Goal: Information Seeking & Learning: Learn about a topic

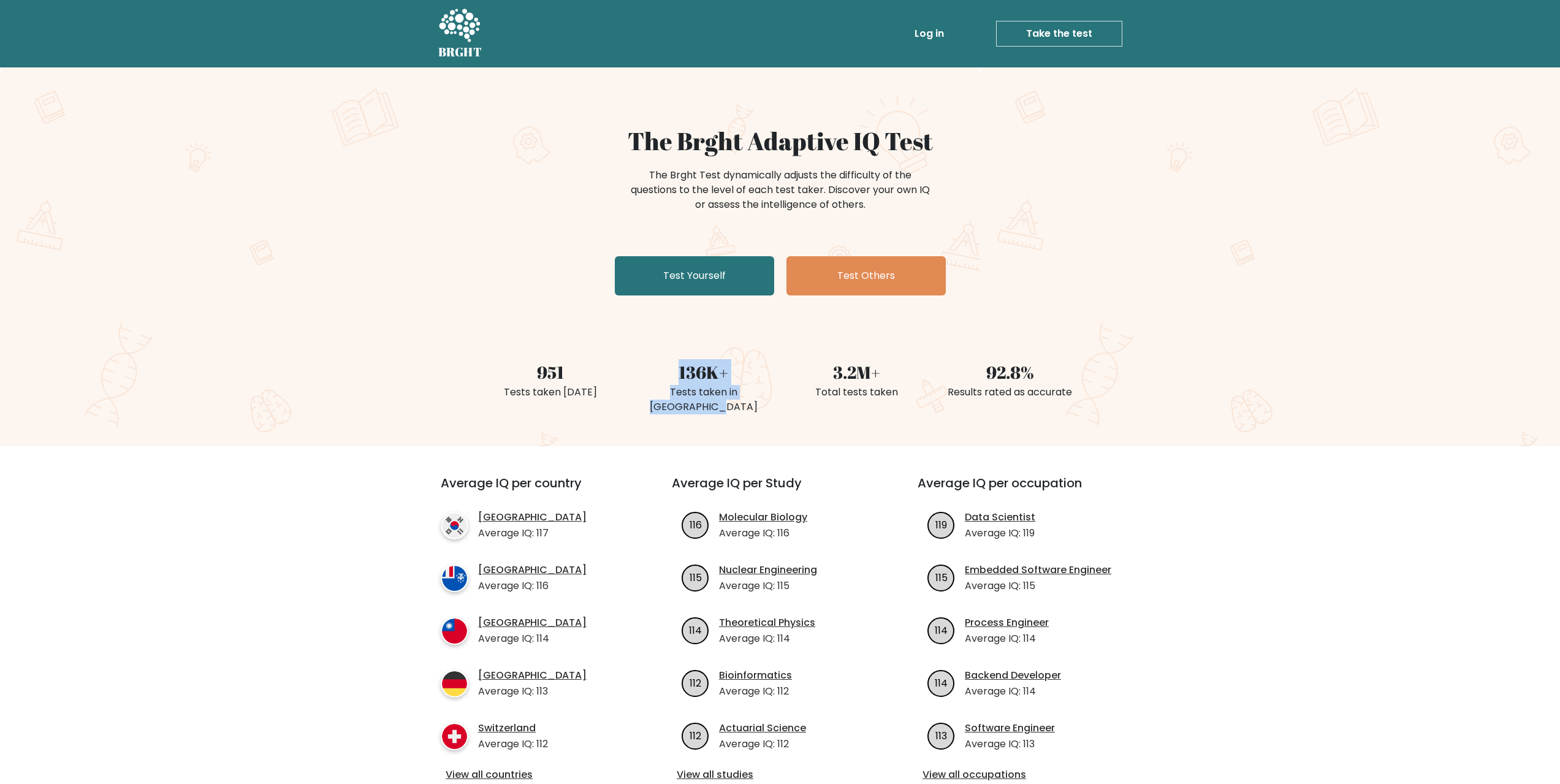
drag, startPoint x: 667, startPoint y: 381, endPoint x: 769, endPoint y: 392, distance: 102.6
click at [768, 392] on div "136K+ Tests taken in United States" at bounding box center [704, 374] width 153 height 87
click at [787, 394] on div "Total tests taken" at bounding box center [856, 392] width 139 height 15
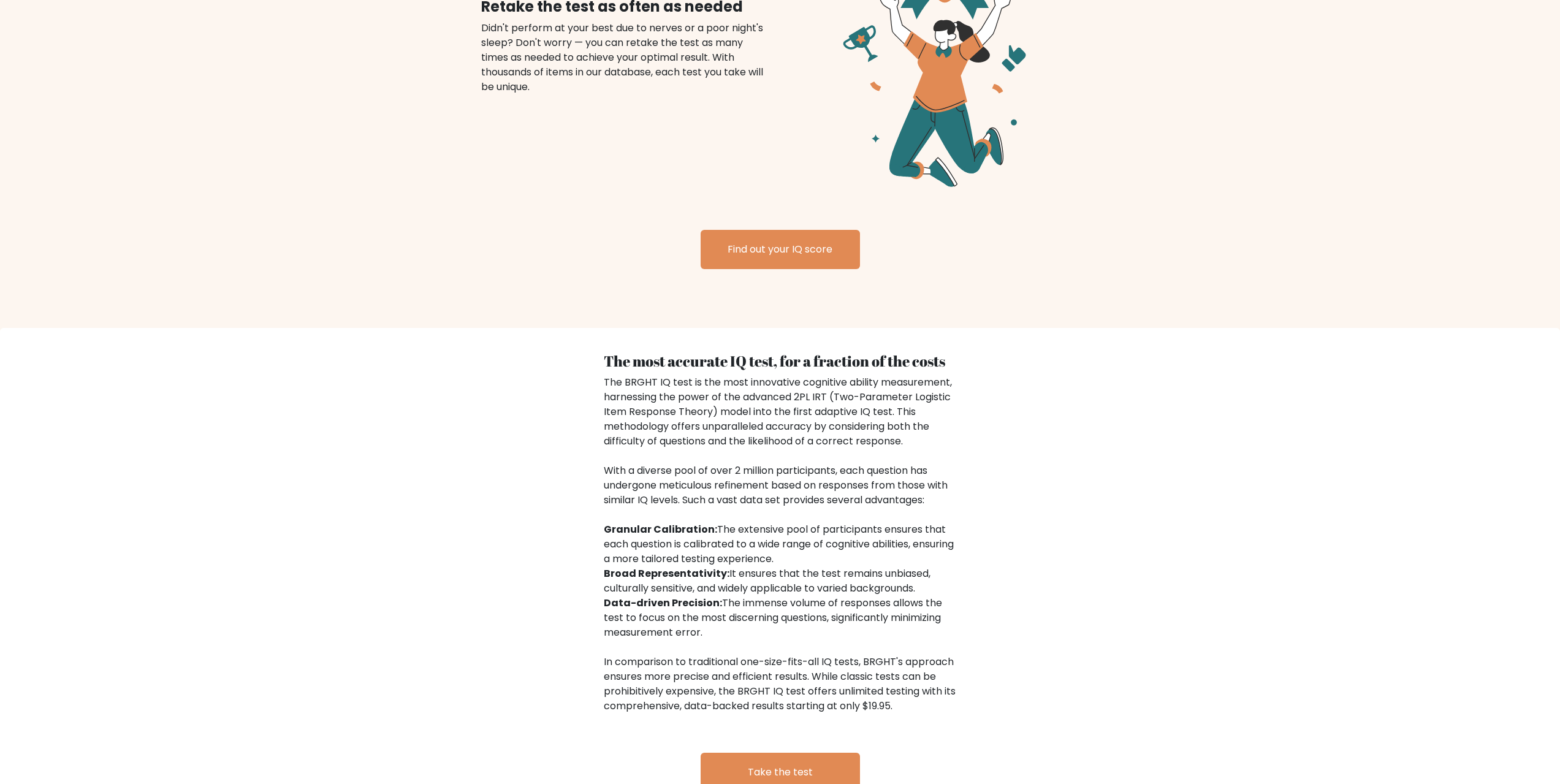
scroll to position [1669, 0]
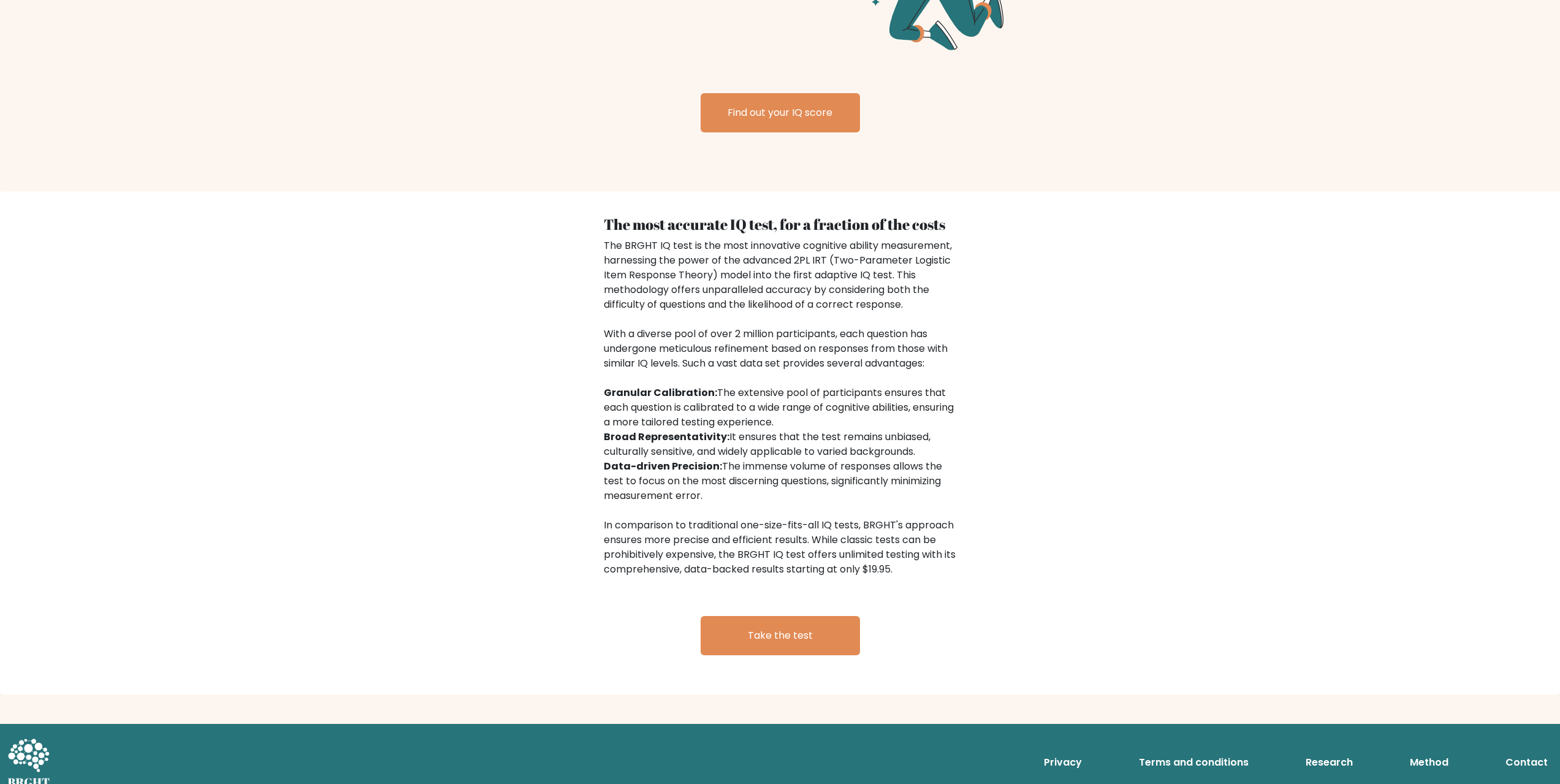
click at [1533, 750] on link "Contact" at bounding box center [1526, 763] width 52 height 25
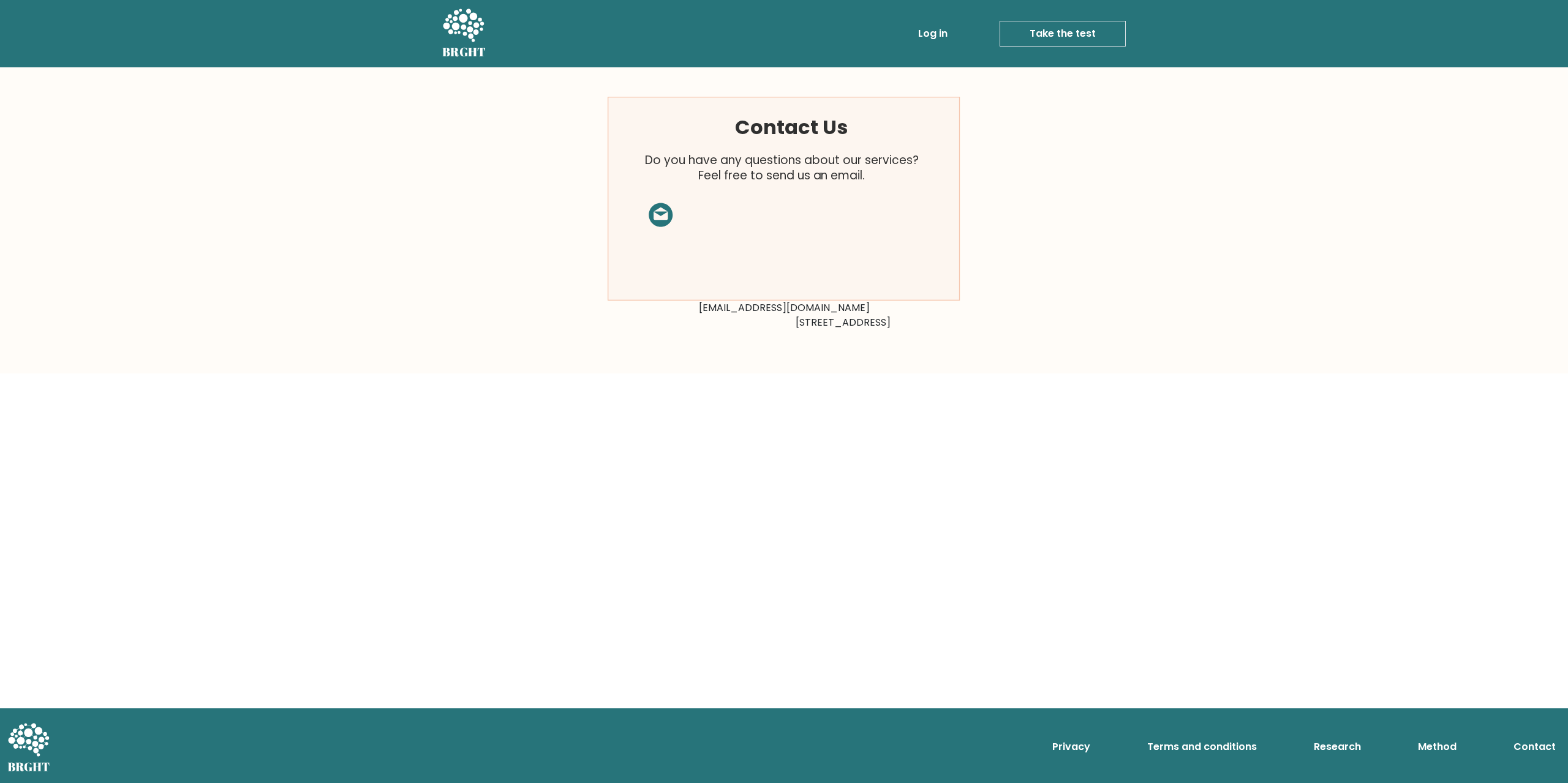
drag, startPoint x: 860, startPoint y: 323, endPoint x: 1016, endPoint y: 319, distance: 156.1
click at [999, 319] on div "Contact Us Do you have any questions about our services? Feel free to send us a…" at bounding box center [784, 220] width 1568 height 306
click at [1026, 322] on div "Contact Us Do you have any questions about our services? Feel free to send us a…" at bounding box center [784, 220] width 1568 height 306
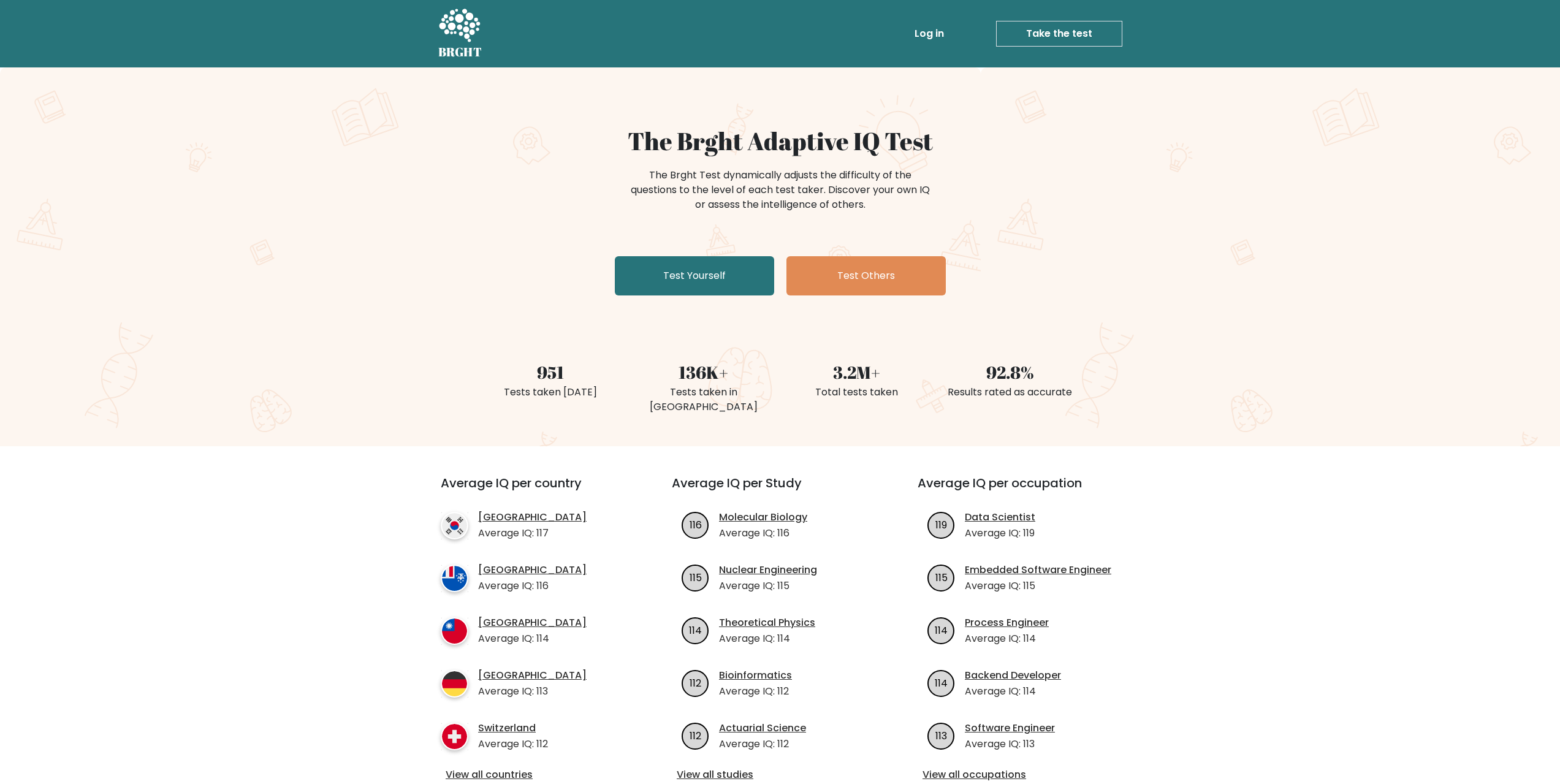
scroll to position [184, 0]
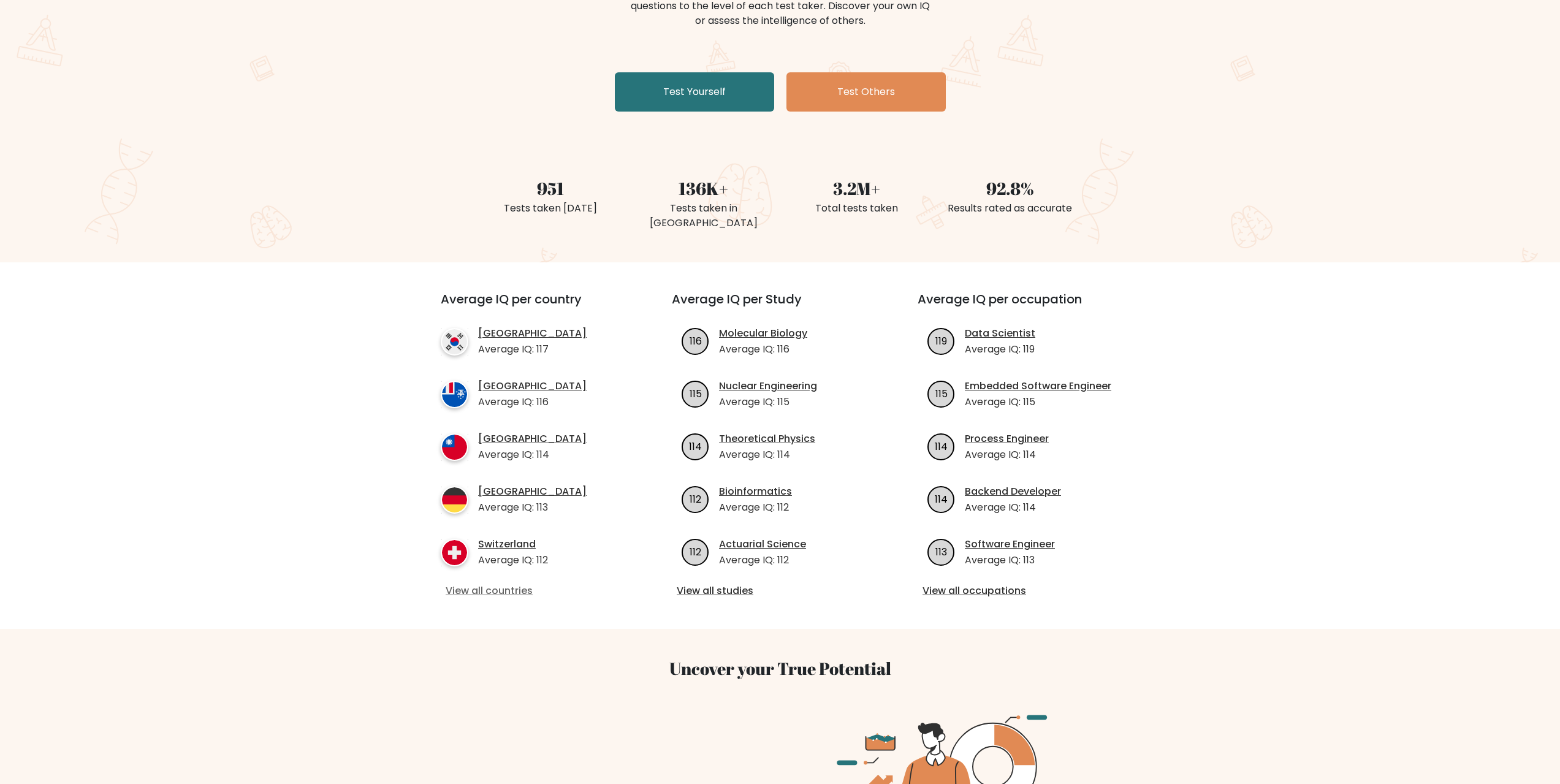
click at [513, 583] on link "View all countries" at bounding box center [534, 591] width 177 height 15
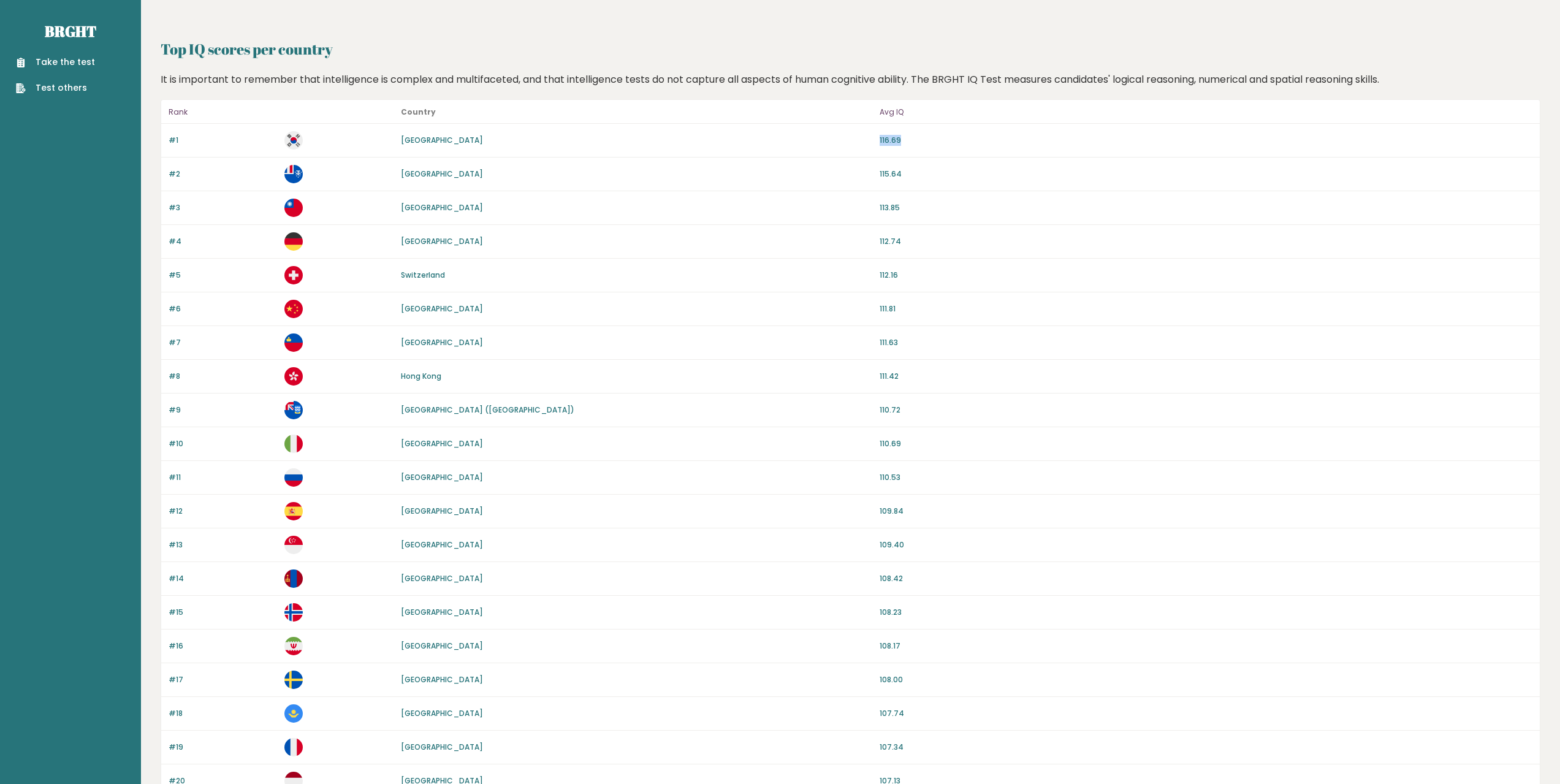
drag, startPoint x: 926, startPoint y: 142, endPoint x: 831, endPoint y: 146, distance: 95.1
click at [831, 146] on div "#1 South Korea 116.69" at bounding box center [850, 141] width 1378 height 34
click at [831, 146] on div "South Korea" at bounding box center [636, 140] width 471 height 11
drag, startPoint x: 915, startPoint y: 275, endPoint x: 832, endPoint y: 284, distance: 83.5
click at [850, 282] on div "#5 Switzerland 112.16" at bounding box center [850, 276] width 1378 height 34
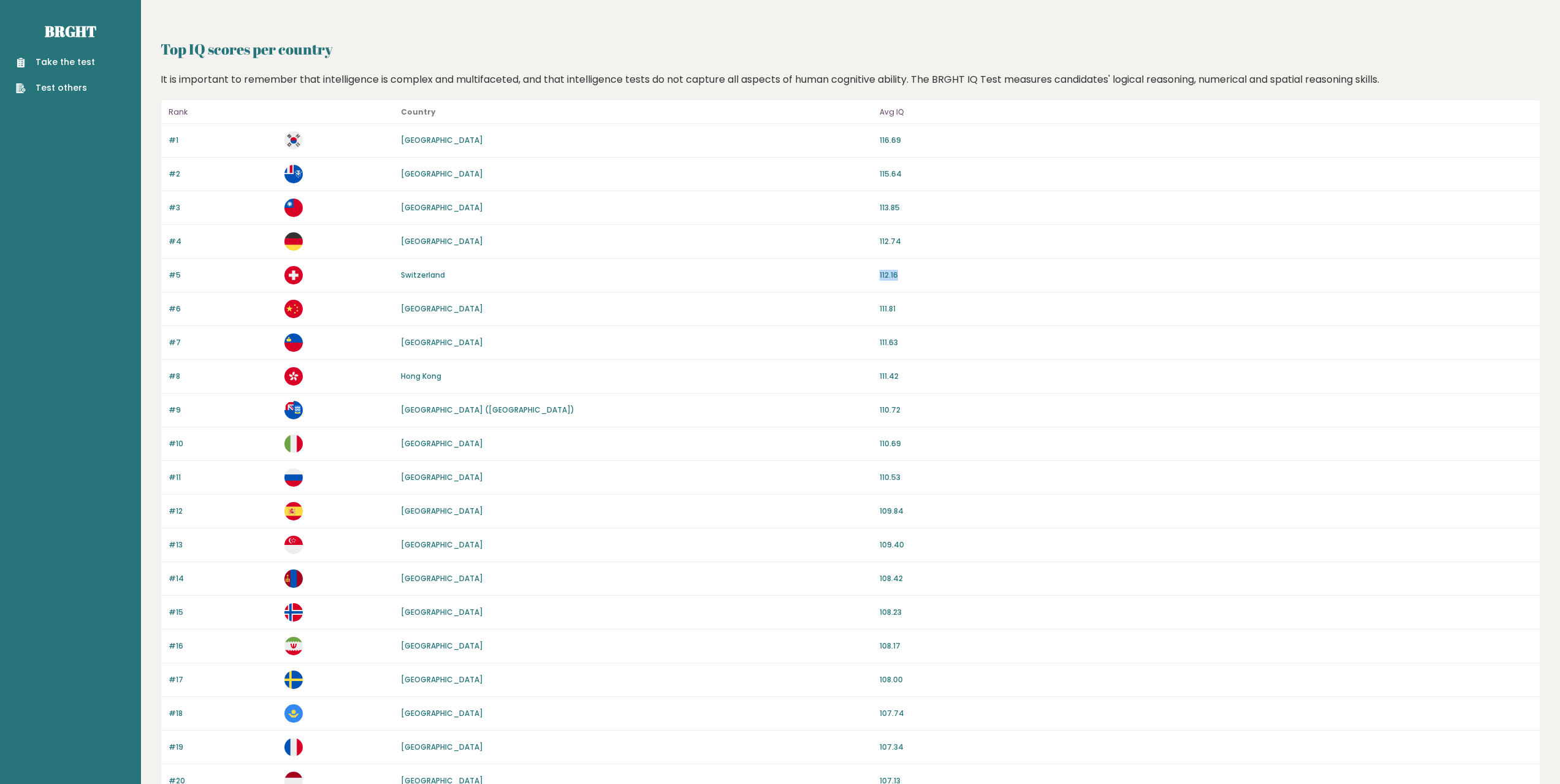
click at [834, 284] on div "#5 Switzerland 112.16" at bounding box center [850, 276] width 1378 height 34
drag, startPoint x: 972, startPoint y: 274, endPoint x: 839, endPoint y: 274, distance: 133.0
click at [839, 274] on div "#5 Switzerland 112.16" at bounding box center [850, 276] width 1378 height 34
click at [839, 273] on div "Switzerland" at bounding box center [636, 275] width 471 height 11
drag, startPoint x: 952, startPoint y: 237, endPoint x: 832, endPoint y: 236, distance: 120.0
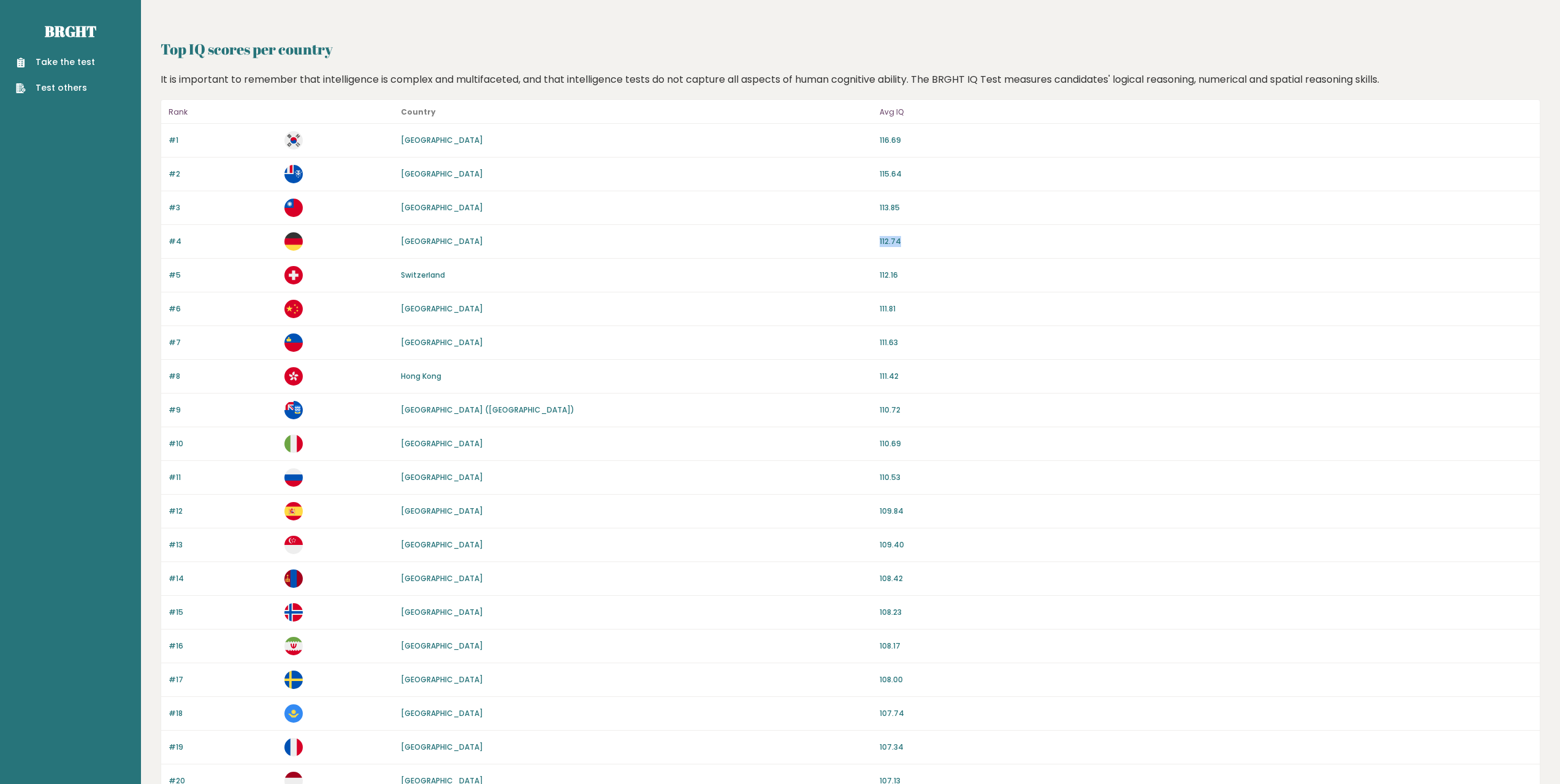
click at [832, 236] on div "#4 Germany 112.74" at bounding box center [850, 241] width 1378 height 34
click at [830, 231] on div "#4 Germany 112.74" at bounding box center [850, 241] width 1378 height 34
click at [70, 34] on link "Brght" at bounding box center [70, 31] width 52 height 19
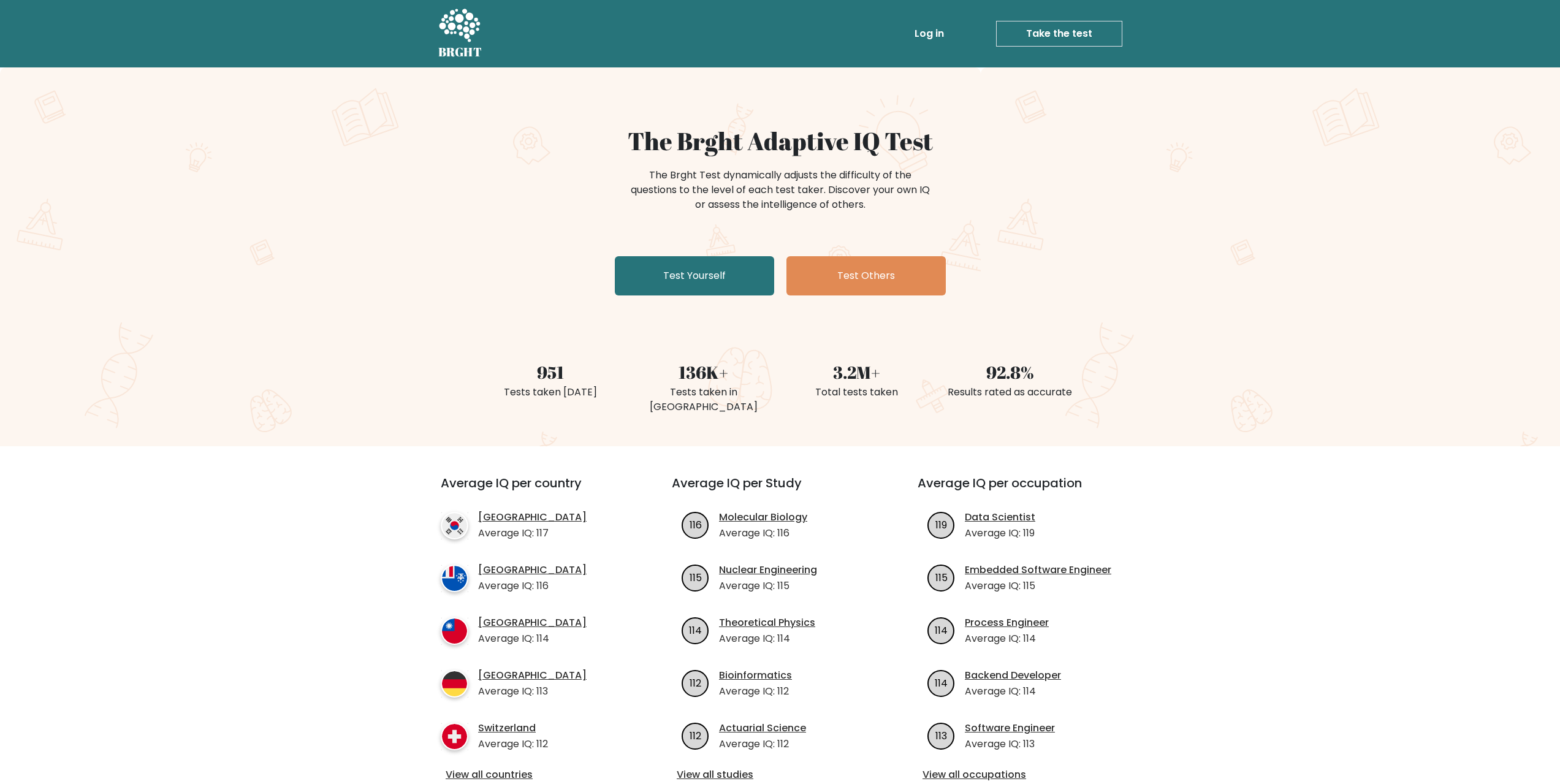
click at [936, 37] on link "Log in" at bounding box center [929, 34] width 39 height 25
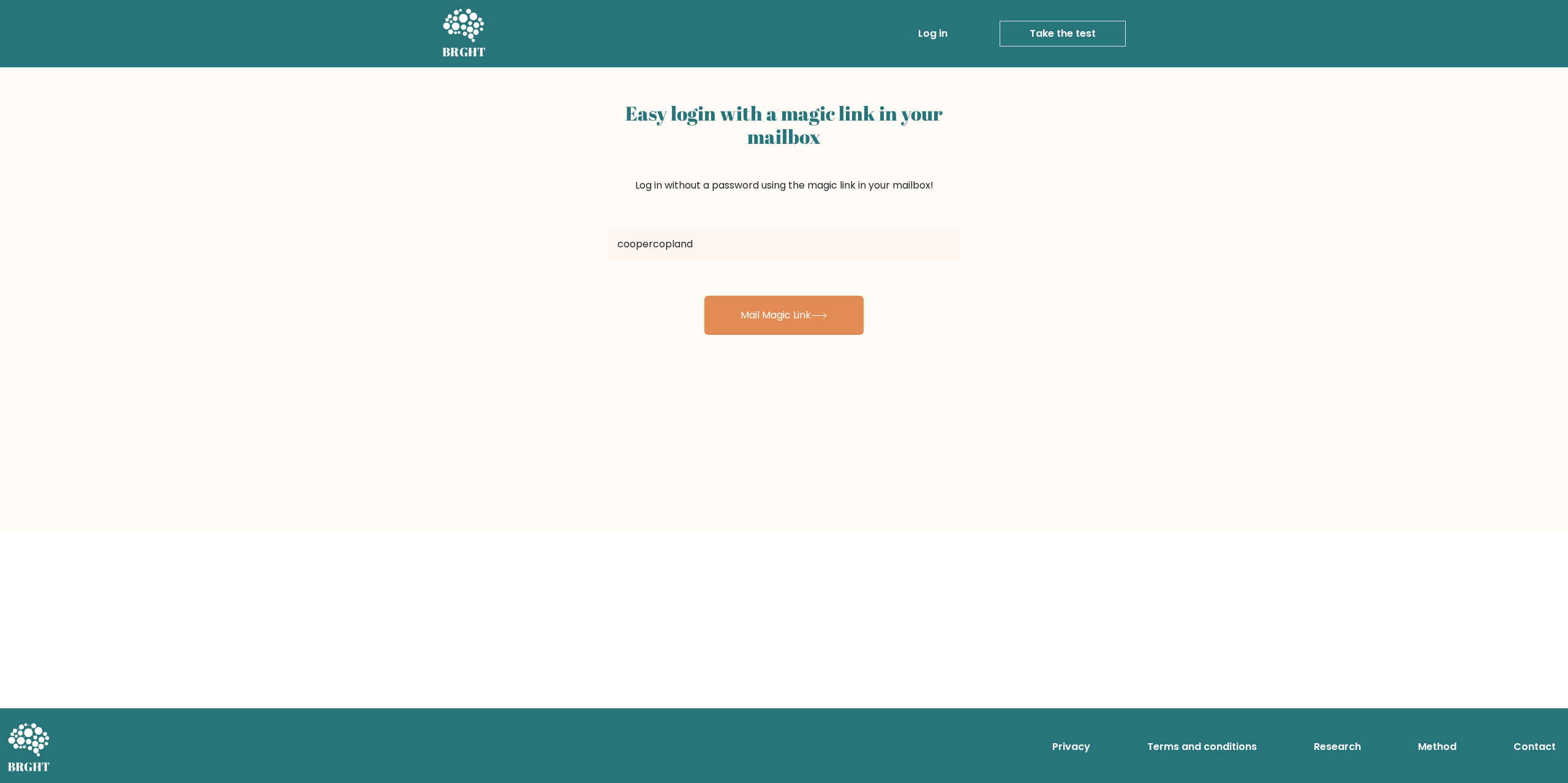
type input "[EMAIL_ADDRESS][DOMAIN_NAME]"
click at [813, 305] on button "Mail Magic Link" at bounding box center [784, 315] width 159 height 39
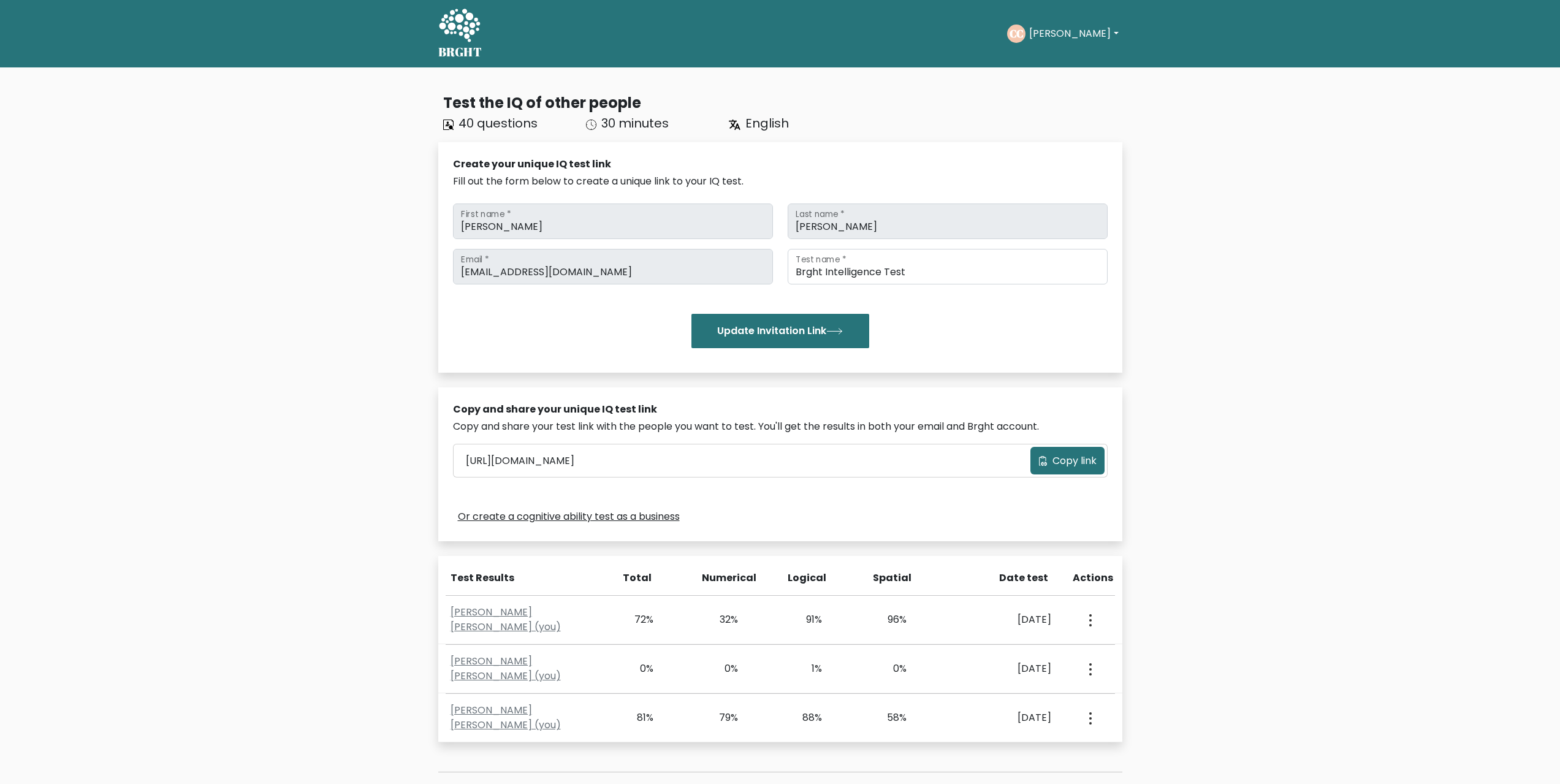
click at [1203, 170] on div "Test the IQ of other people 40 questions 30 minutes English Create your unique …" at bounding box center [780, 464] width 1560 height 793
drag, startPoint x: 463, startPoint y: 119, endPoint x: 541, endPoint y: 124, distance: 78.2
click at [541, 124] on div "40 questions" at bounding box center [507, 123] width 143 height 18
click at [544, 125] on div "40 questions" at bounding box center [507, 123] width 143 height 18
drag, startPoint x: 523, startPoint y: 125, endPoint x: 459, endPoint y: 129, distance: 64.1
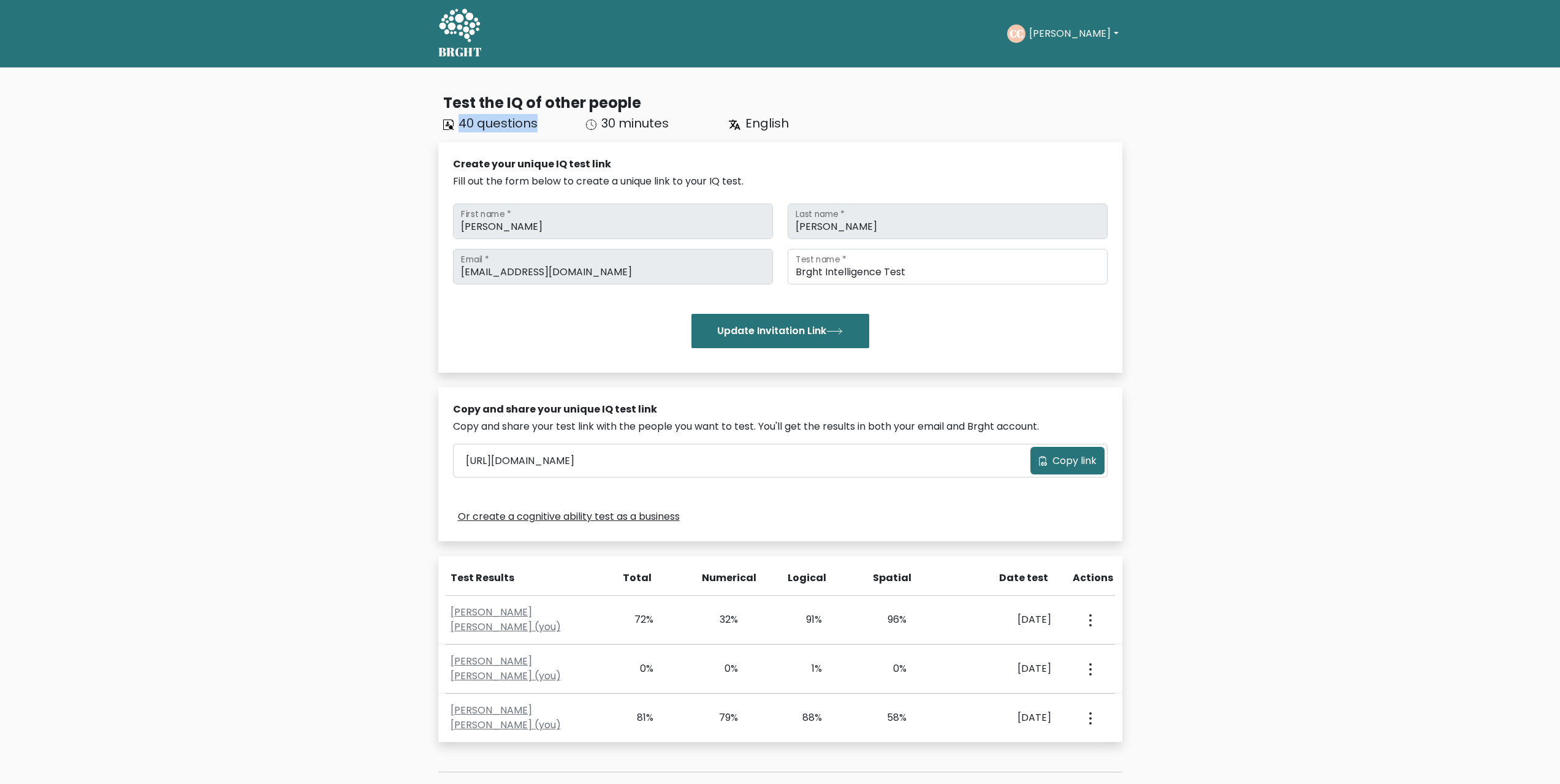
click at [459, 129] on div "40 questions" at bounding box center [507, 123] width 143 height 18
click at [459, 129] on span "40 questions" at bounding box center [498, 123] width 79 height 17
drag, startPoint x: 460, startPoint y: 121, endPoint x: 571, endPoint y: 112, distance: 111.4
click at [569, 112] on div "Test the IQ of other people 40 questions 30 minutes English" at bounding box center [780, 112] width 684 height 40
click at [557, 125] on div "40 questions" at bounding box center [507, 123] width 143 height 18
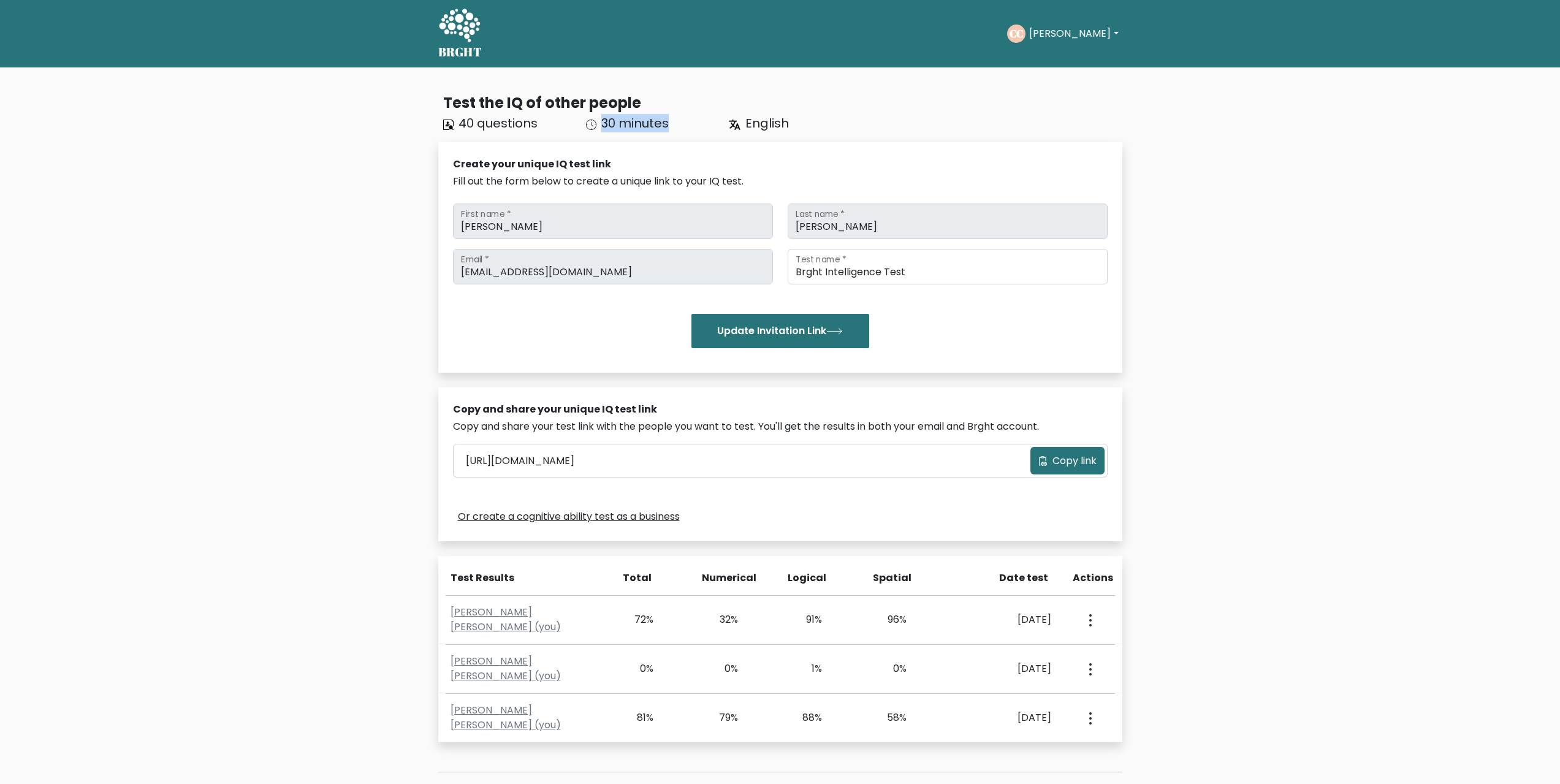
drag, startPoint x: 602, startPoint y: 123, endPoint x: 685, endPoint y: 115, distance: 83.4
click at [679, 117] on div "30 minutes" at bounding box center [650, 123] width 143 height 18
click at [685, 115] on div "30 minutes" at bounding box center [650, 123] width 143 height 18
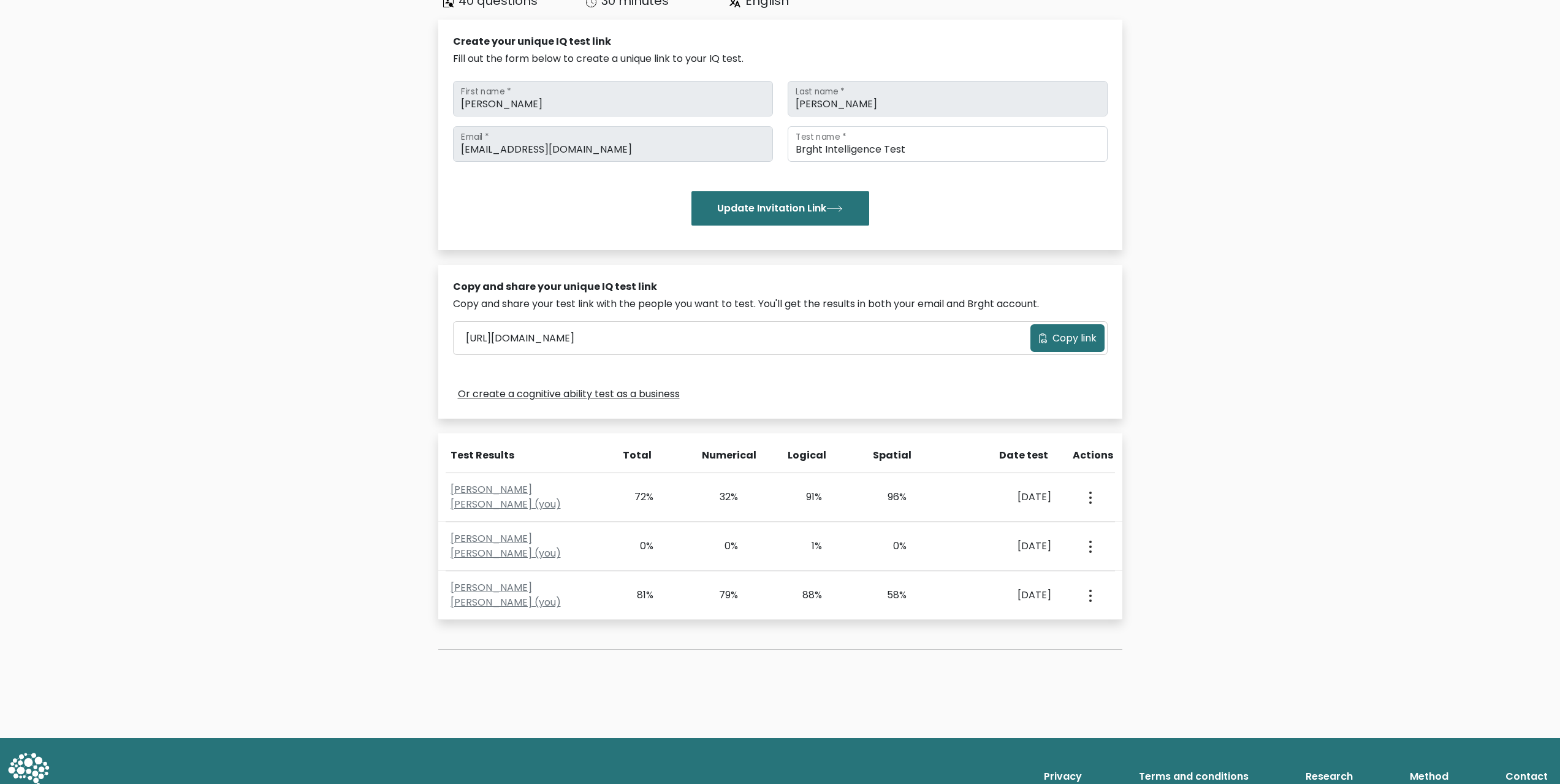
scroll to position [152, 0]
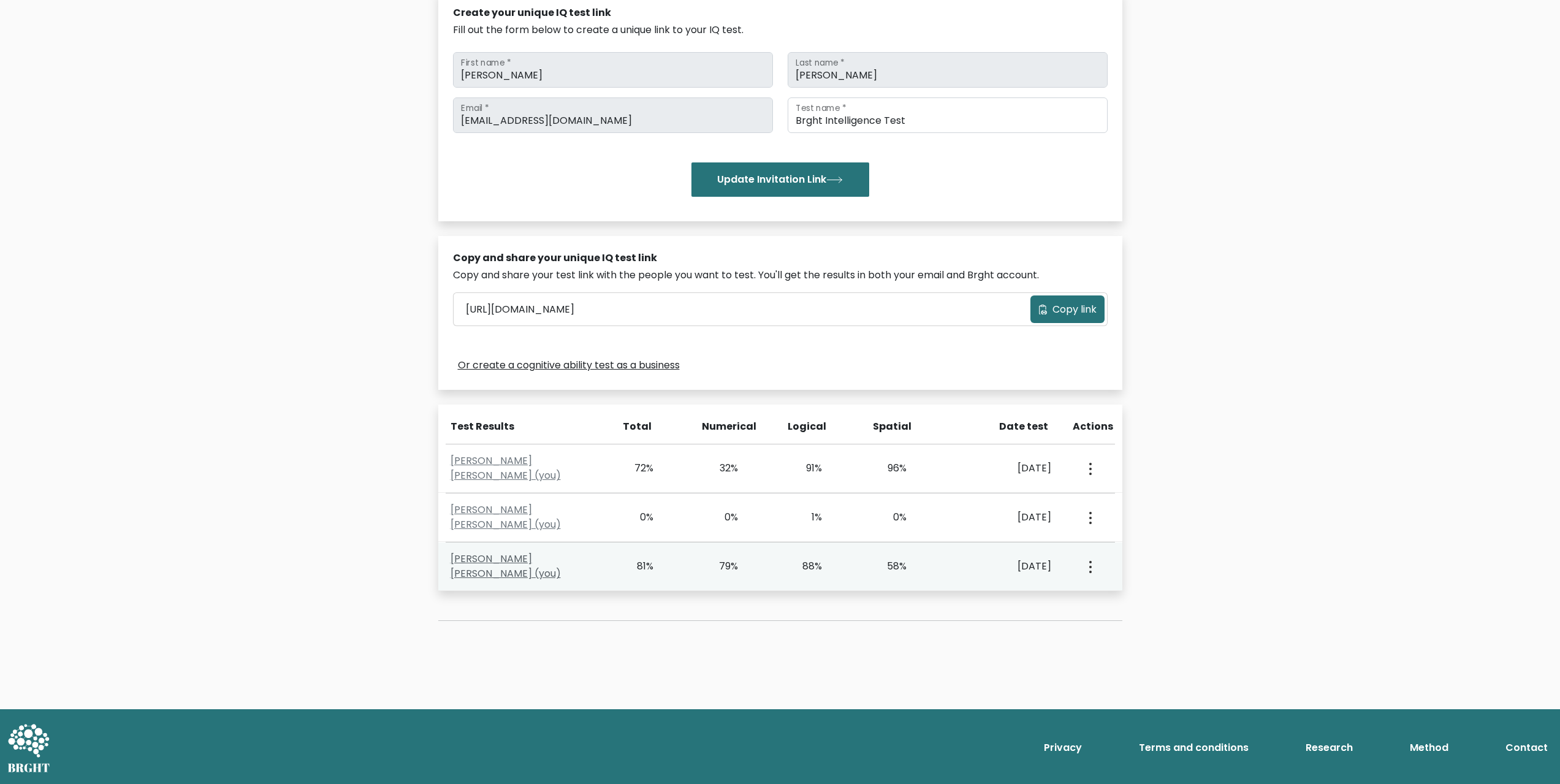
click at [520, 566] on link "Cooper Copland (you)" at bounding box center [506, 566] width 111 height 29
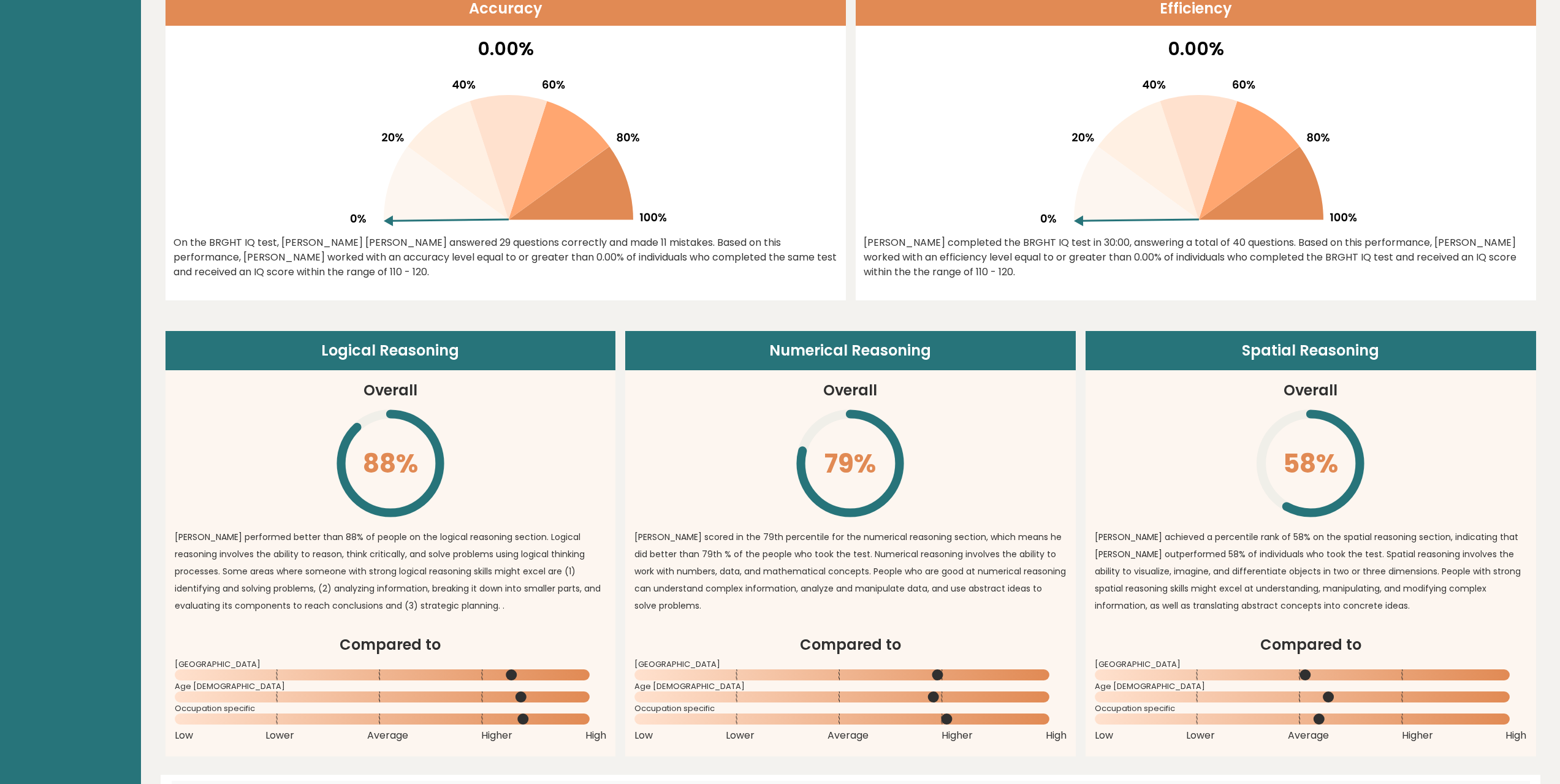
scroll to position [552, 0]
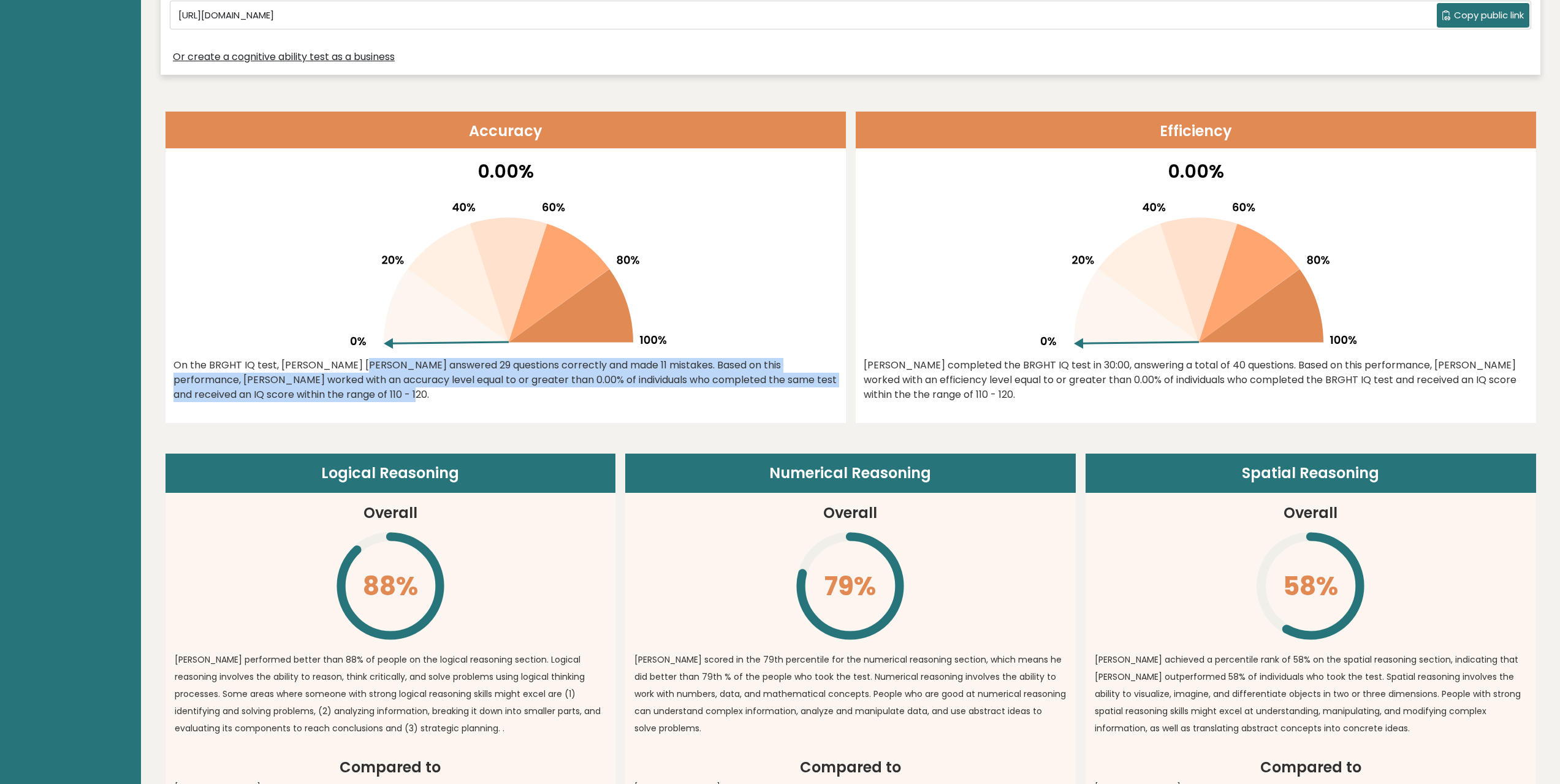
drag, startPoint x: 315, startPoint y: 370, endPoint x: 616, endPoint y: 395, distance: 302.0
click at [616, 395] on div "On the BRGHT IQ test, Cooper Copland answered 29 questions correctly and made 1…" at bounding box center [506, 380] width 665 height 44
drag, startPoint x: 559, startPoint y: 366, endPoint x: 704, endPoint y: 396, distance: 148.1
click at [704, 396] on div "On the BRGHT IQ test, Cooper Copland answered 29 questions correctly and made 1…" at bounding box center [506, 380] width 665 height 44
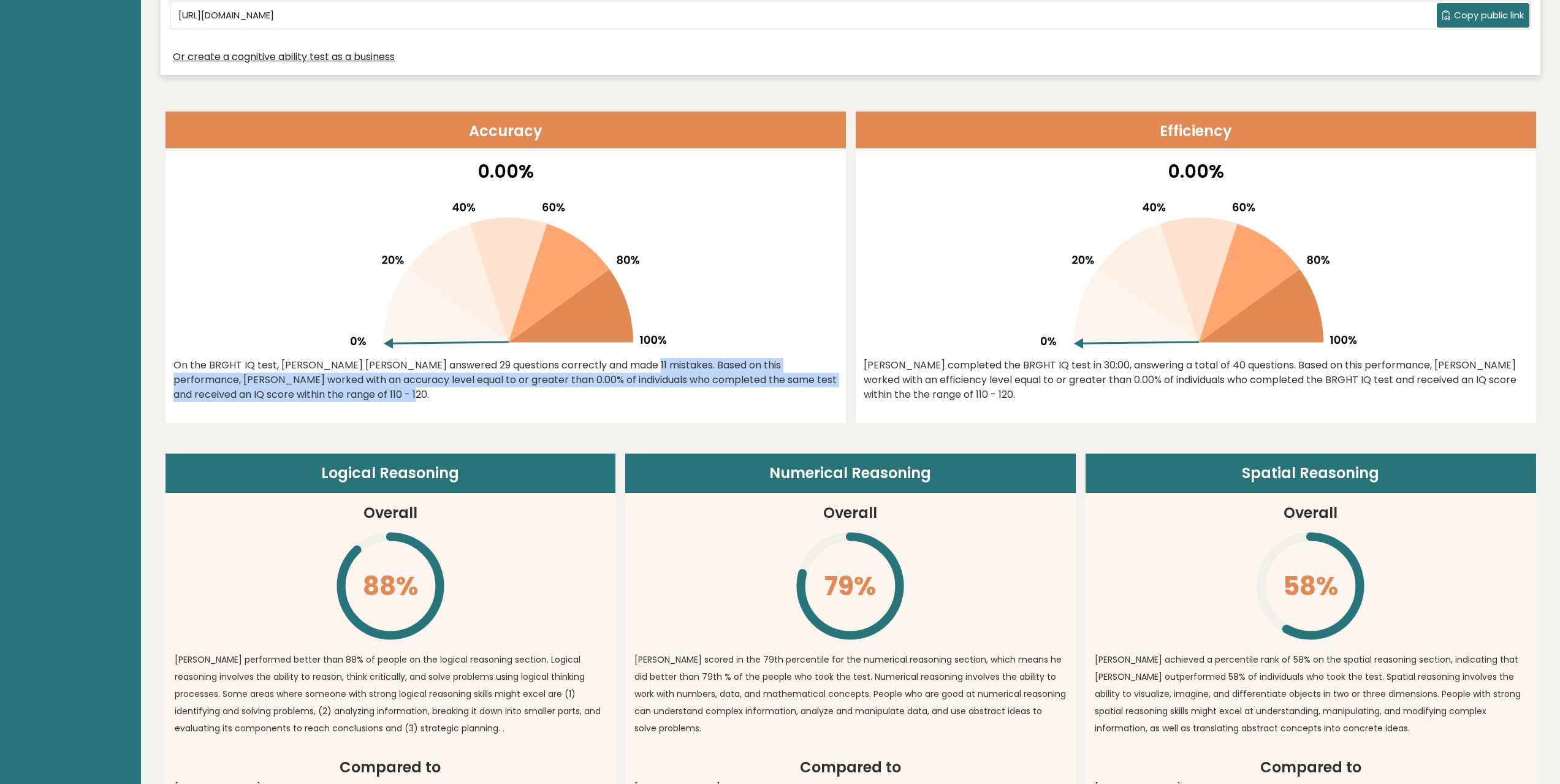
click at [704, 396] on div "On the BRGHT IQ test, Cooper Copland answered 29 questions correctly and made 1…" at bounding box center [506, 380] width 665 height 44
drag, startPoint x: 511, startPoint y: 370, endPoint x: 616, endPoint y: 398, distance: 108.7
click at [616, 396] on div "On the BRGHT IQ test, Cooper Copland answered 29 questions correctly and made 1…" at bounding box center [506, 380] width 665 height 44
click at [616, 398] on div "On the BRGHT IQ test, Cooper Copland answered 29 questions correctly and made 1…" at bounding box center [506, 380] width 665 height 44
drag, startPoint x: 296, startPoint y: 381, endPoint x: 414, endPoint y: 395, distance: 118.8
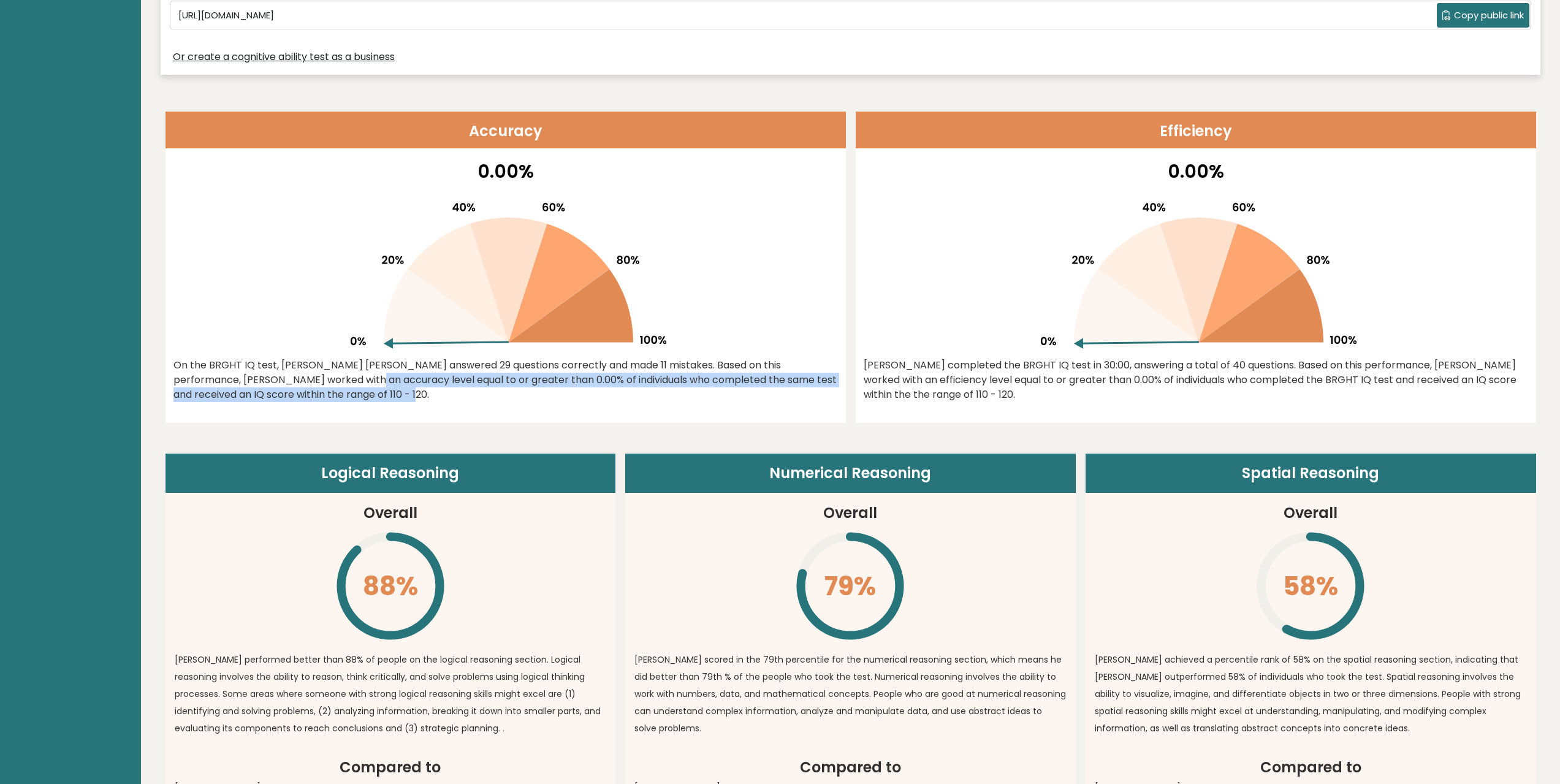
click at [413, 395] on div "On the BRGHT IQ test, Cooper Copland answered 29 questions correctly and made 1…" at bounding box center [506, 380] width 665 height 44
click at [415, 395] on div "On the BRGHT IQ test, Cooper Copland answered 29 questions correctly and made 1…" at bounding box center [506, 380] width 665 height 44
click at [459, 390] on div "On the BRGHT IQ test, Cooper Copland answered 29 questions correctly and made 1…" at bounding box center [506, 380] width 665 height 44
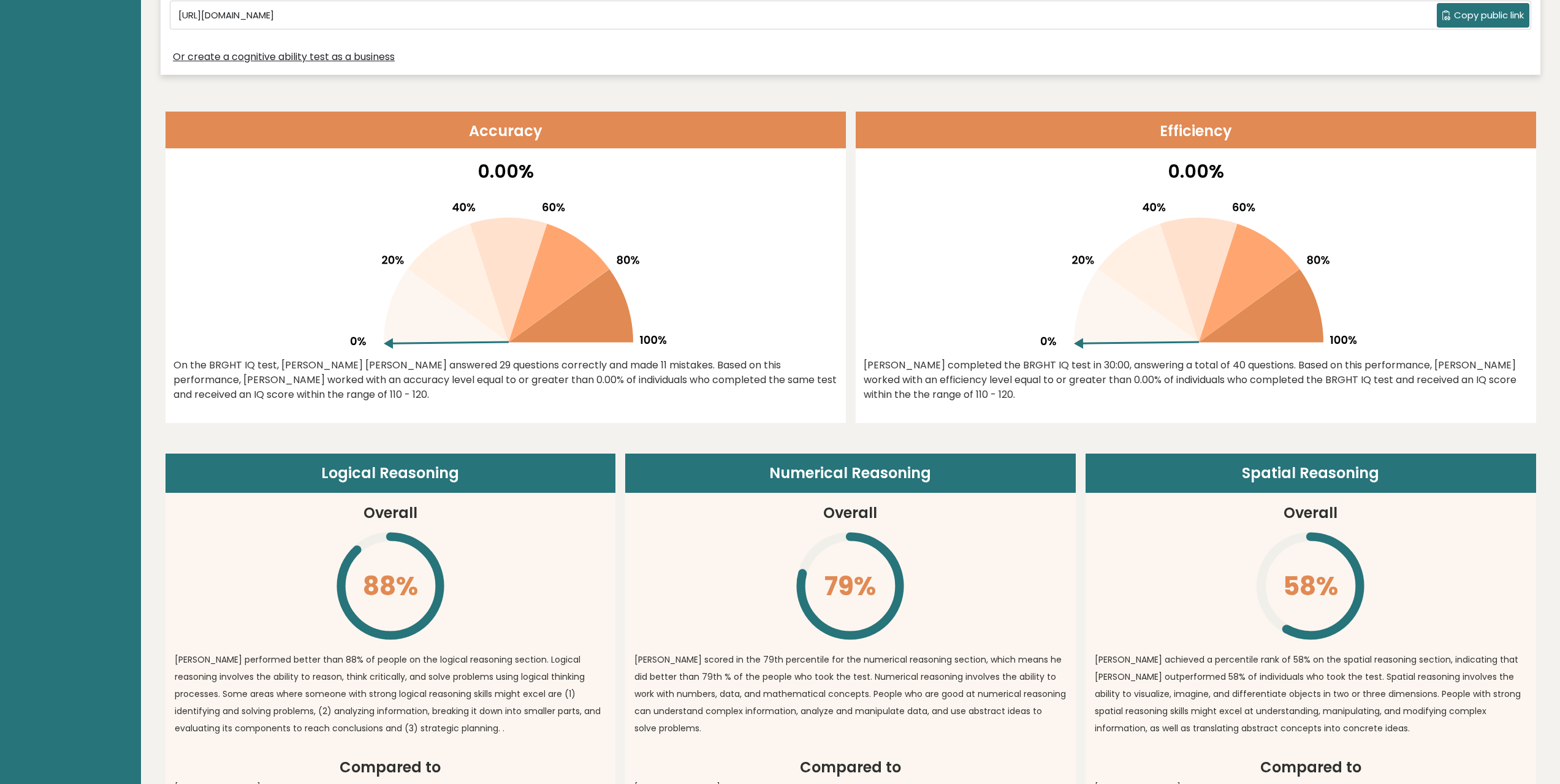
scroll to position [490, 0]
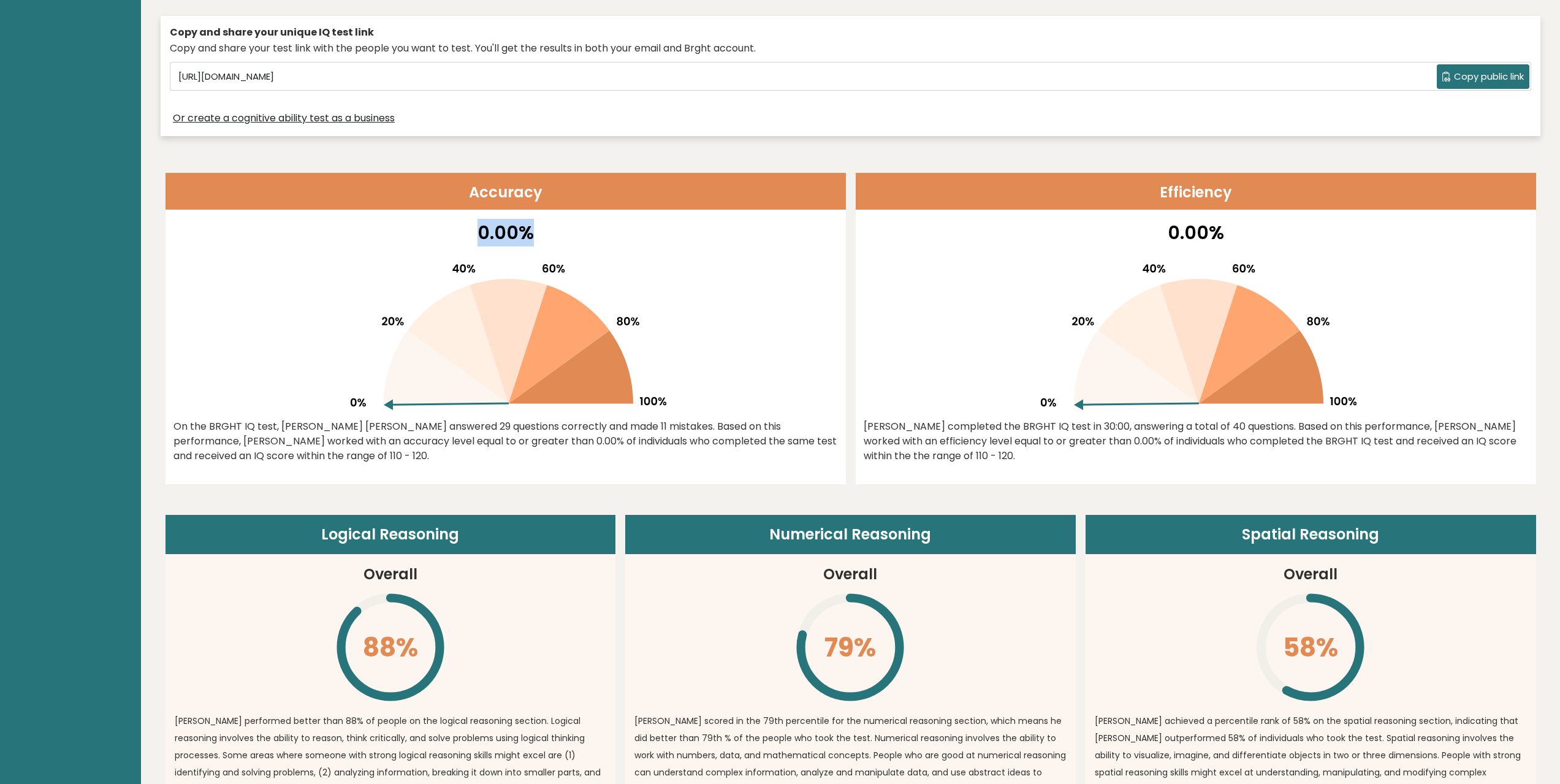
drag, startPoint x: 473, startPoint y: 237, endPoint x: 632, endPoint y: 233, distance: 159.1
click at [612, 233] on p "0.00%" at bounding box center [506, 232] width 665 height 27
drag, startPoint x: 1122, startPoint y: 237, endPoint x: 1412, endPoint y: 212, distance: 291.1
click at [1317, 219] on p "0.00%" at bounding box center [1196, 232] width 665 height 27
click at [1054, 246] on div "0.00% Cooper completed the BRGHT IQ test in 30:00, answering a total of 40 ques…" at bounding box center [1196, 351] width 680 height 266
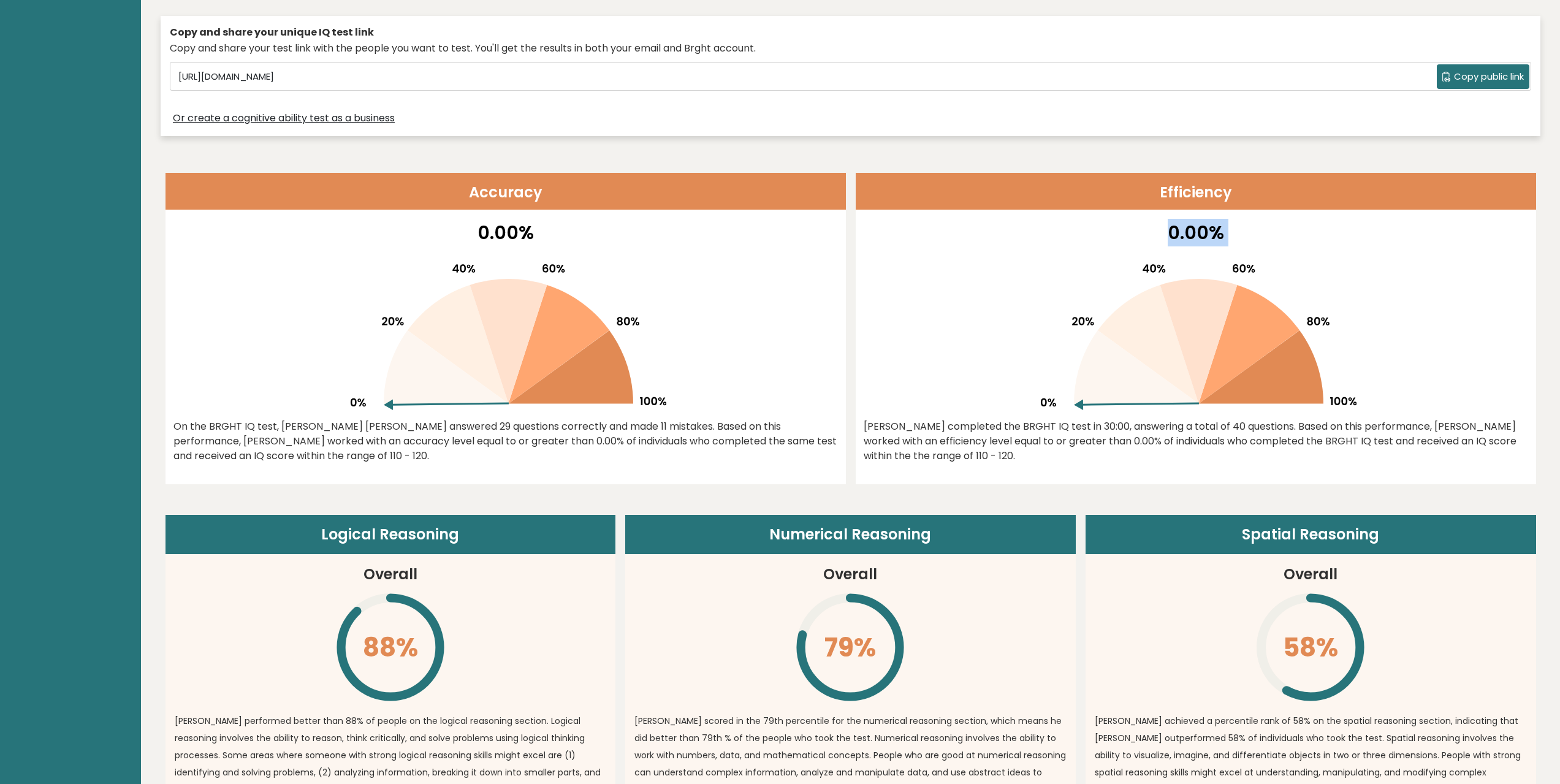
click at [1188, 229] on p "0.00%" at bounding box center [1196, 232] width 665 height 27
click at [1060, 424] on div "Cooper completed the BRGHT IQ test in 30:00, answering a total of 40 questions.…" at bounding box center [1196, 441] width 665 height 44
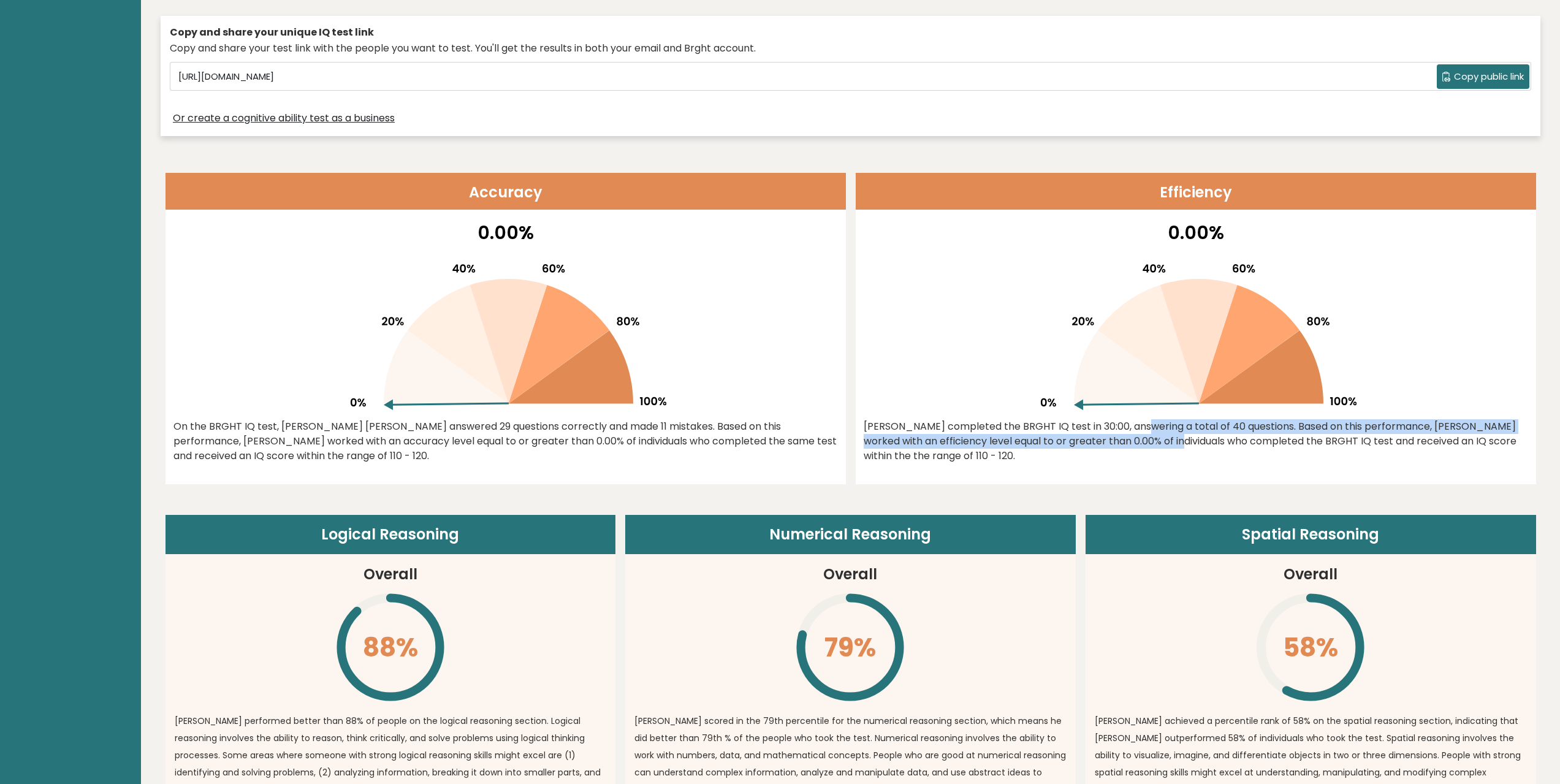
drag, startPoint x: 1055, startPoint y: 427, endPoint x: 1093, endPoint y: 445, distance: 42.0
click at [1093, 445] on div "Cooper completed the BRGHT IQ test in 30:00, answering a total of 40 questions.…" at bounding box center [1196, 441] width 665 height 44
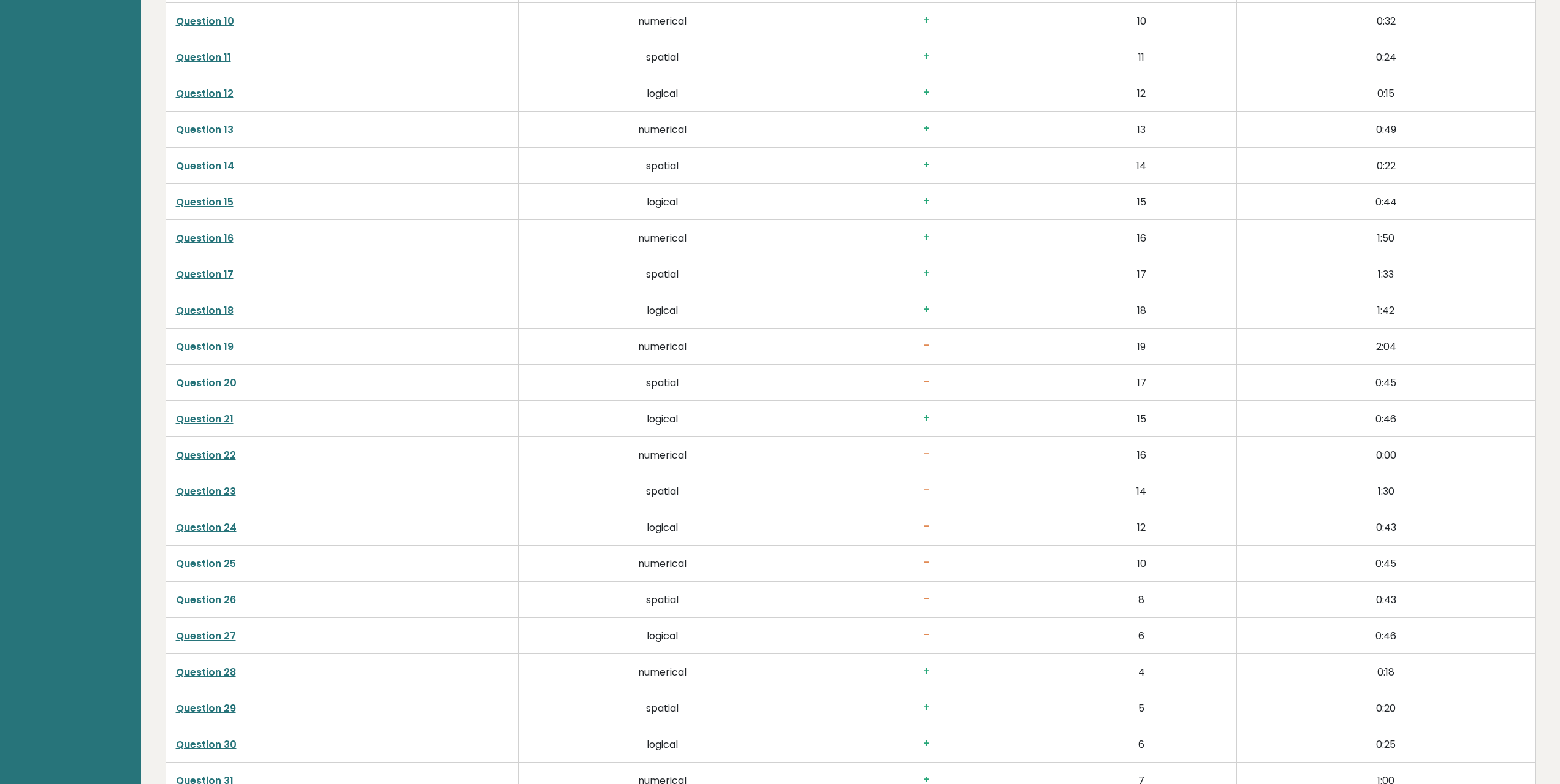
scroll to position [2574, 0]
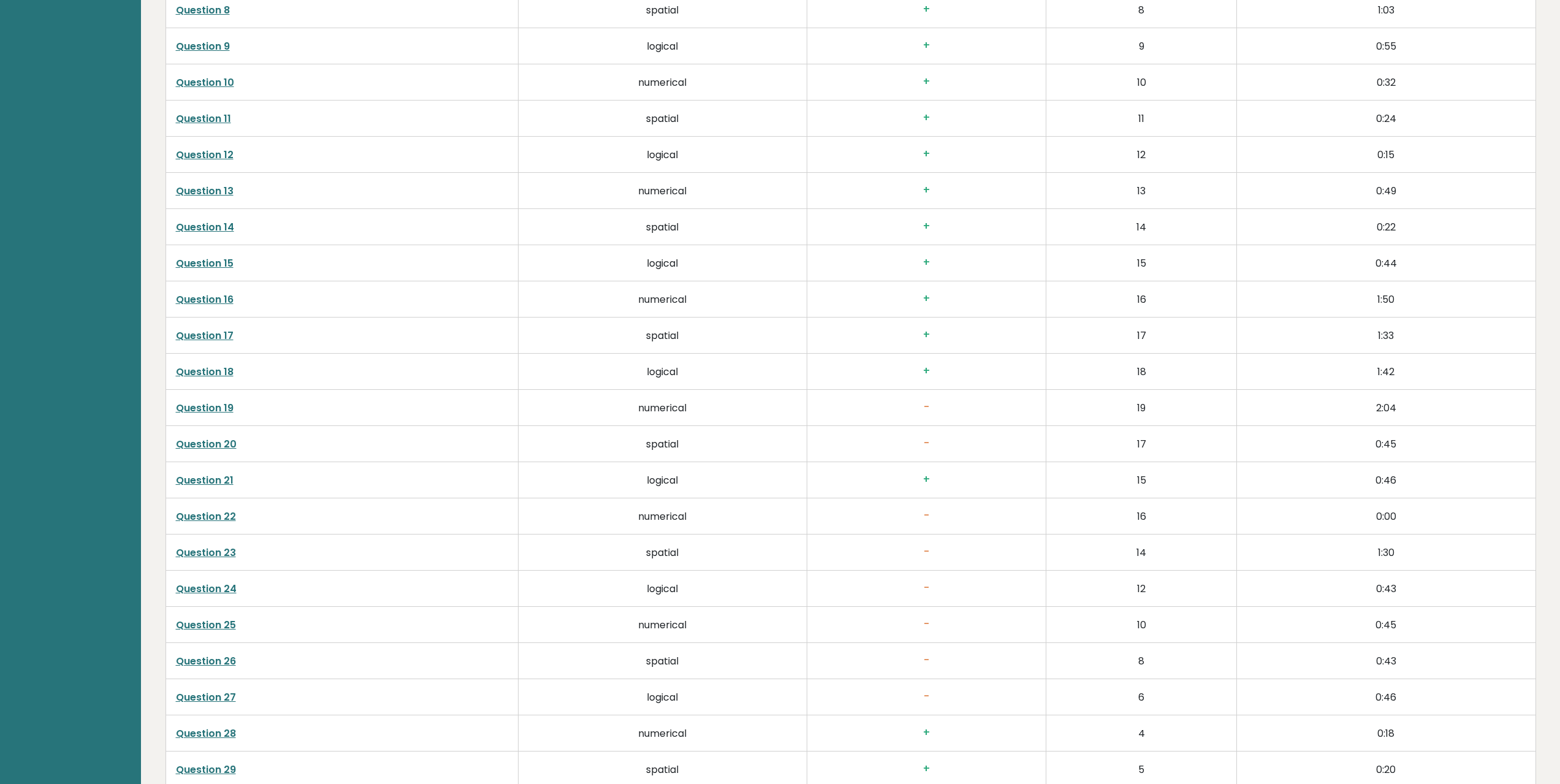
click at [204, 296] on link "Question 16" at bounding box center [205, 299] width 58 height 14
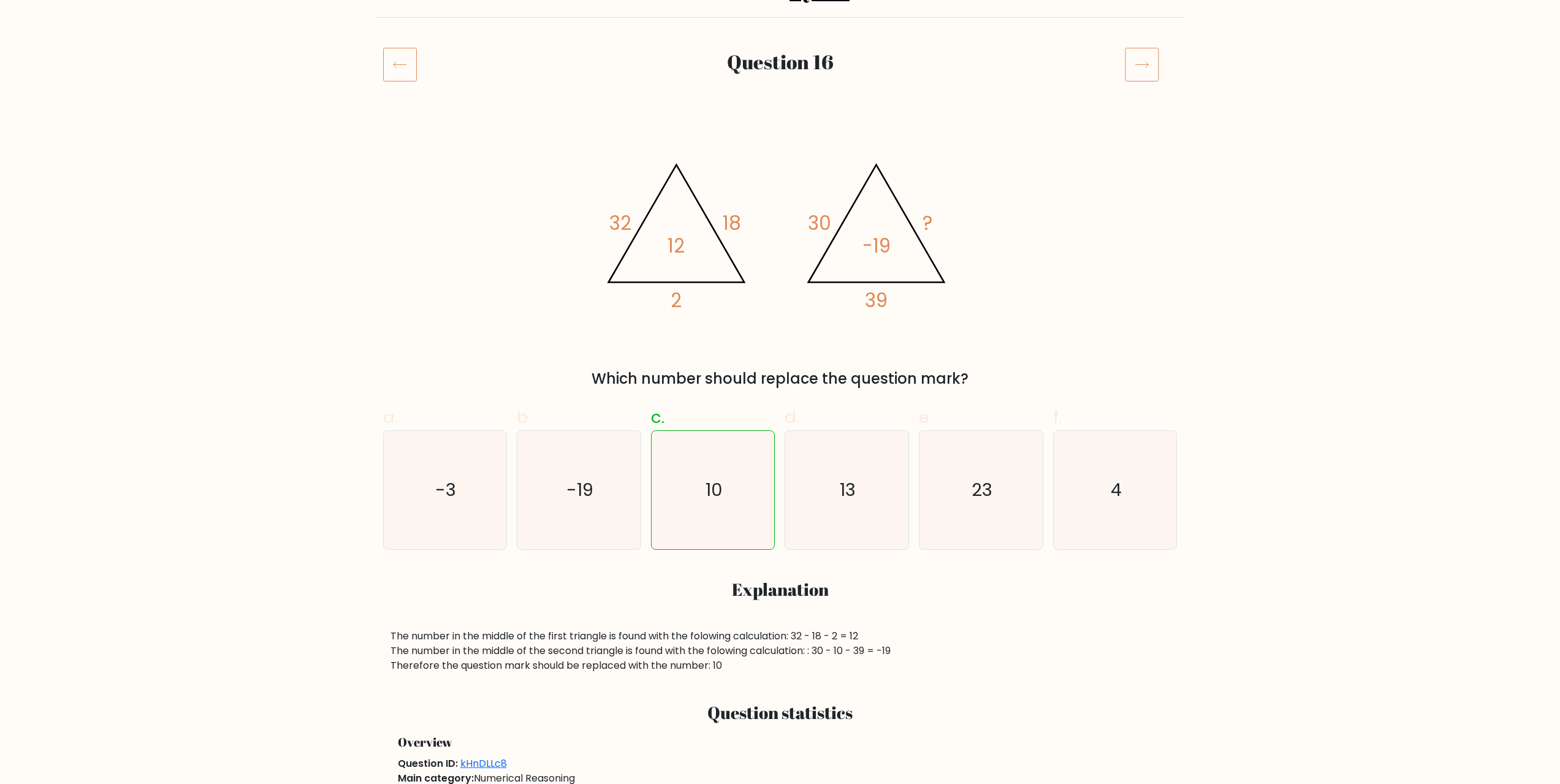
scroll to position [61, 0]
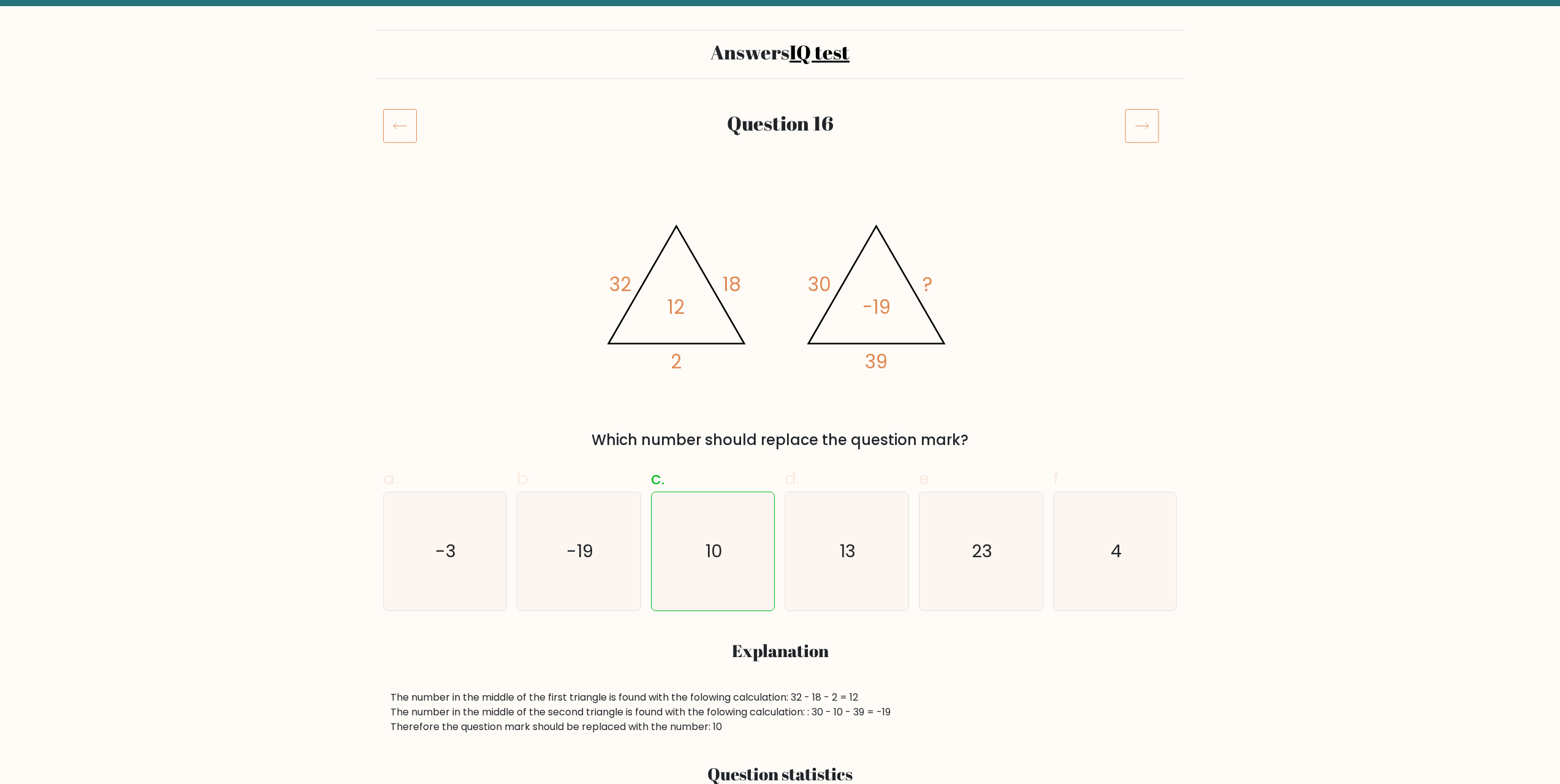
click at [622, 284] on tspan "32" at bounding box center [620, 284] width 22 height 27
click at [736, 281] on tspan "18" at bounding box center [732, 284] width 18 height 27
click at [685, 359] on icon "@import url('[URL][DOMAIN_NAME]); 32 18 2 12 @import url('[URL][DOMAIN_NAME]); …" at bounding box center [780, 292] width 368 height 215
click at [1133, 132] on icon at bounding box center [1141, 125] width 34 height 34
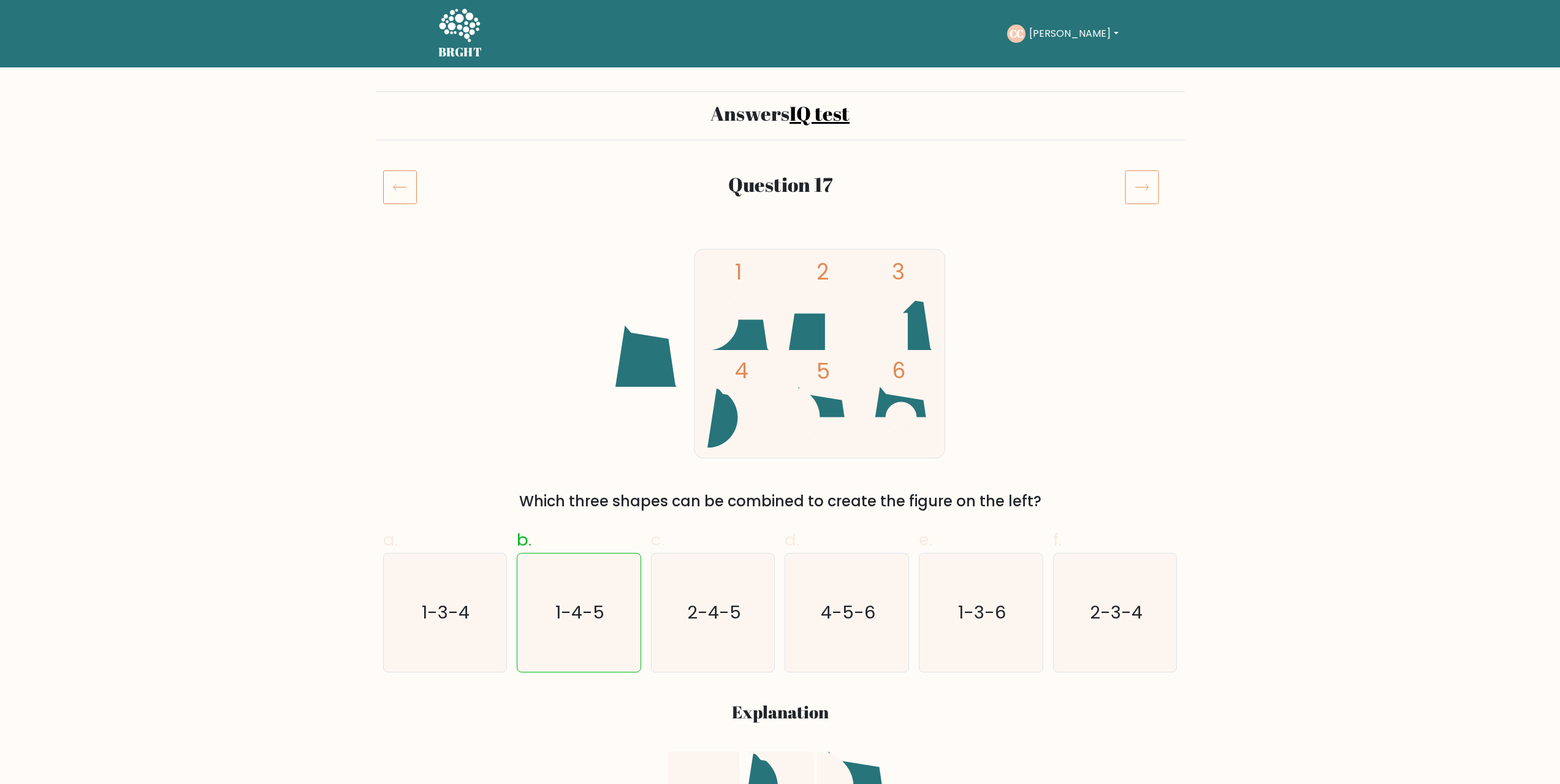
click at [1141, 192] on icon at bounding box center [1141, 186] width 34 height 34
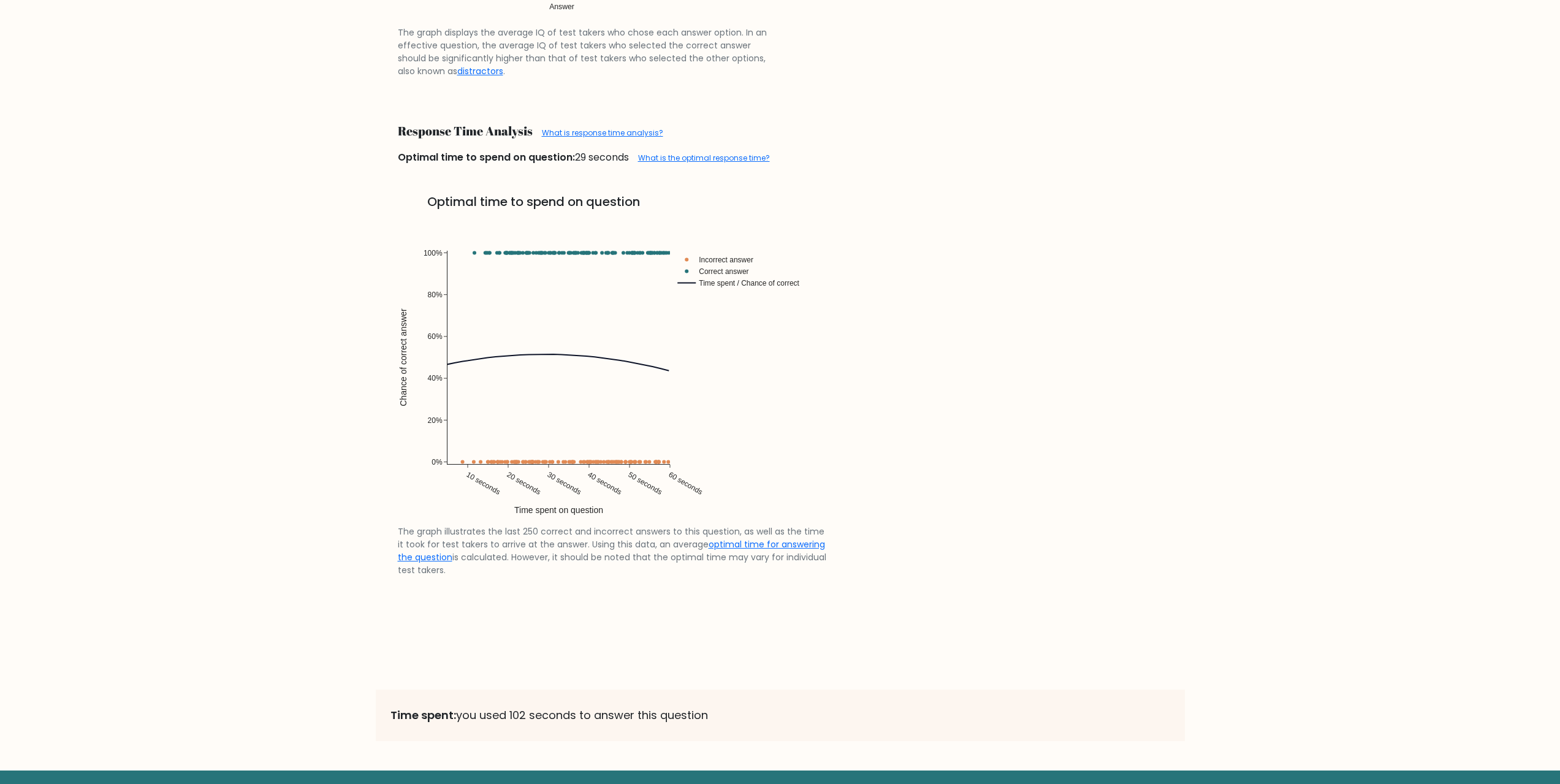
scroll to position [2076, 0]
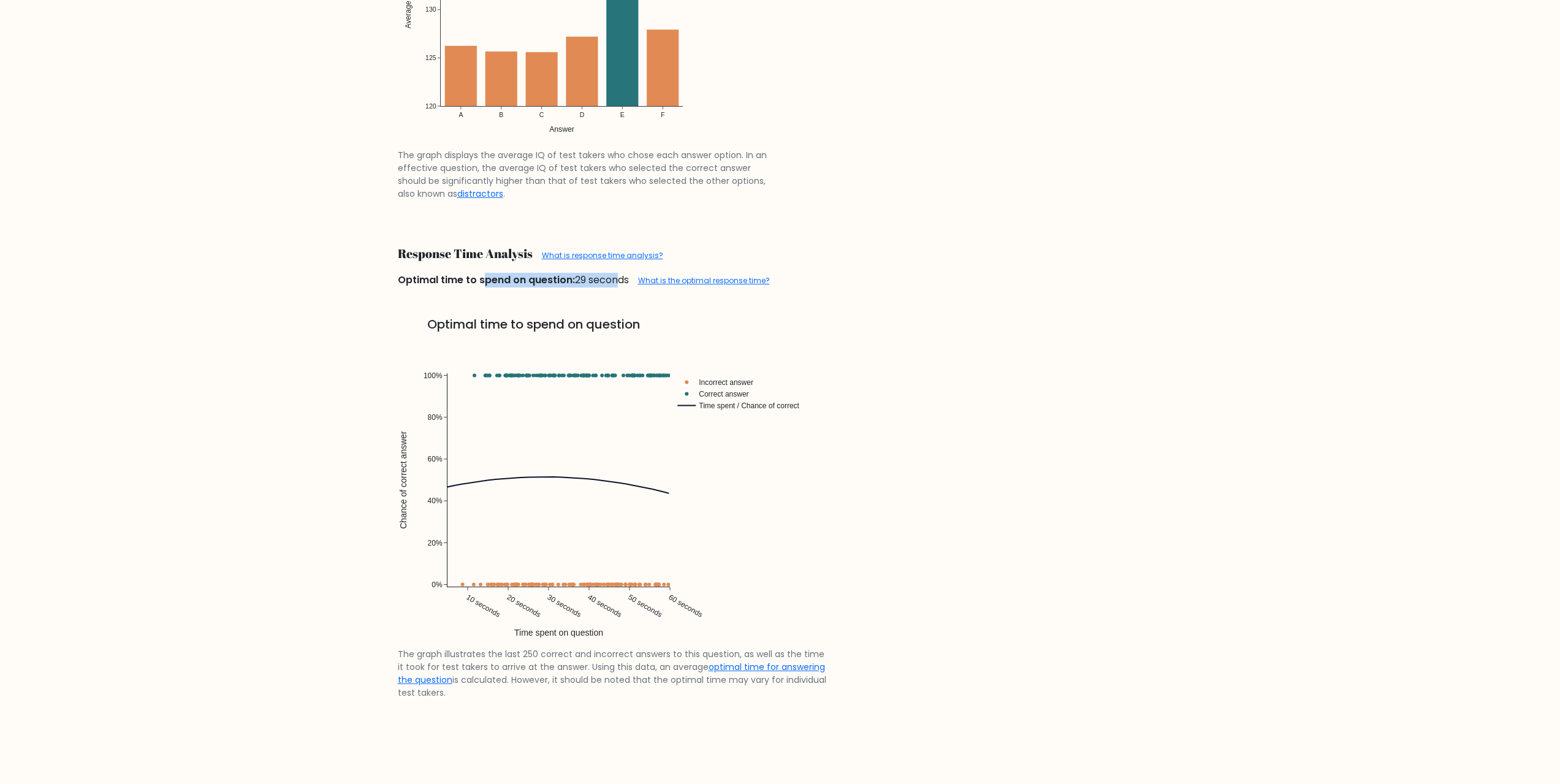
drag, startPoint x: 537, startPoint y: 276, endPoint x: 611, endPoint y: 270, distance: 74.2
click at [611, 270] on div "Optimal time to spend on question: 29 seconds What is the optimal response time?" at bounding box center [780, 277] width 780 height 19
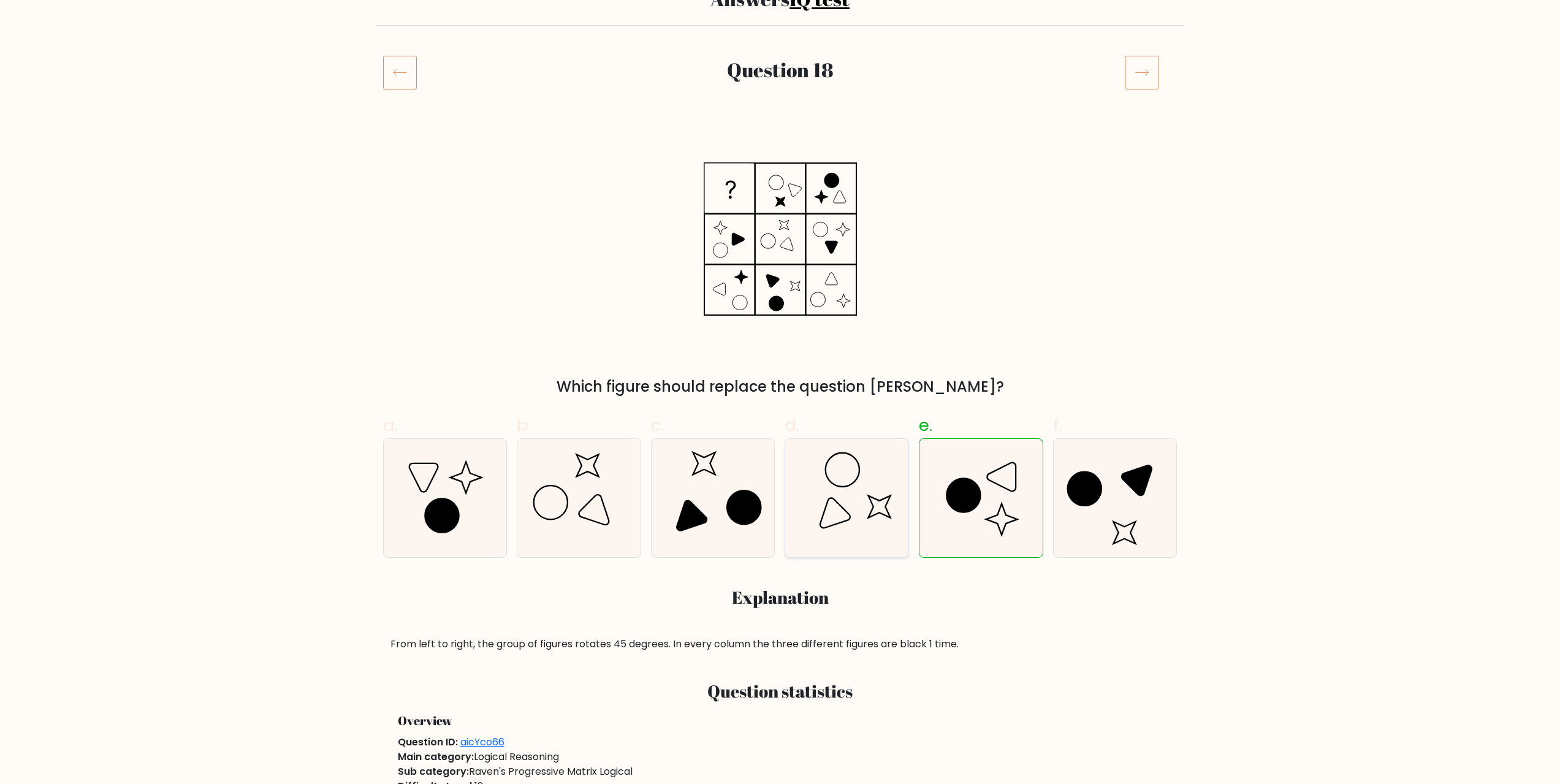
scroll to position [0, 0]
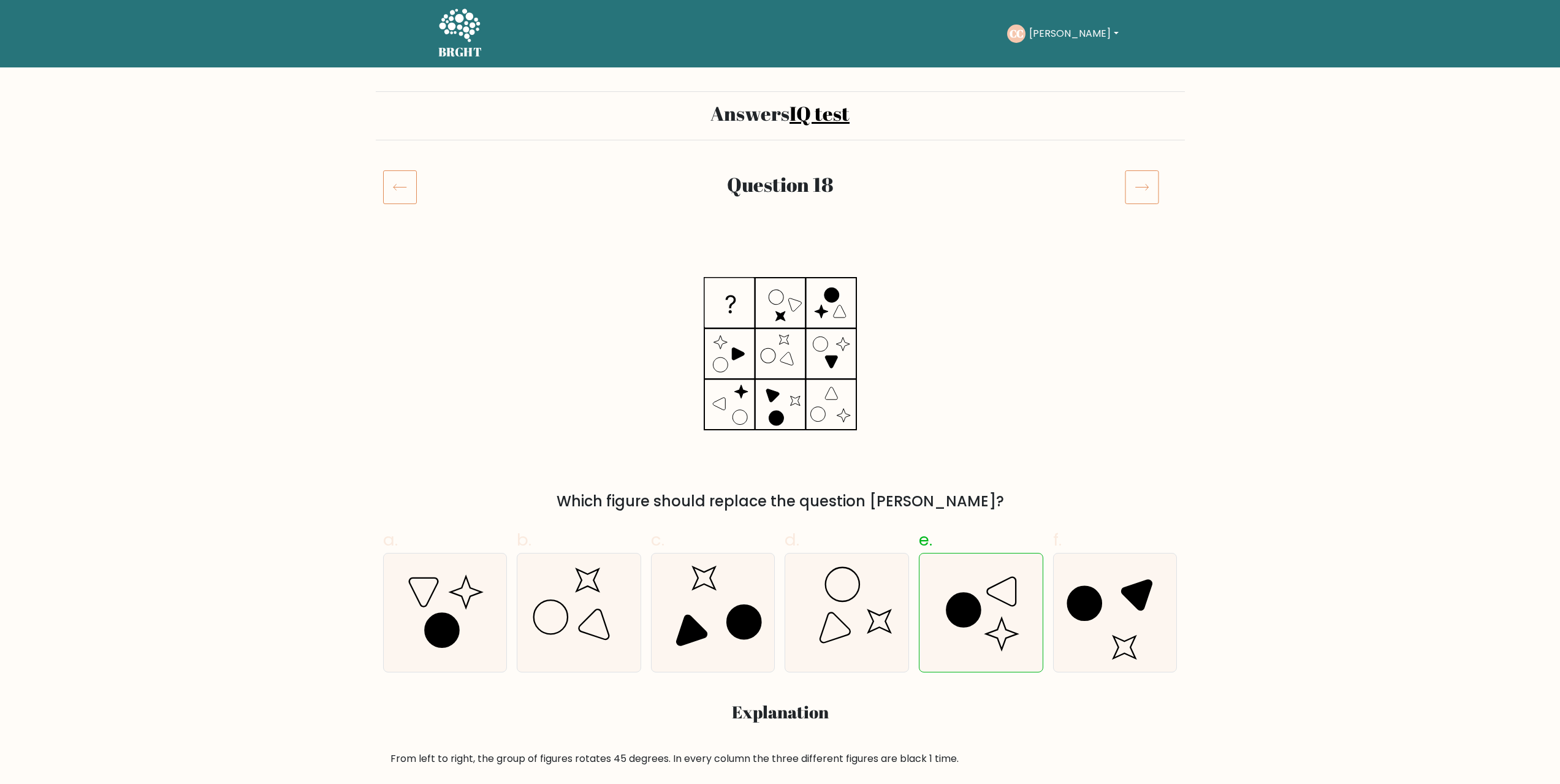
click at [1150, 188] on icon at bounding box center [1141, 186] width 34 height 34
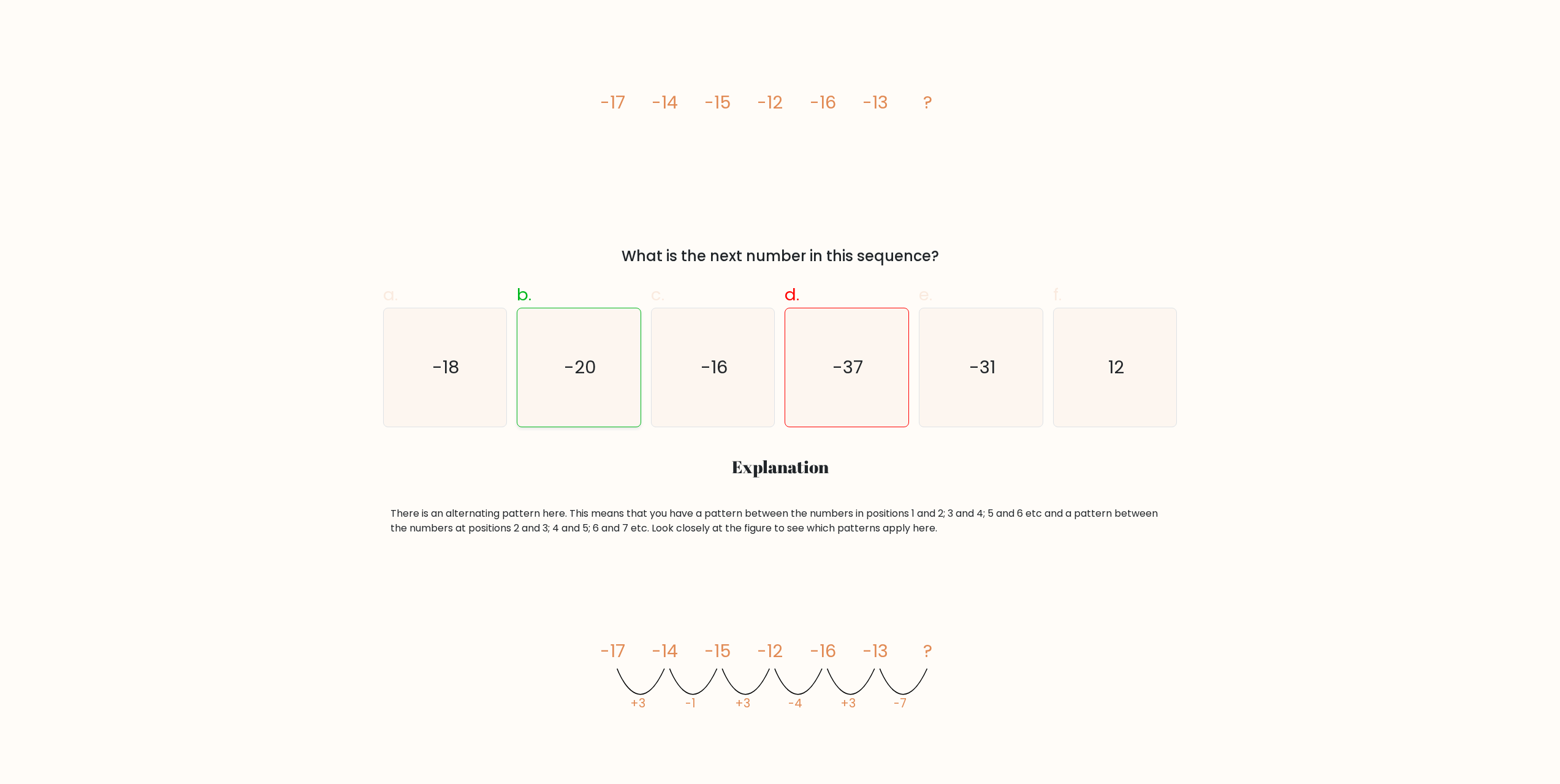
scroll to position [184, 0]
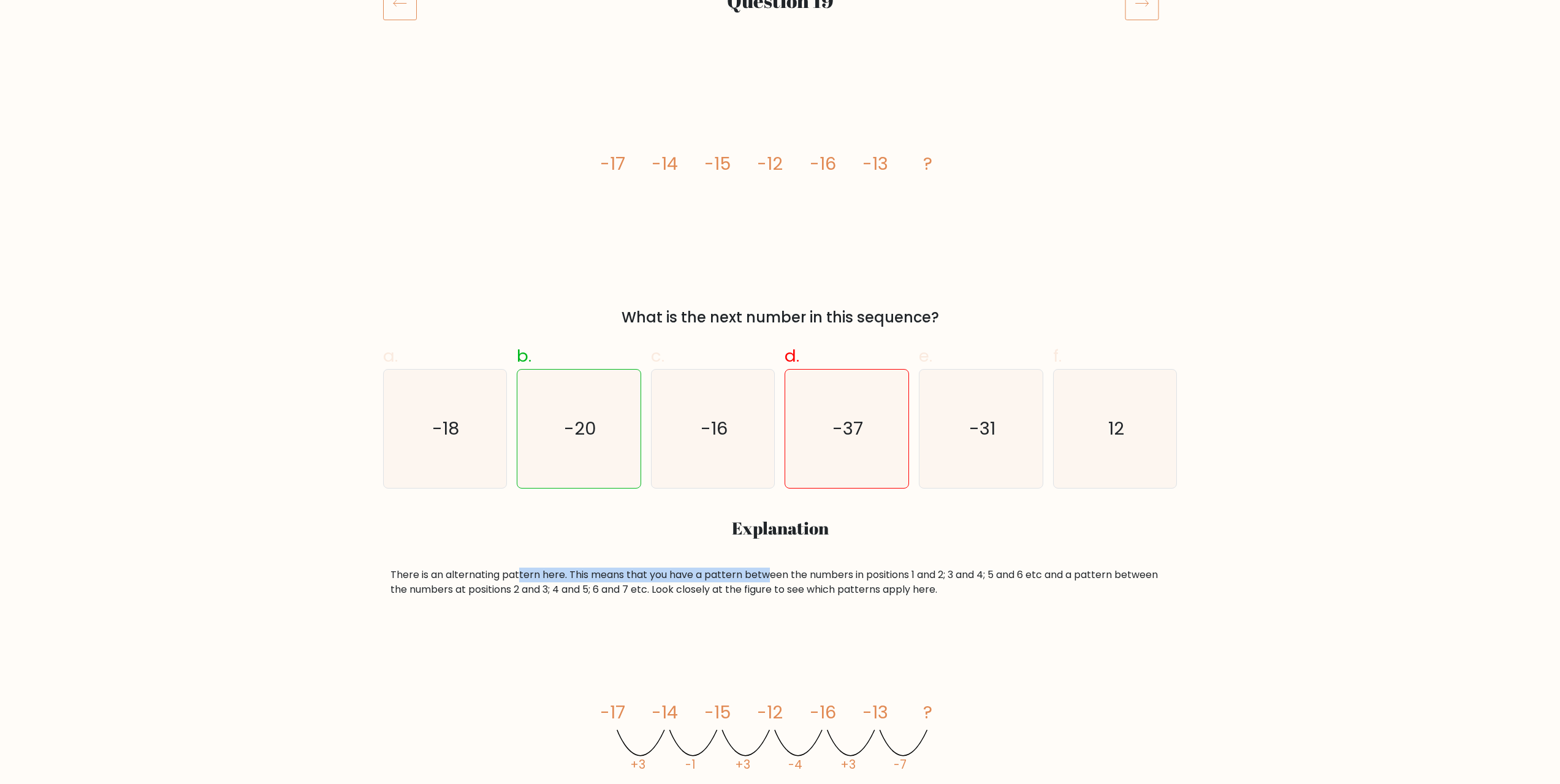
drag, startPoint x: 530, startPoint y: 578, endPoint x: 765, endPoint y: 572, distance: 235.1
click at [767, 573] on div "There is an alternating pattern here. This means that you have a pattern betwee…" at bounding box center [780, 582] width 780 height 30
drag, startPoint x: 661, startPoint y: 573, endPoint x: 624, endPoint y: 573, distance: 37.0
click at [660, 573] on div "There is an alternating pattern here. This means that you have a pattern betwee…" at bounding box center [780, 582] width 780 height 30
click at [606, 573] on div "There is an alternating pattern here. This means that you have a pattern betwee…" at bounding box center [780, 582] width 780 height 30
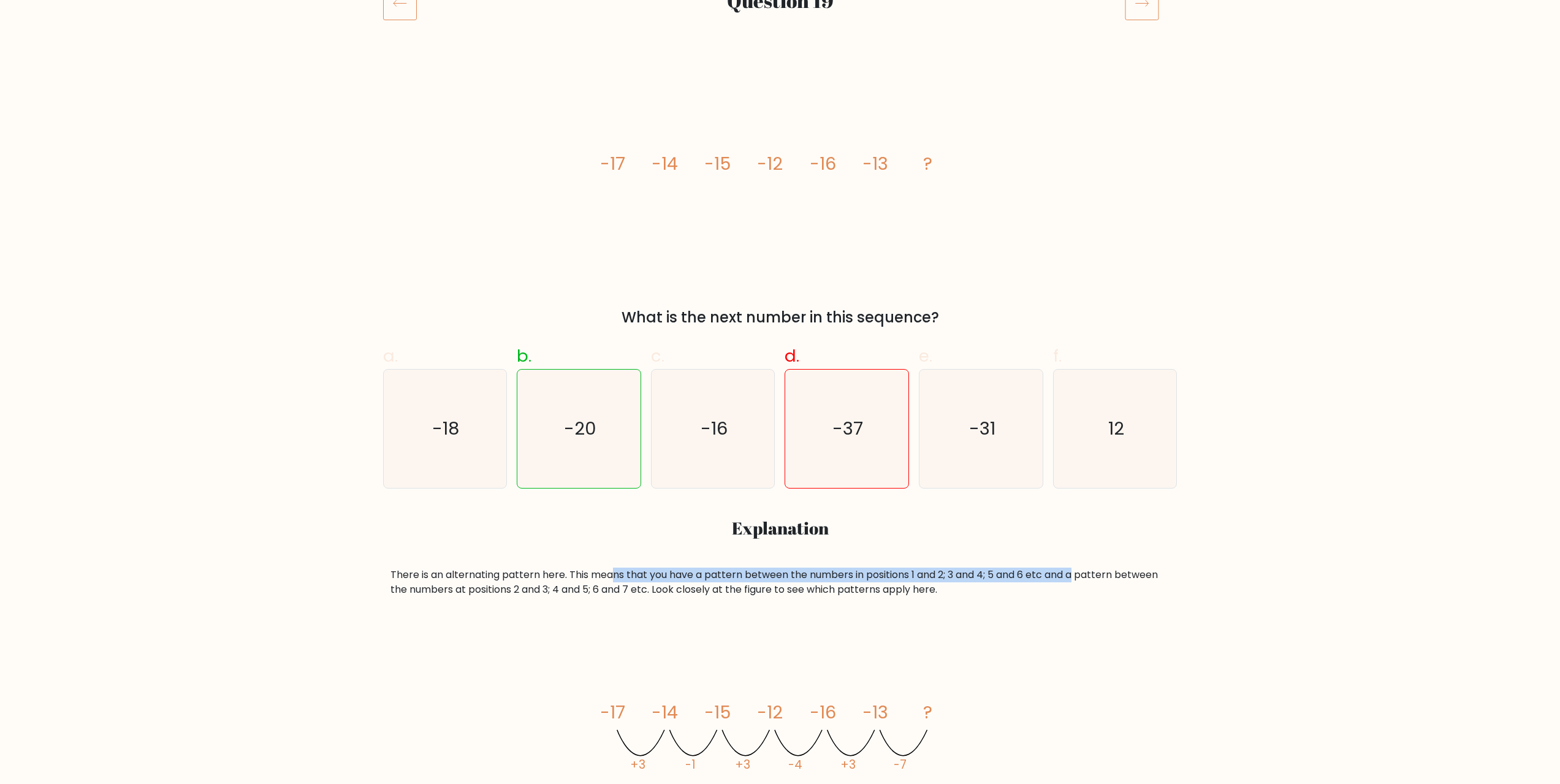
drag, startPoint x: 616, startPoint y: 571, endPoint x: 1086, endPoint y: 580, distance: 470.1
click at [1086, 580] on div "There is an alternating pattern here. This means that you have a pattern betwee…" at bounding box center [780, 582] width 780 height 30
click at [1091, 580] on div "There is an alternating pattern here. This means that you have a pattern betwee…" at bounding box center [780, 582] width 780 height 30
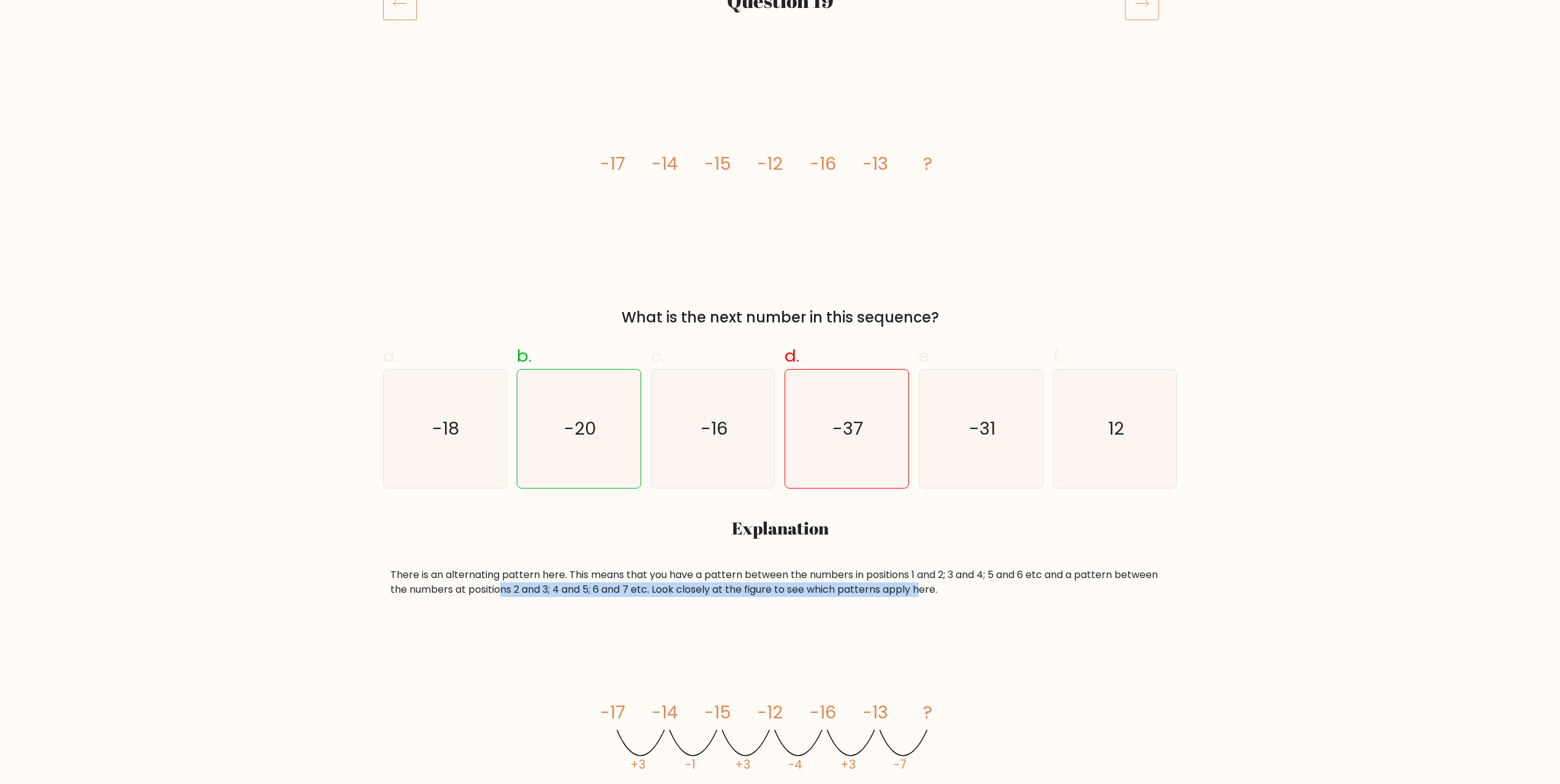
drag, startPoint x: 502, startPoint y: 587, endPoint x: 938, endPoint y: 588, distance: 436.0
click at [934, 588] on div "There is an alternating pattern here. This means that you have a pattern betwee…" at bounding box center [780, 582] width 780 height 30
click at [958, 587] on div "There is an alternating pattern here. This means that you have a pattern betwee…" at bounding box center [780, 582] width 780 height 30
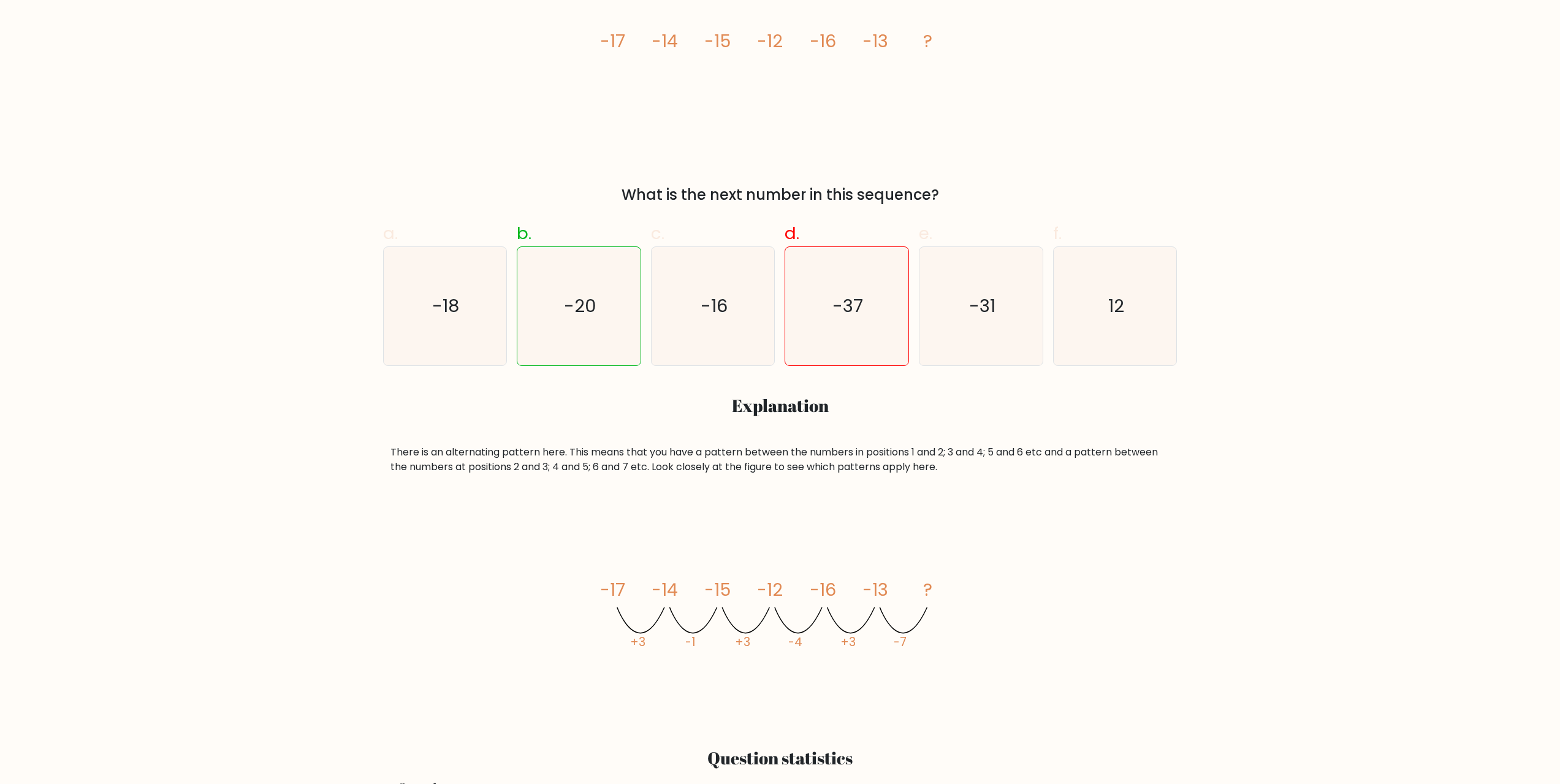
scroll to position [368, 0]
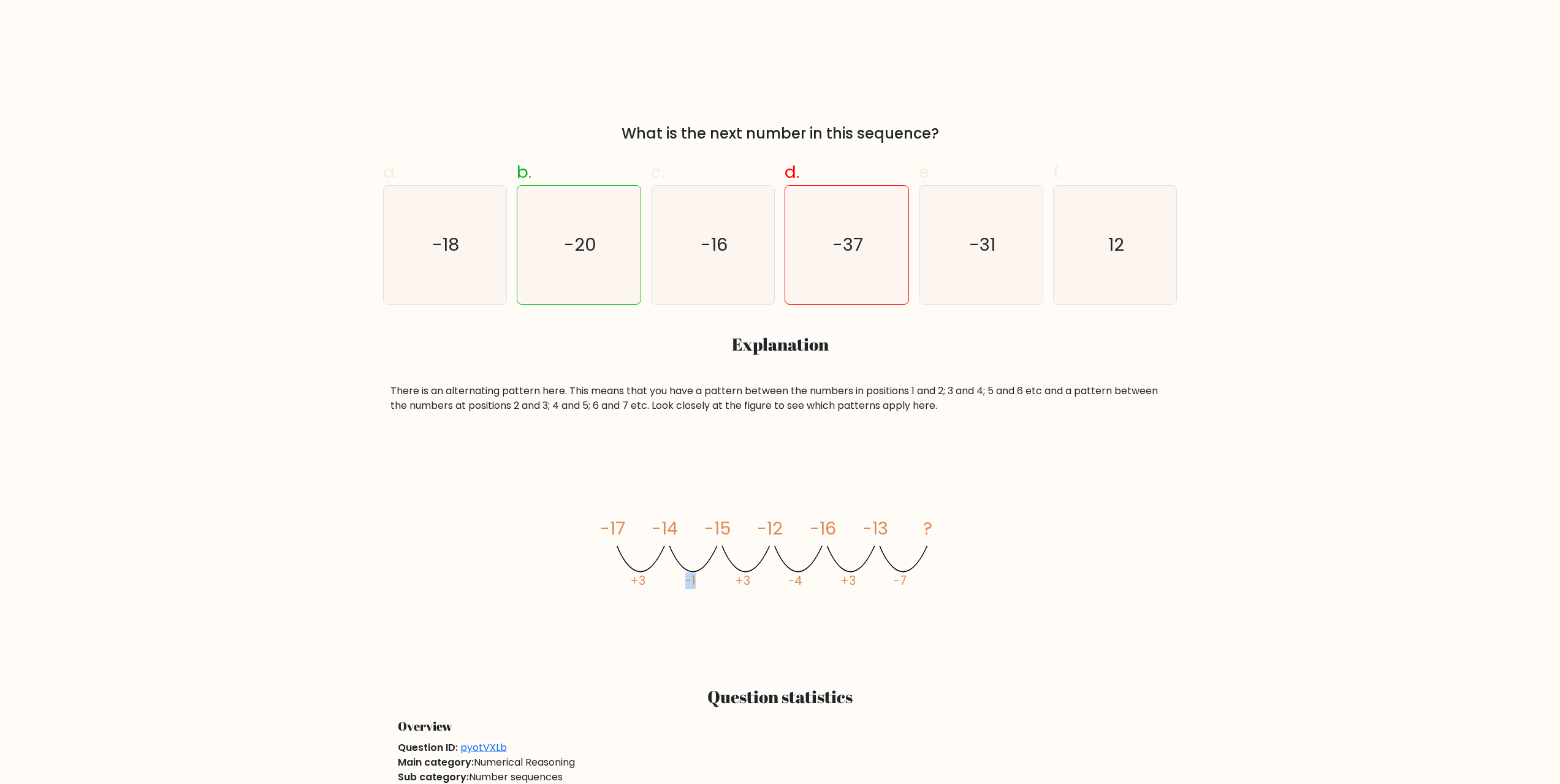
drag, startPoint x: 687, startPoint y: 580, endPoint x: 702, endPoint y: 581, distance: 15.0
click at [702, 581] on icon "image/svg+xml -17 -14 -15 -12 -16 -13 ? +3 -1 +3 -4 +3 -7" at bounding box center [780, 550] width 368 height 215
drag, startPoint x: 793, startPoint y: 580, endPoint x: 828, endPoint y: 578, distance: 35.1
click at [828, 578] on icon "image/svg+xml -17 -14 -15 -12 -16 -13 ? +3 -1 +3 -4 +3 -7" at bounding box center [780, 550] width 368 height 215
click at [795, 579] on tspan "-4" at bounding box center [794, 581] width 14 height 17
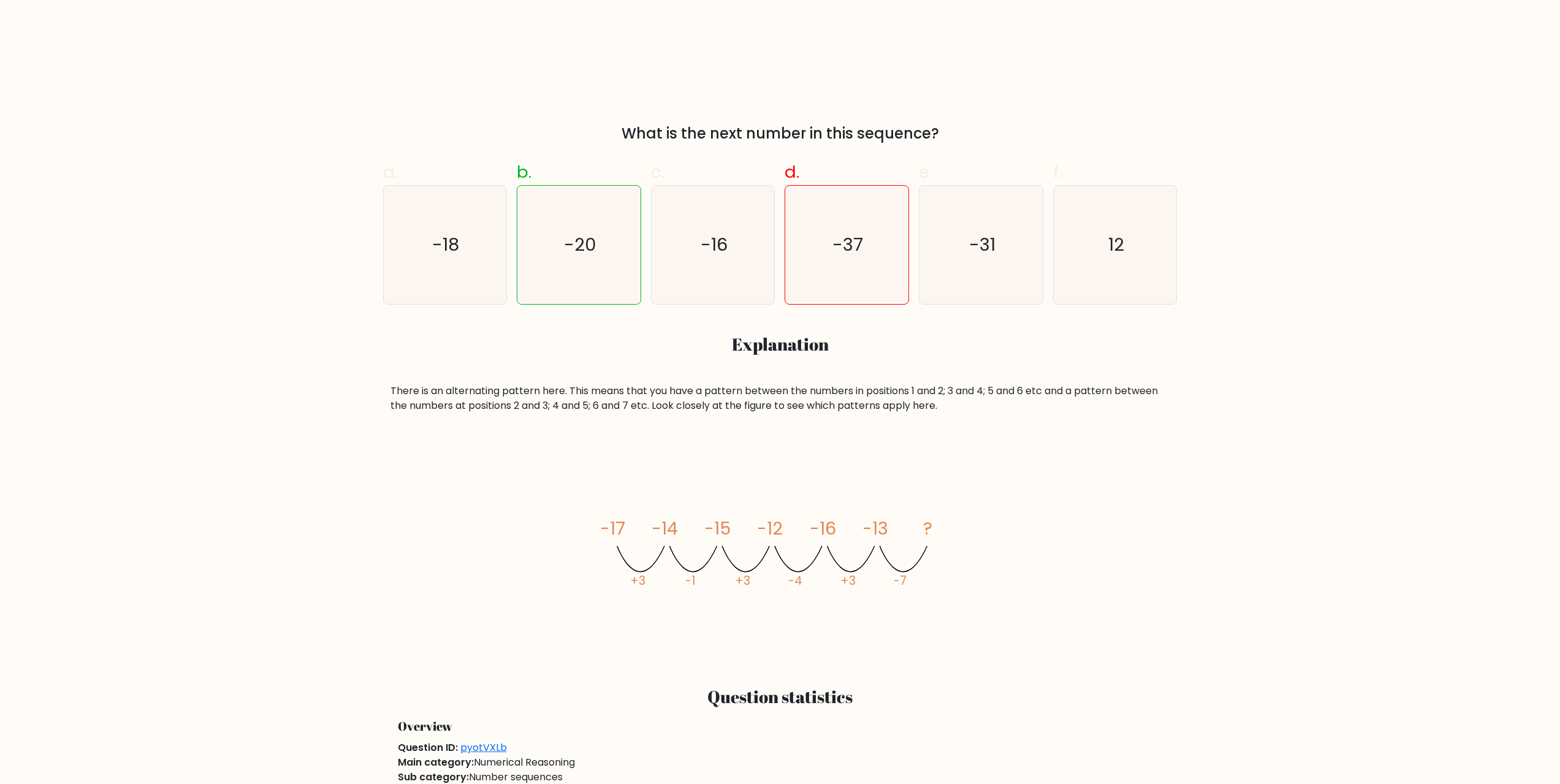
click at [645, 528] on icon "image/svg+xml -17 -14 -15 -12 -16 -13 ? +3 -1 +3 -4 +3 -7" at bounding box center [780, 550] width 368 height 215
click at [687, 523] on icon "image/svg+xml -17 -14 -15 -12 -16 -13 ? +3 -1 +3 -4 +3 -7" at bounding box center [780, 550] width 368 height 215
click at [744, 535] on icon "image/svg+xml -17 -14 -15 -12 -16 -13 ? +3 -1 +3 -4 +3 -7" at bounding box center [780, 550] width 368 height 215
click at [797, 541] on icon "image/svg+xml -17 -14 -15 -12 -16 -13 ? +3 -1 +3 -4 +3 -7" at bounding box center [780, 550] width 368 height 215
click at [843, 520] on icon "image/svg+xml -17 -14 -15 -12 -16 -13 ? +3 -1 +3 -4 +3 -7" at bounding box center [780, 550] width 368 height 215
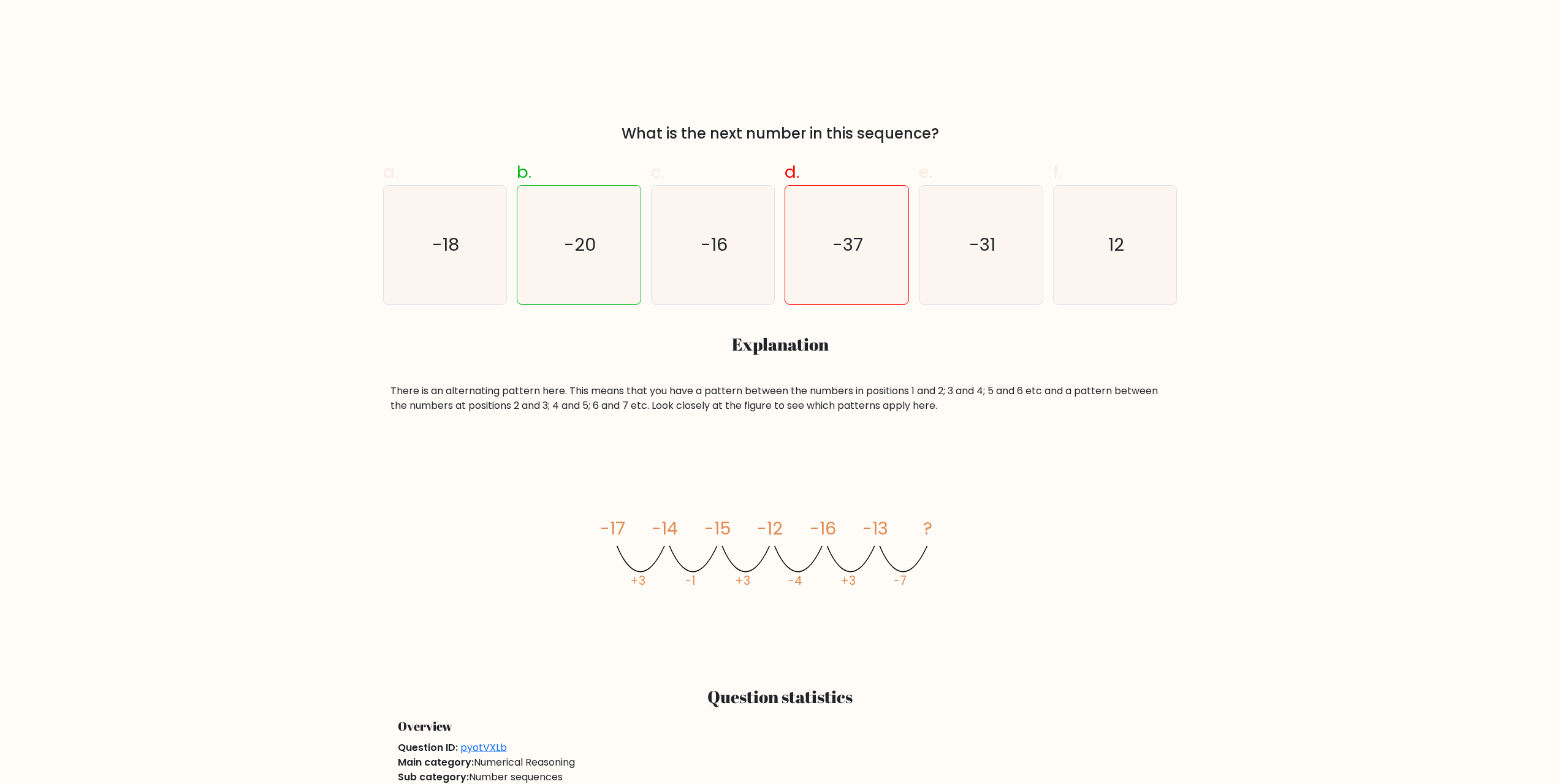
click at [964, 492] on icon "image/svg+xml -17 -14 -15 -12 -16 -13 ? +3 -1 +3 -4 +3 -7" at bounding box center [780, 550] width 368 height 215
click at [893, 533] on icon "image/svg+xml -17 -14 -15 -12 -16 -13 ? +3 -1 +3 -4 +3 -7" at bounding box center [780, 550] width 368 height 215
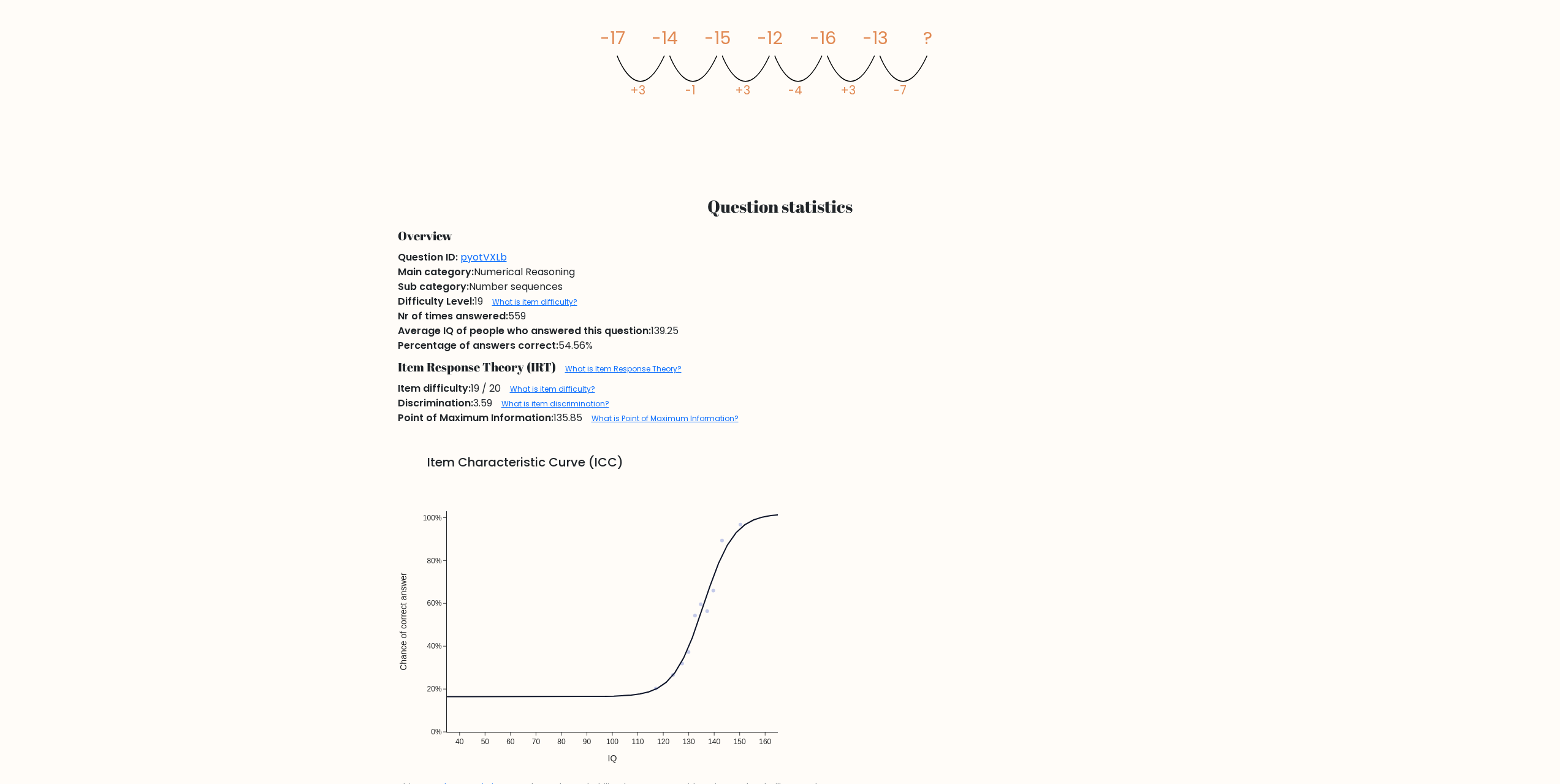
scroll to position [674, 0]
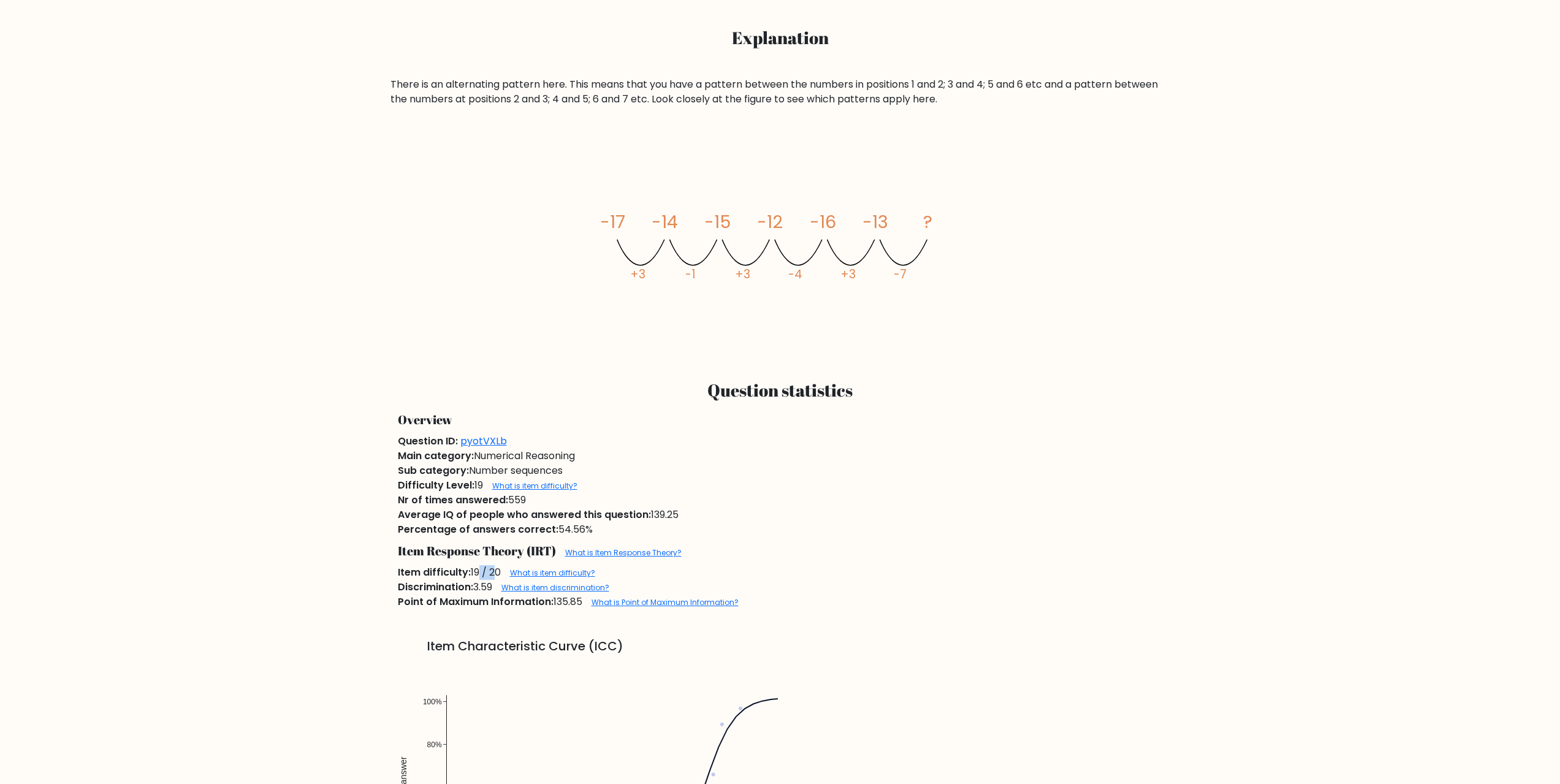
drag, startPoint x: 473, startPoint y: 573, endPoint x: 492, endPoint y: 573, distance: 19.0
click at [492, 573] on div "Item difficulty: 19 / 20 What is item difficulty?" at bounding box center [780, 573] width 780 height 15
click at [493, 573] on div "Item difficulty: 19 / 20 What is item difficulty?" at bounding box center [780, 573] width 780 height 15
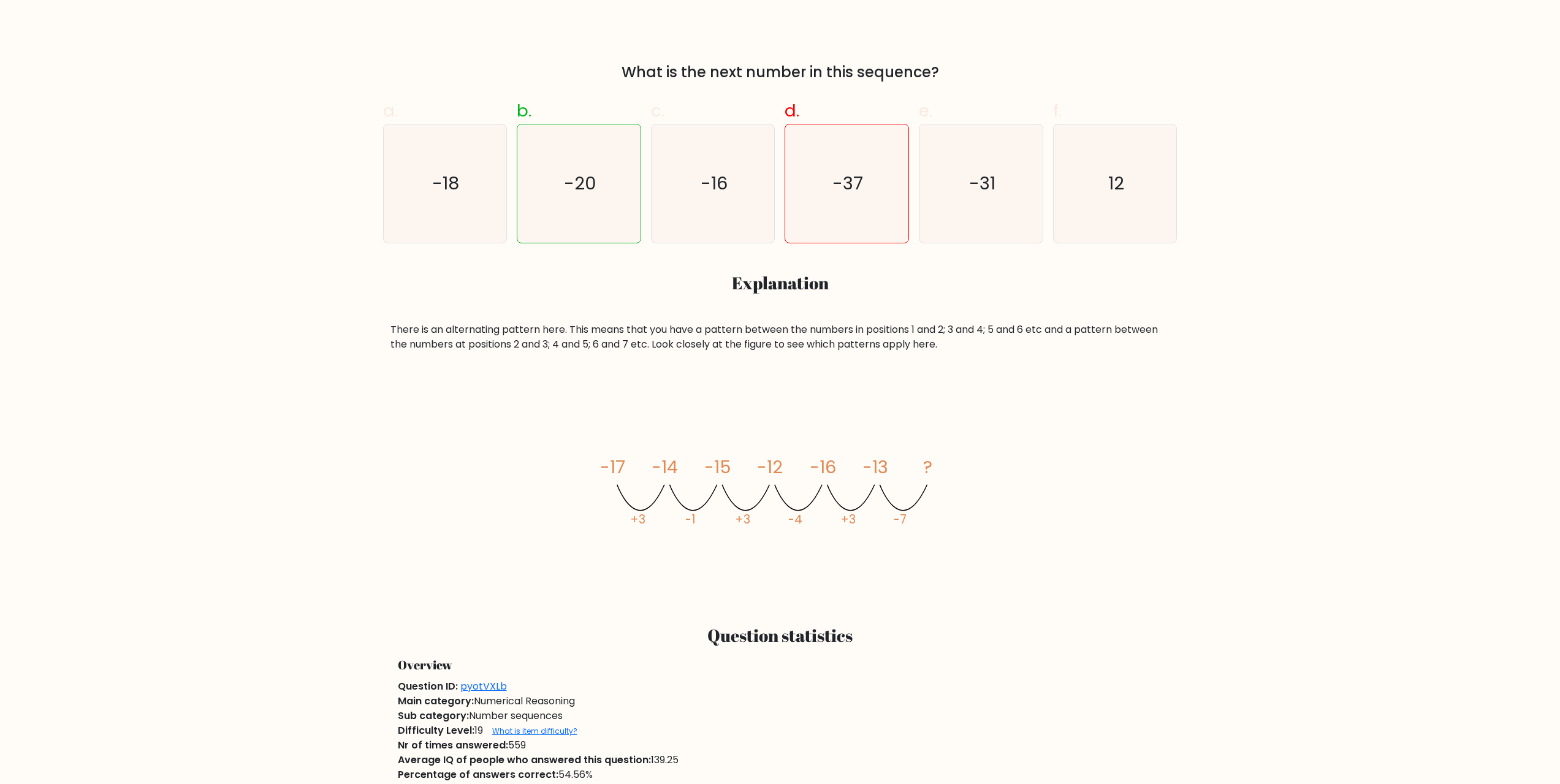
scroll to position [368, 0]
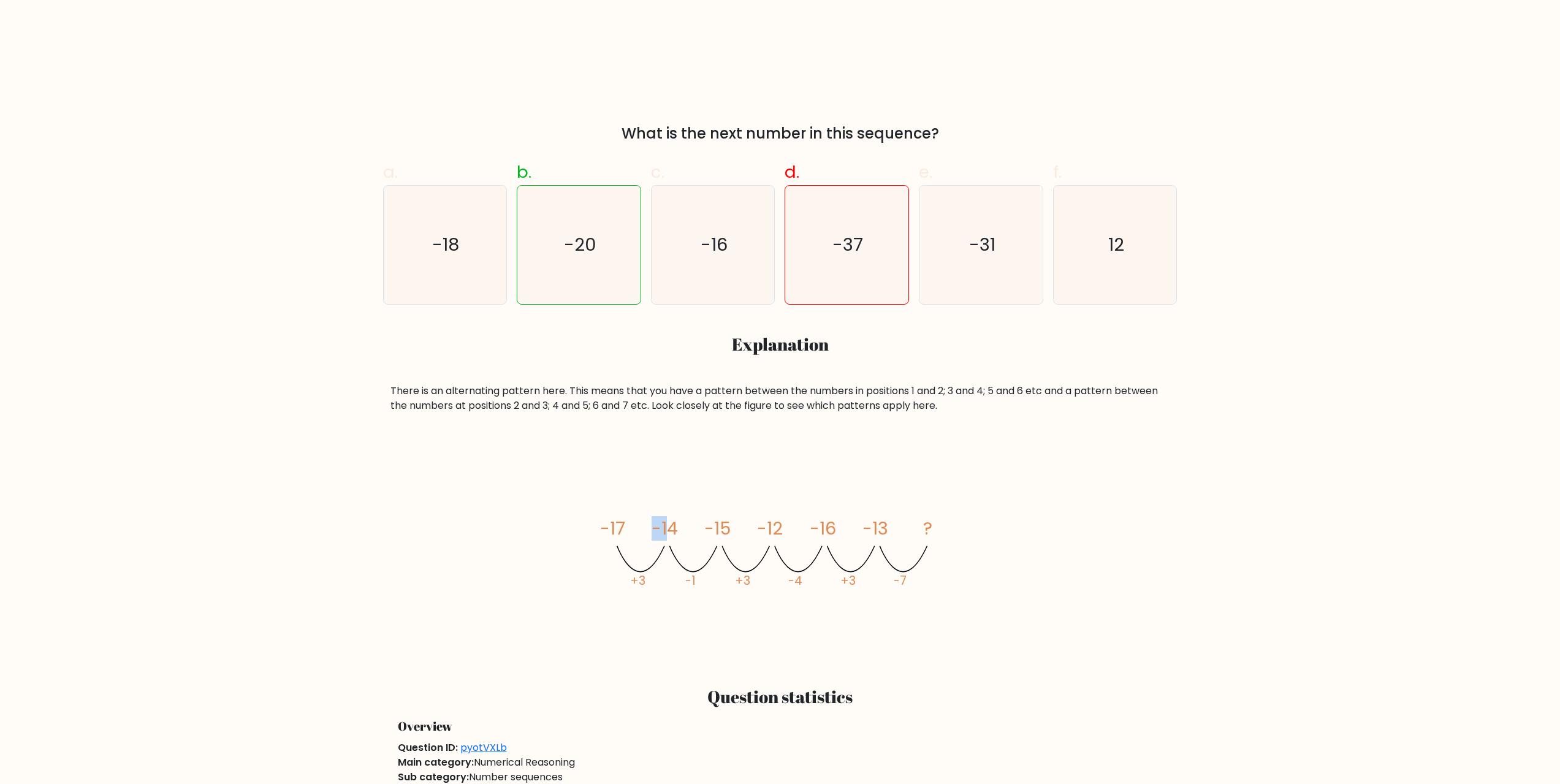
drag, startPoint x: 650, startPoint y: 527, endPoint x: 672, endPoint y: 526, distance: 22.0
click at [672, 526] on icon "image/svg+xml -17 -14 -15 -12 -16 -13 ? +3 -1 +3 -4 +3 -7" at bounding box center [780, 550] width 368 height 215
drag, startPoint x: 704, startPoint y: 524, endPoint x: 750, endPoint y: 531, distance: 46.5
click at [740, 531] on icon "image/svg+xml -17 -14 -15 -12 -16 -13 ? +3 -1 +3 -4 +3 -7" at bounding box center [780, 550] width 368 height 215
drag, startPoint x: 757, startPoint y: 529, endPoint x: 778, endPoint y: 529, distance: 21.0
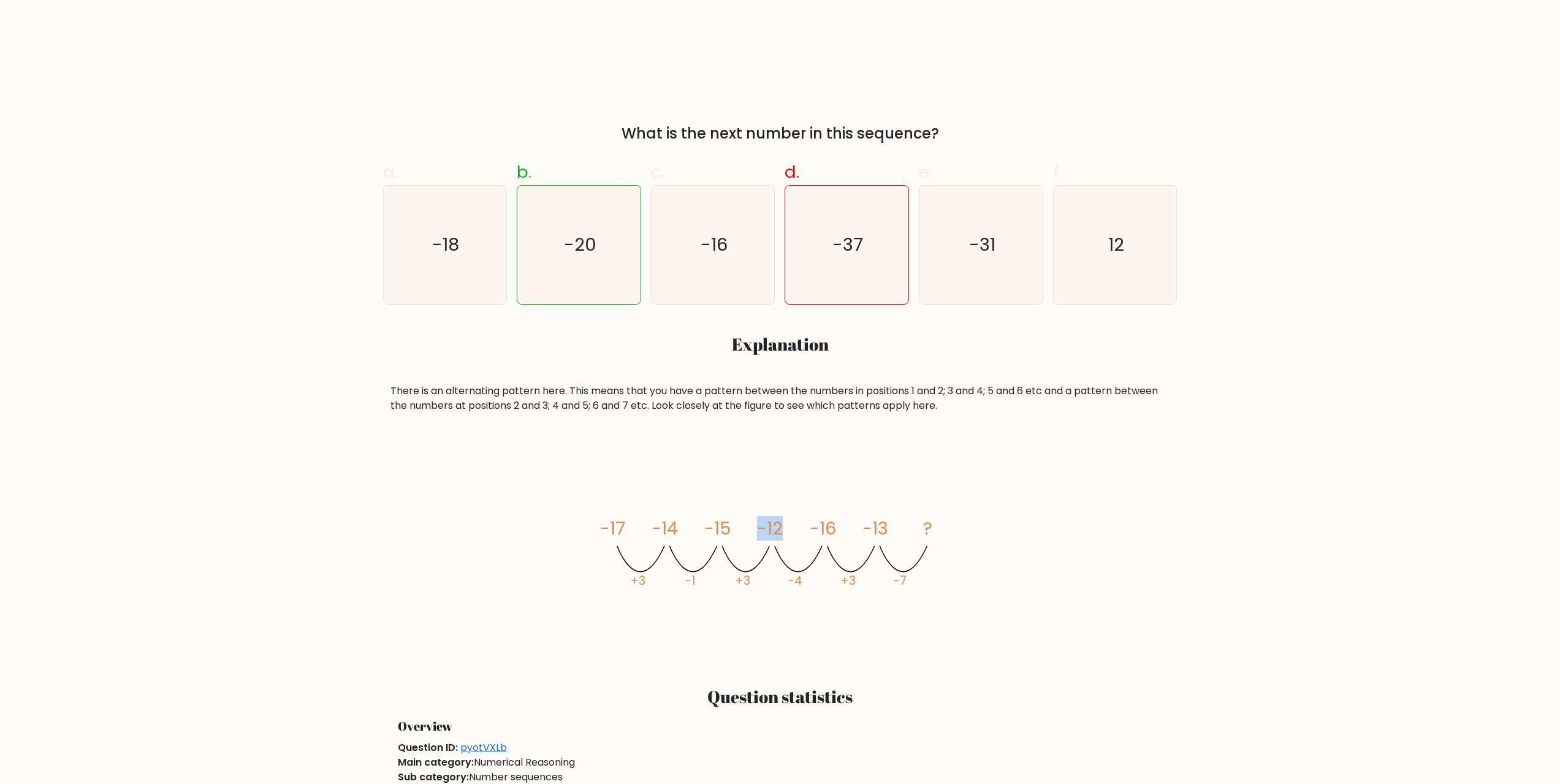
click at [778, 529] on tspan "-12" at bounding box center [770, 528] width 25 height 25
click at [797, 530] on icon "image/svg+xml -17 -14 -15 -12 -16 -13 ? +3 -1 +3 -4 +3 -7" at bounding box center [780, 550] width 368 height 215
drag, startPoint x: 669, startPoint y: 522, endPoint x: 677, endPoint y: 523, distance: 8.1
click at [677, 523] on tspan "-14" at bounding box center [665, 528] width 26 height 25
drag, startPoint x: 777, startPoint y: 530, endPoint x: 812, endPoint y: 533, distance: 35.1
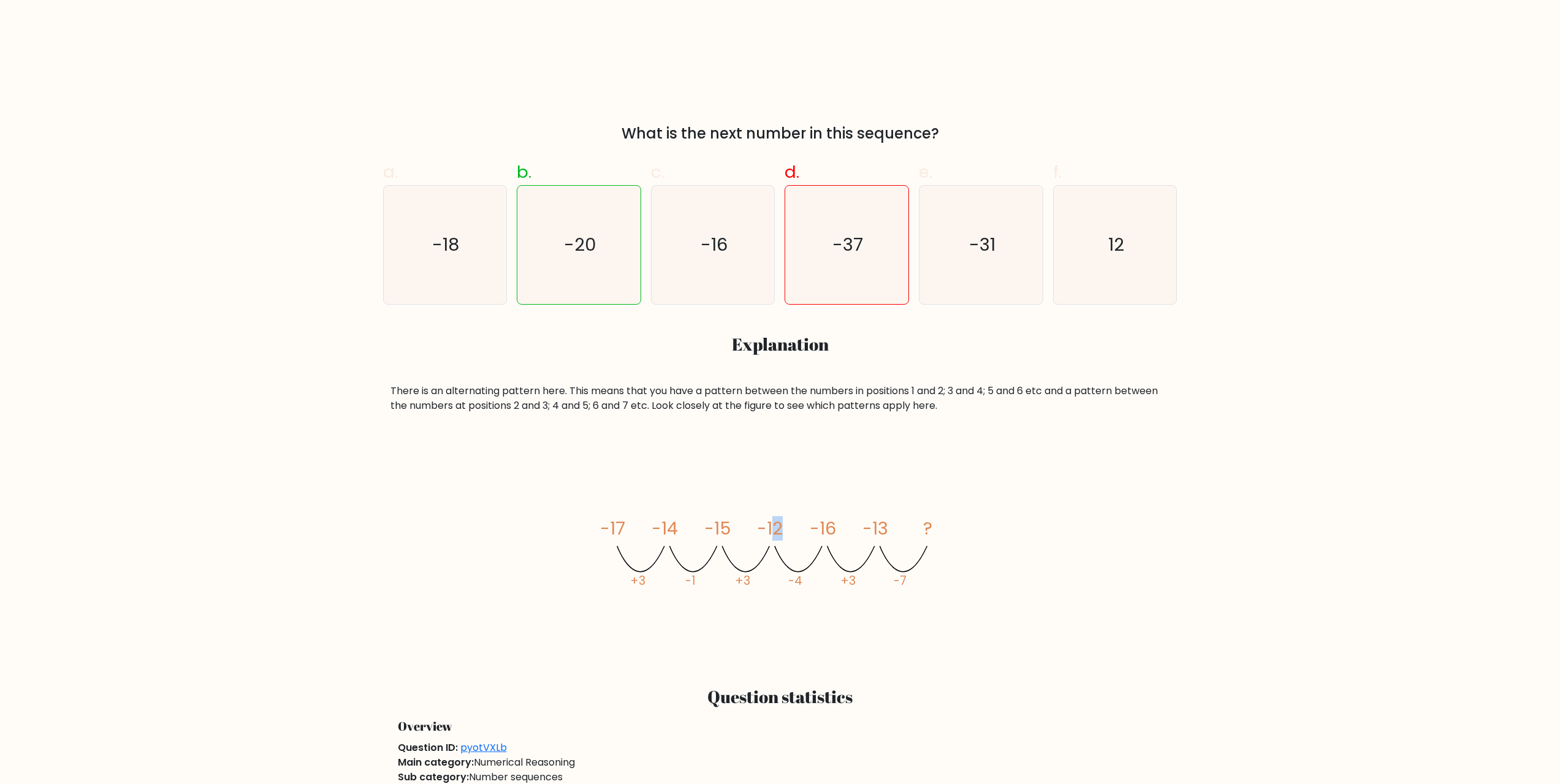
click at [812, 533] on g "-17 -14 -15 -12 -16 -13 ? +3 -1 +3 -4 +3 -7" at bounding box center [765, 553] width 332 height 73
click at [805, 530] on icon "image/svg+xml -17 -14 -15 -12 -16 -13 ? +3 -1 +3 -4 +3 -7" at bounding box center [780, 550] width 368 height 215
click at [801, 530] on icon "image/svg+xml -17 -14 -15 -12 -16 -13 ? +3 -1 +3 -4 +3 -7" at bounding box center [780, 550] width 368 height 215
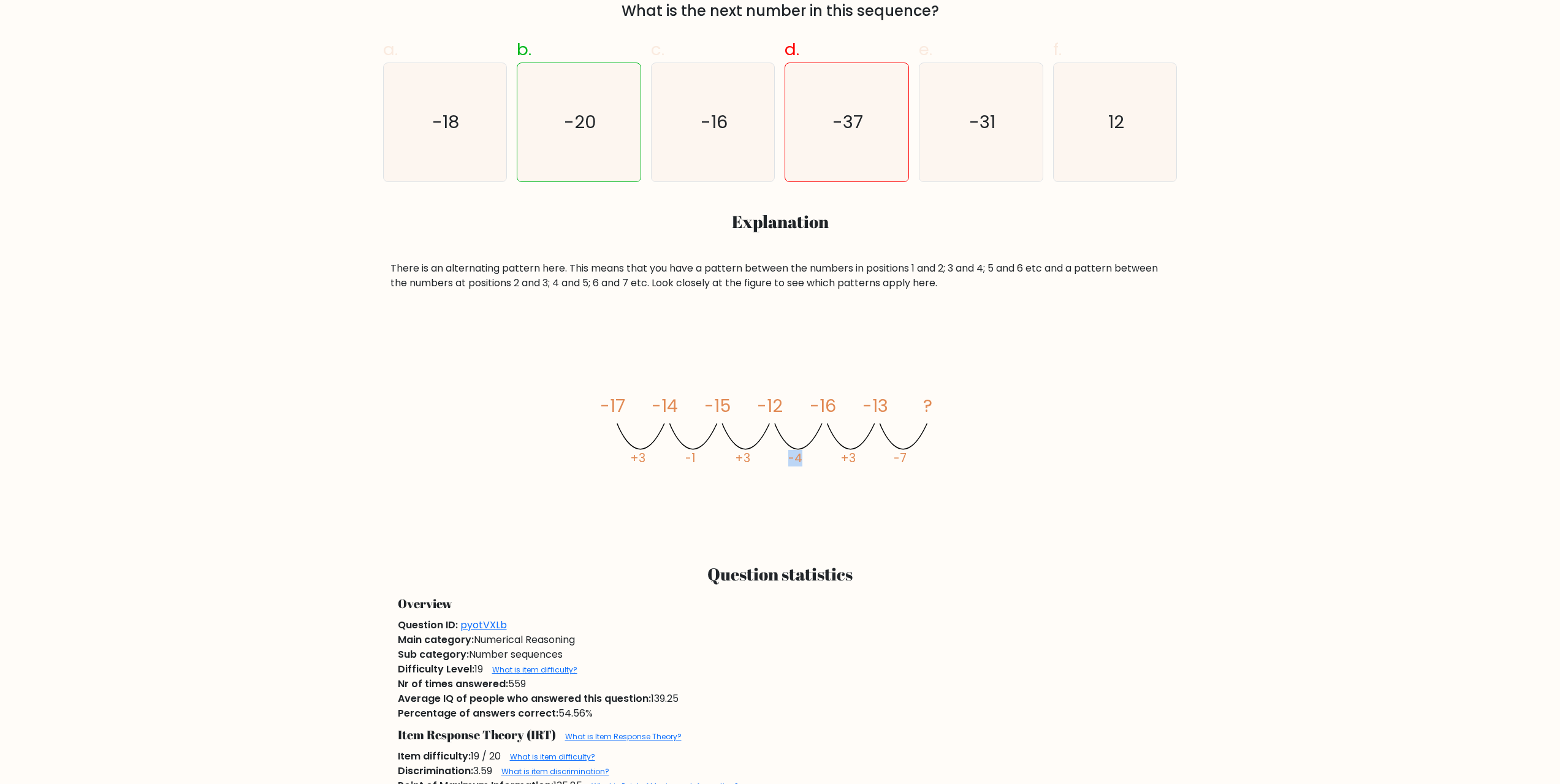
drag, startPoint x: 790, startPoint y: 459, endPoint x: 826, endPoint y: 456, distance: 36.1
click at [826, 456] on icon "image/svg+xml -17 -14 -15 -12 -16 -13 ? +3 -1 +3 -4 +3 -7" at bounding box center [780, 427] width 368 height 215
drag, startPoint x: 826, startPoint y: 468, endPoint x: 840, endPoint y: 445, distance: 26.9
click at [826, 466] on icon "image/svg+xml -17 -14 -15 -12 -16 -13 ? +3 -1 +3 -4 +3 -7" at bounding box center [780, 427] width 368 height 215
click at [877, 421] on icon "image/svg+xml -17 -14 -15 -12 -16 -13 ? +3 -1 +3 -4 +3 -7" at bounding box center [780, 427] width 368 height 215
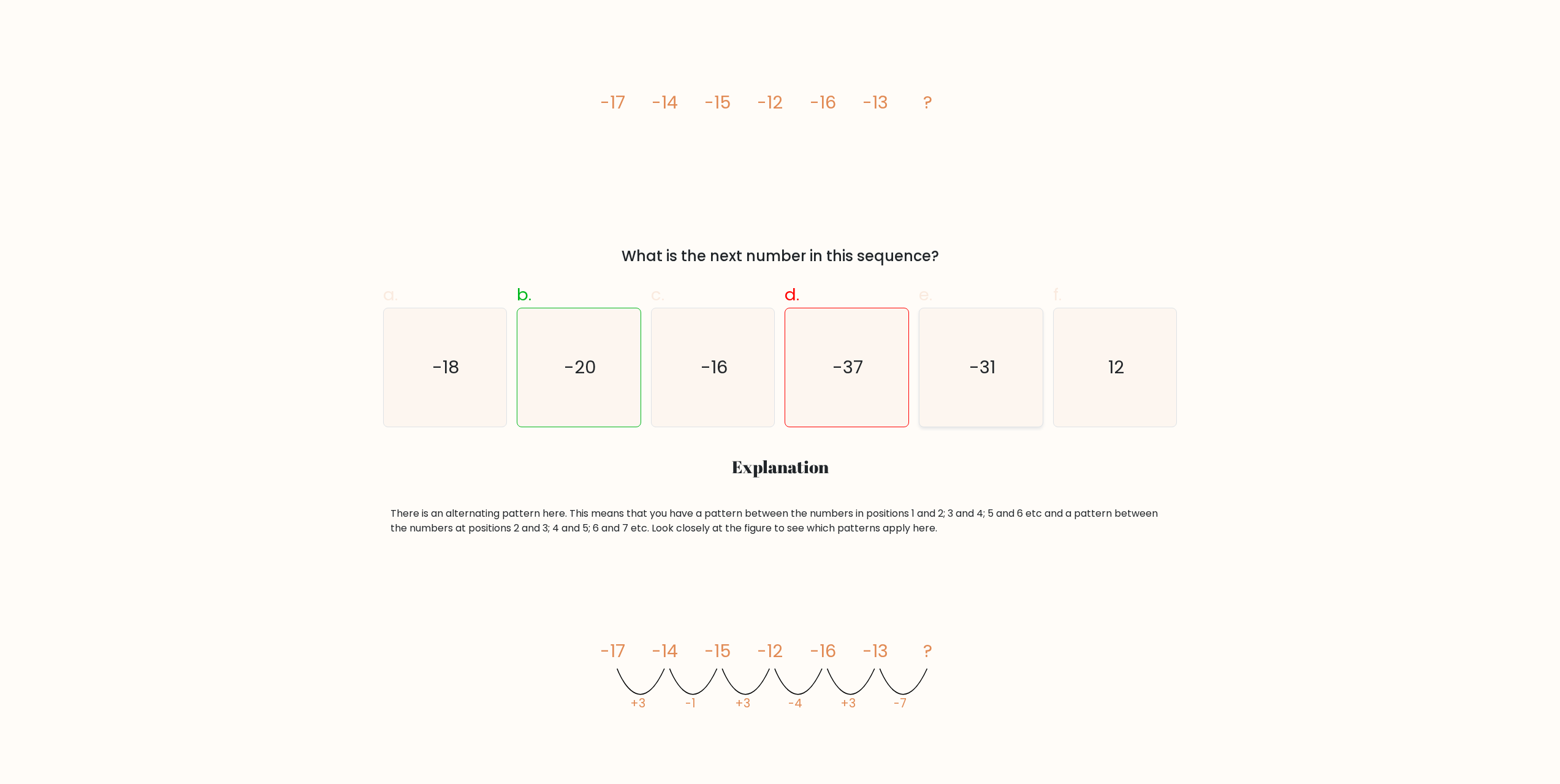
scroll to position [0, 0]
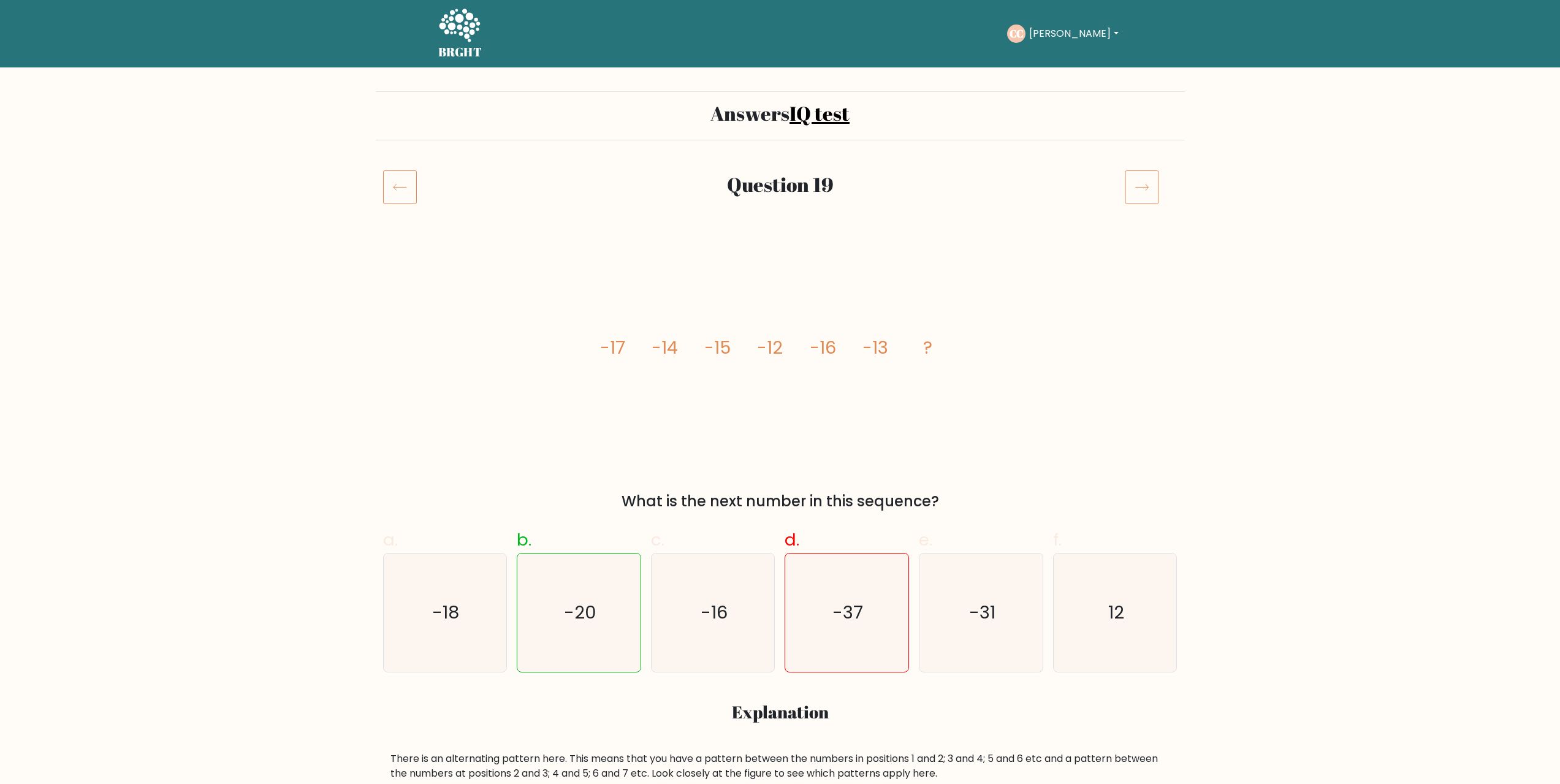
click at [1149, 190] on icon at bounding box center [1141, 186] width 34 height 34
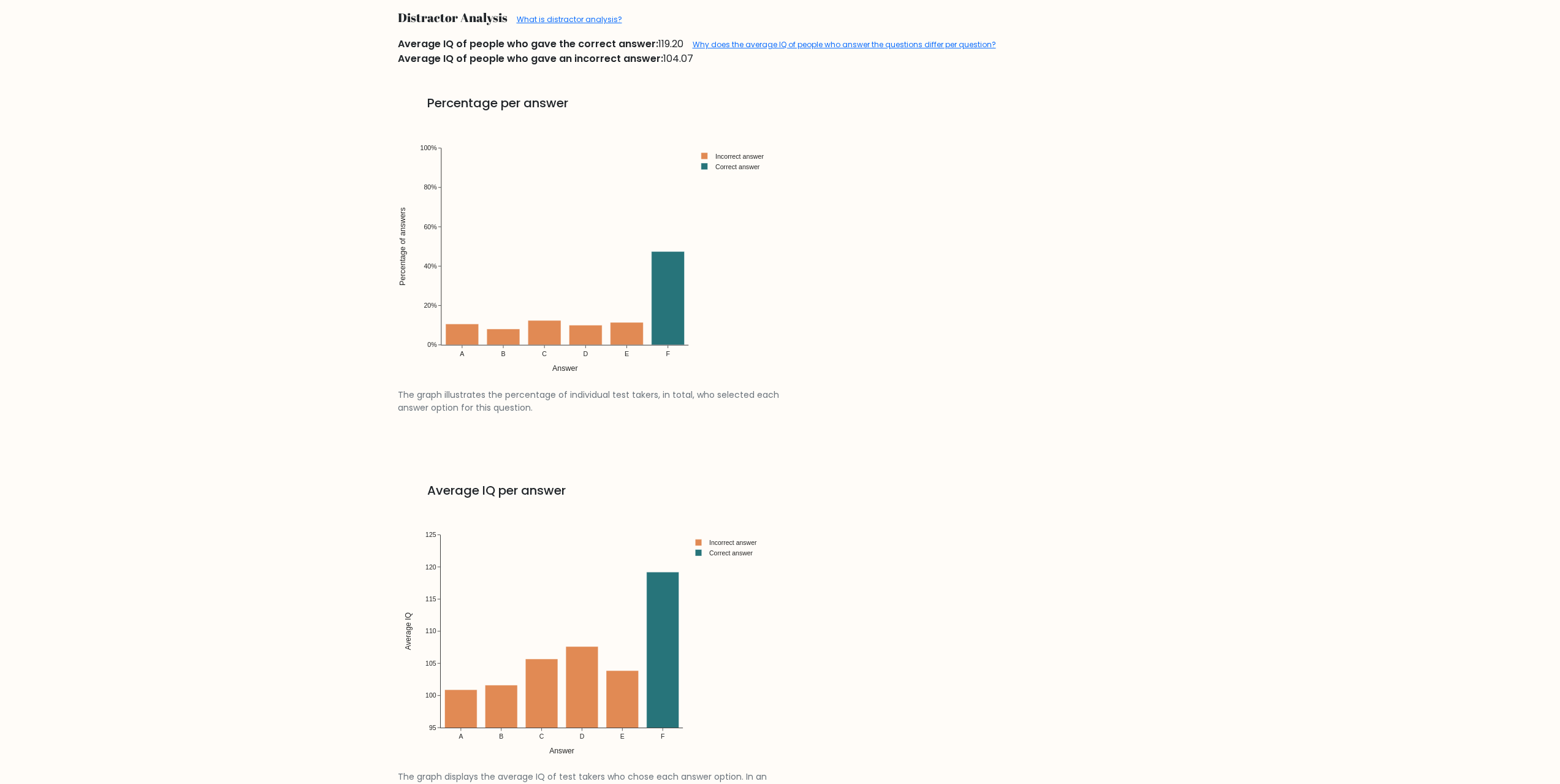
scroll to position [1716, 0]
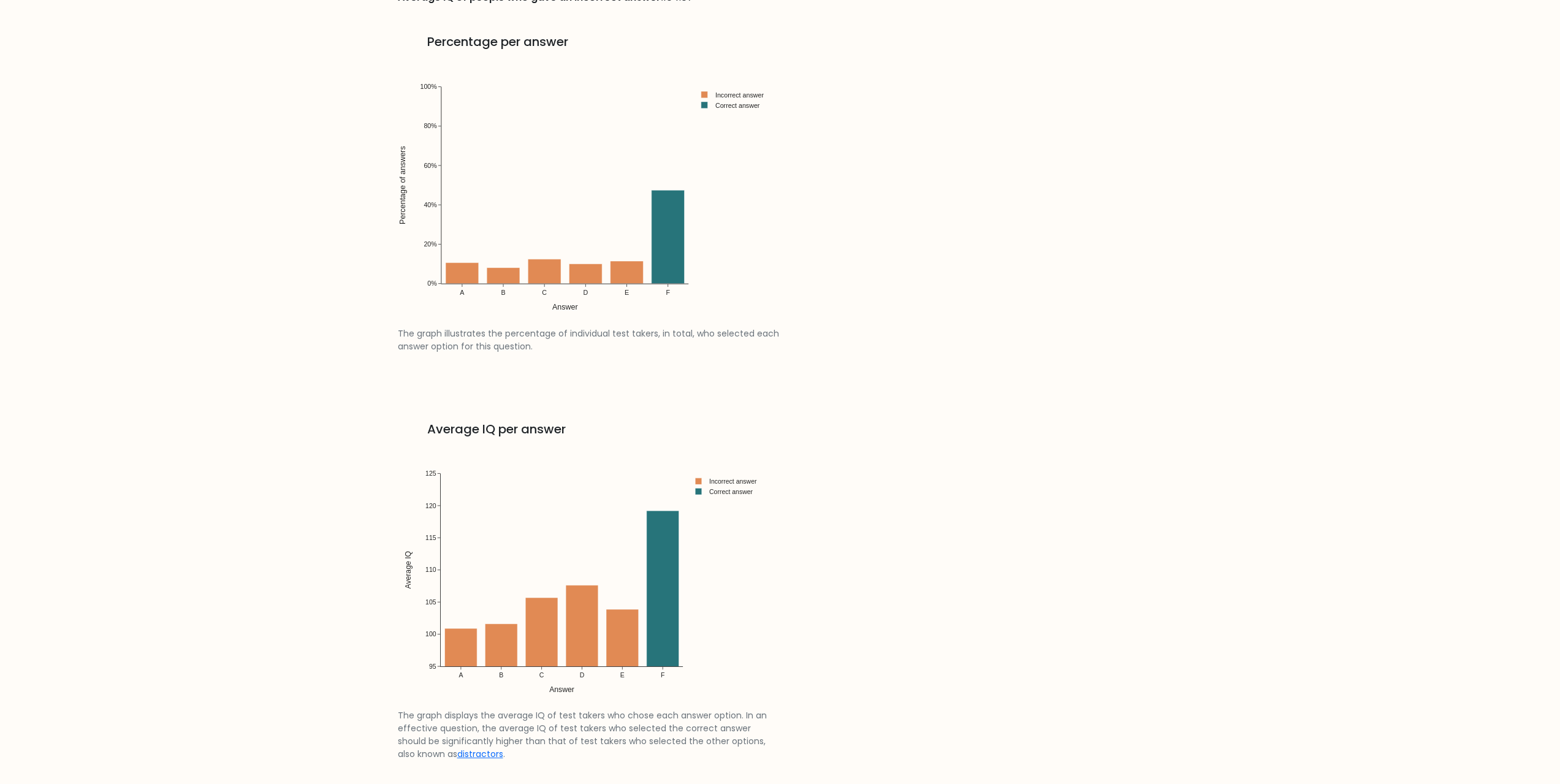
click at [665, 543] on img at bounding box center [585, 575] width 375 height 268
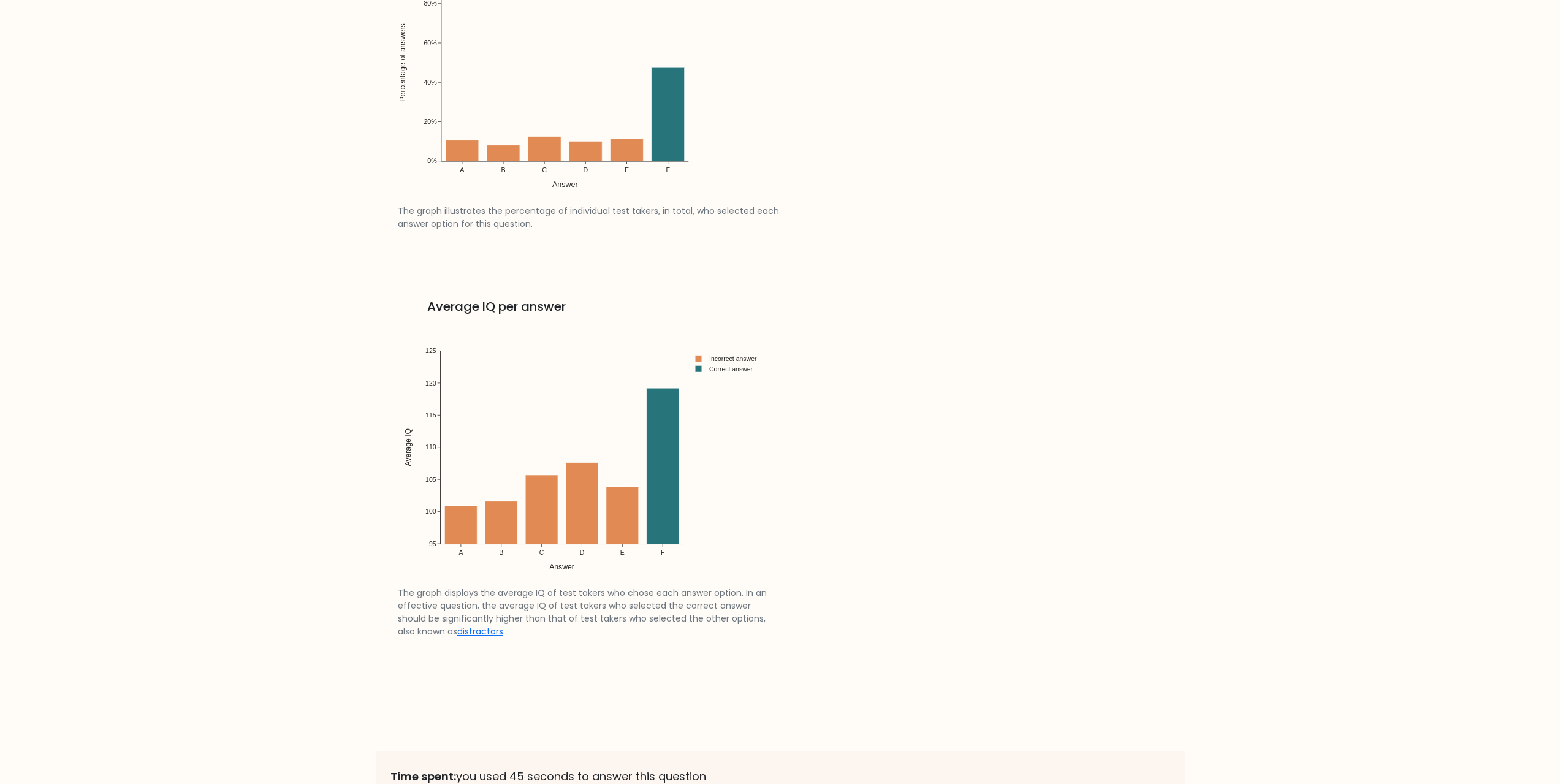
scroll to position [1777, 0]
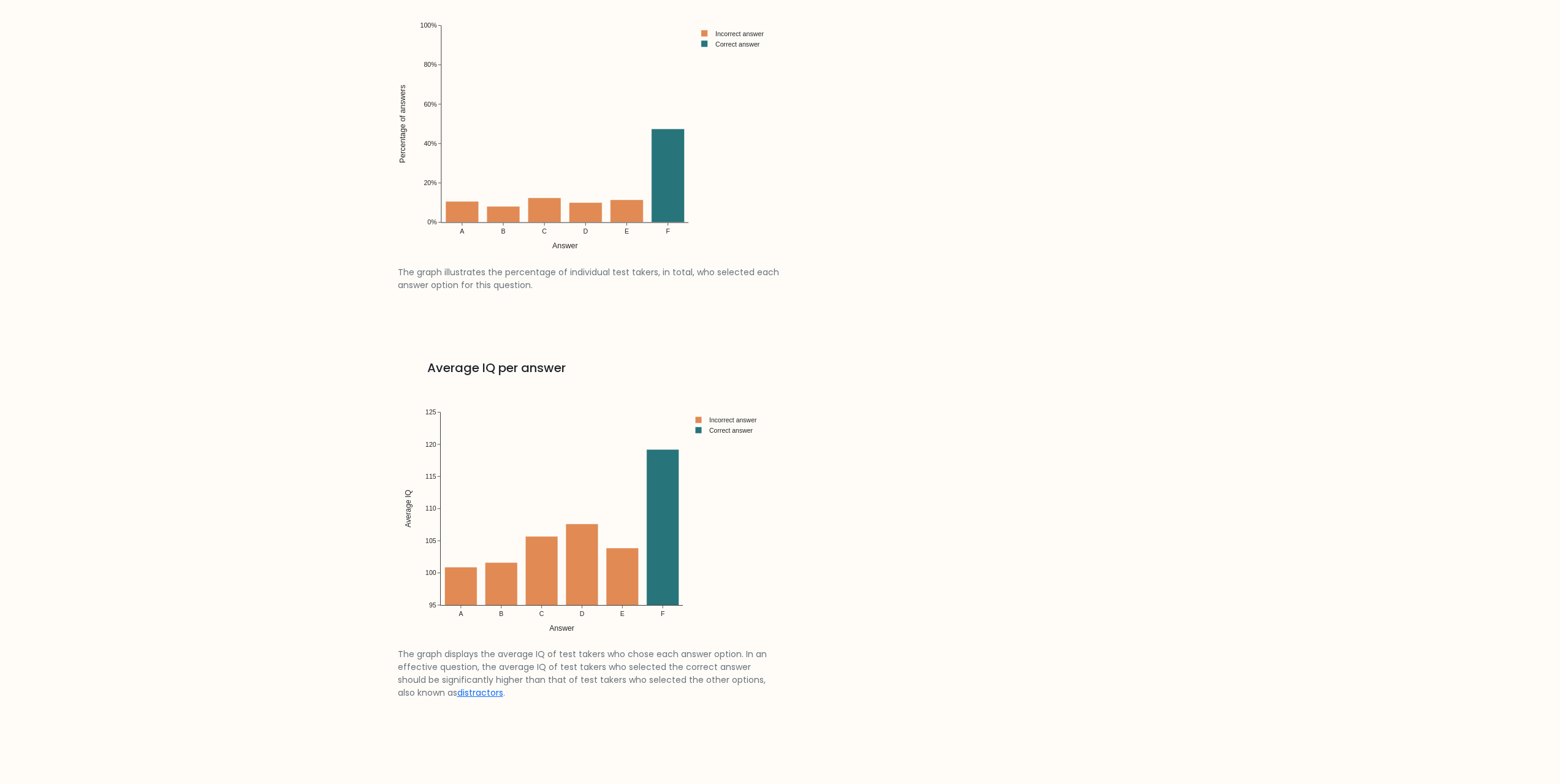
click at [579, 541] on img at bounding box center [585, 514] width 375 height 268
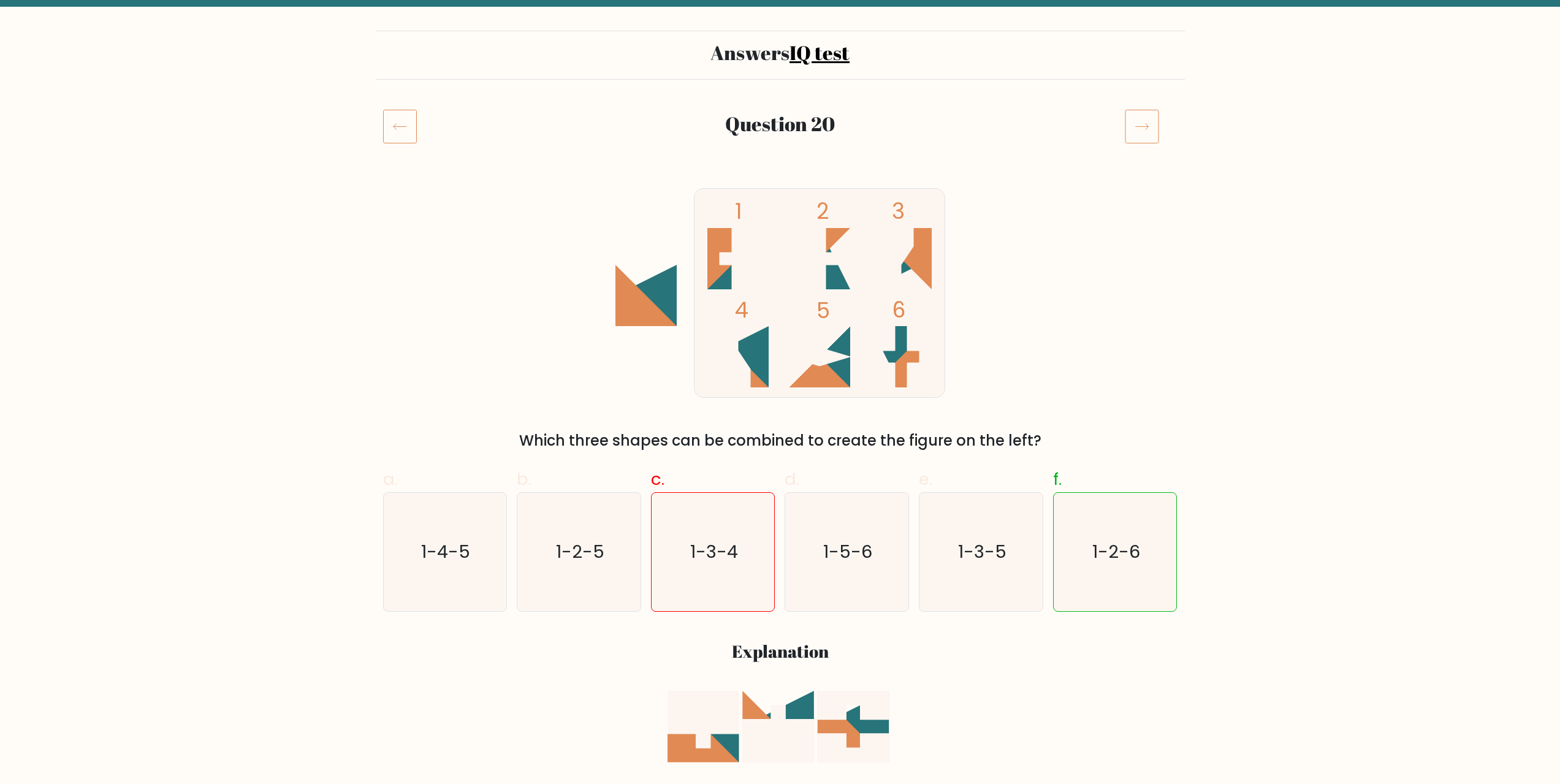
scroll to position [0, 0]
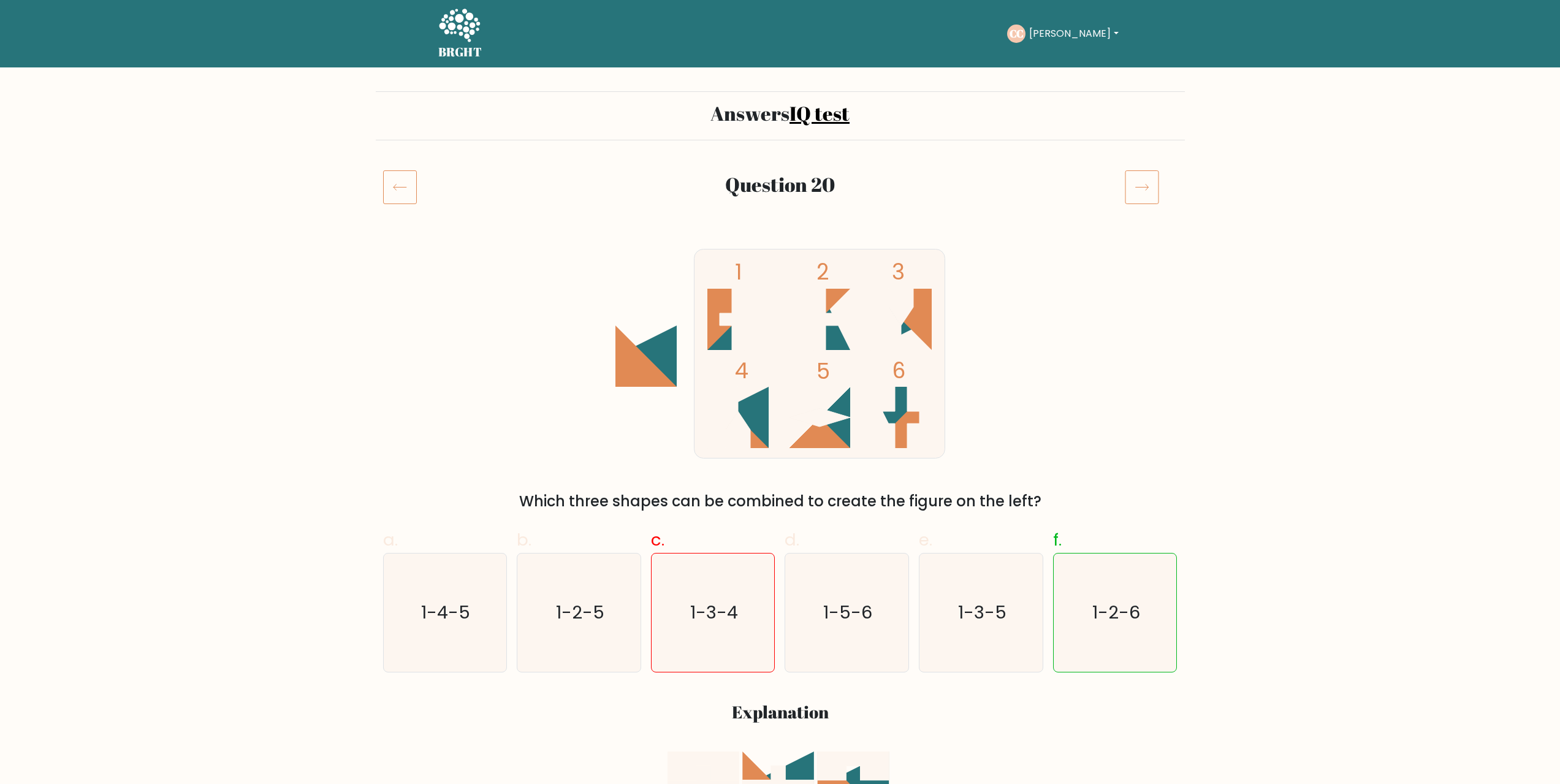
click at [797, 115] on link "IQ test" at bounding box center [820, 113] width 60 height 26
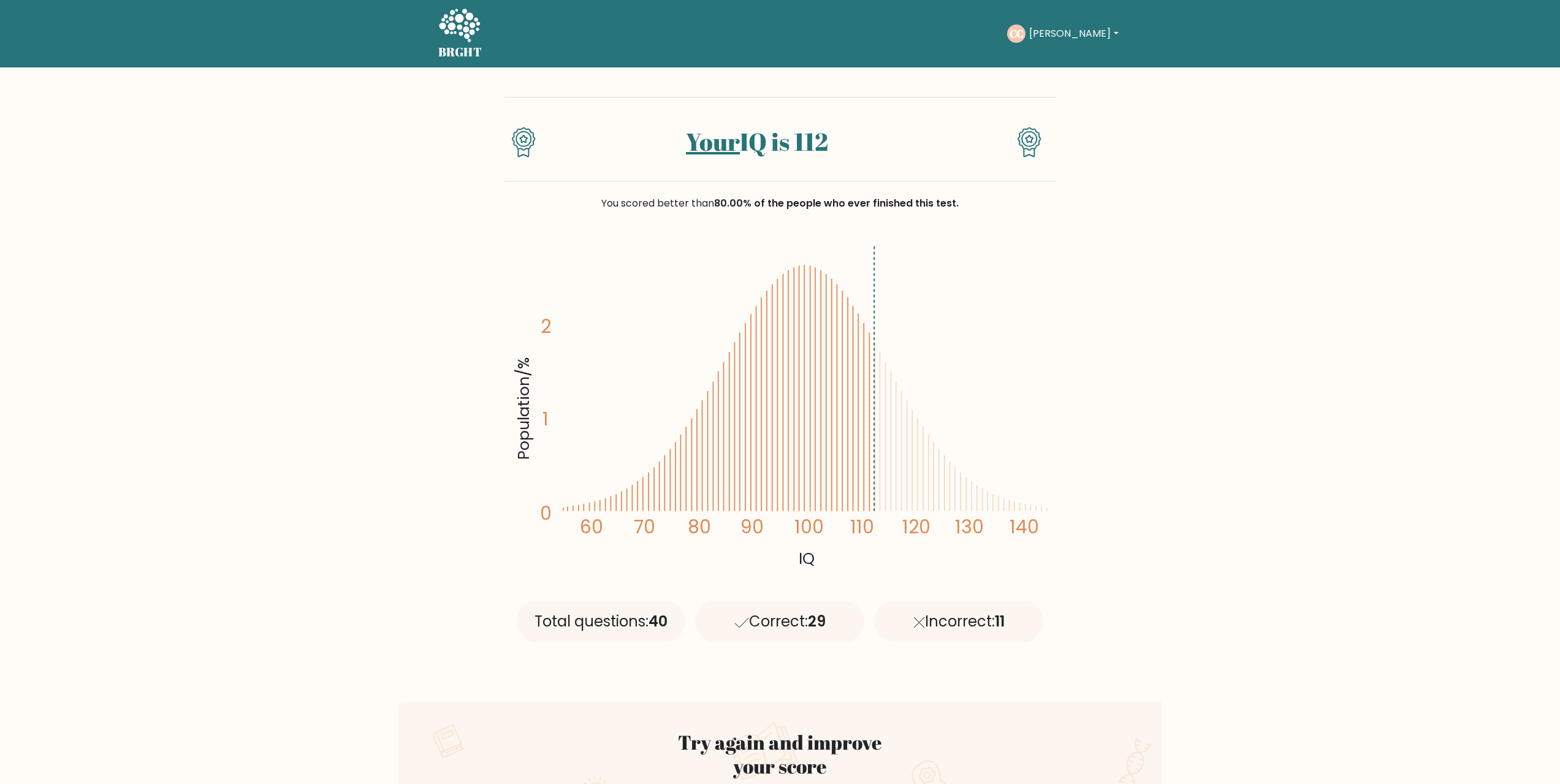
drag, startPoint x: 724, startPoint y: 204, endPoint x: 978, endPoint y: 199, distance: 254.0
click at [975, 199] on div "You scored better than 80.00% of the people who ever finished this test." at bounding box center [780, 203] width 552 height 15
click at [978, 199] on div "You scored better than 80.00% of the people who ever finished this test." at bounding box center [780, 203] width 552 height 15
